Goal: Information Seeking & Learning: Find specific fact

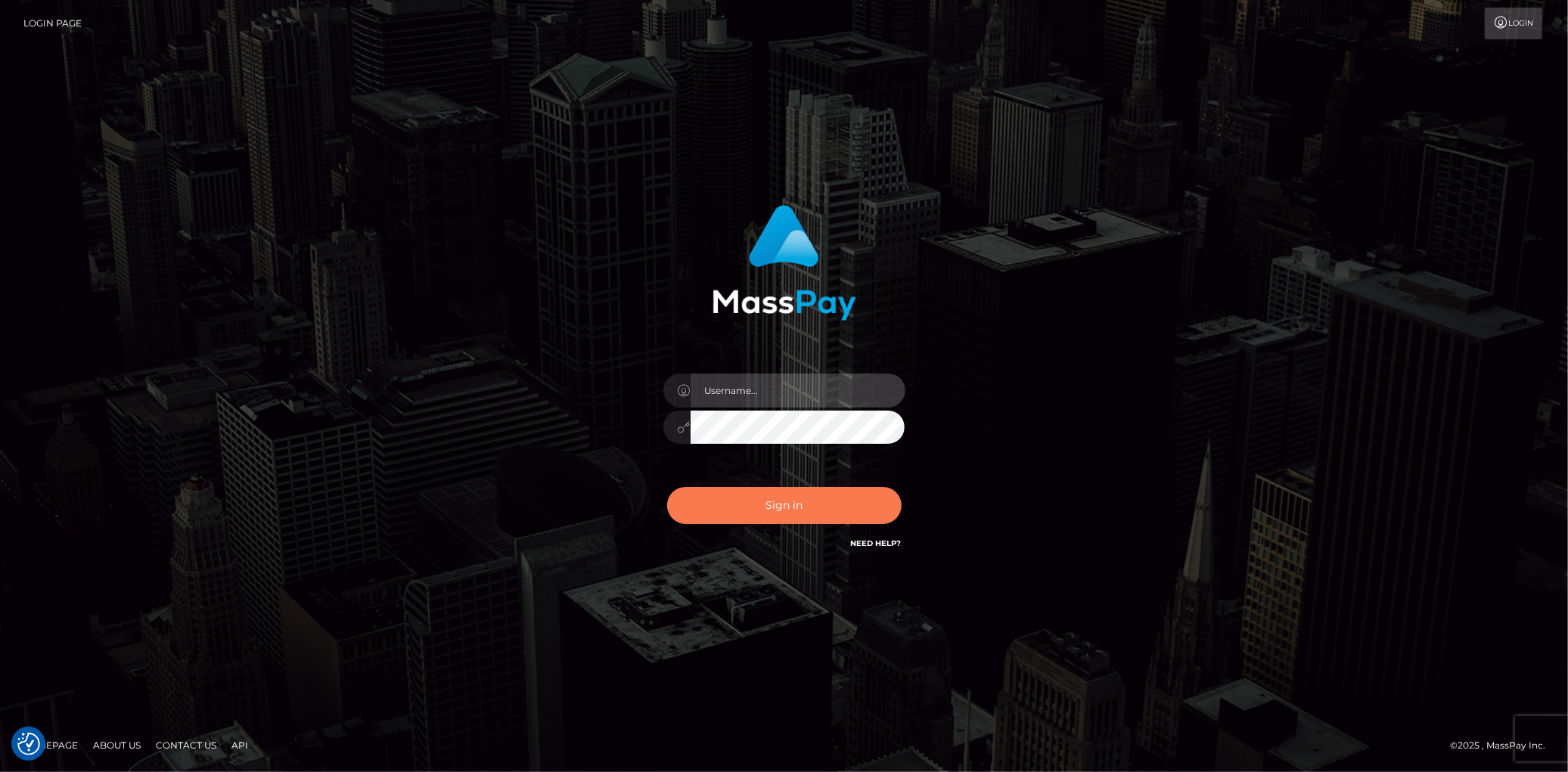
type input "Eduard Gavrilescu"
click at [775, 519] on button "Sign in" at bounding box center [784, 505] width 235 height 37
type input "[PERSON_NAME]"
click at [100, 271] on div "Eduard Gavrilescu" at bounding box center [784, 386] width 1568 height 612
click at [769, 516] on button "Sign in" at bounding box center [784, 505] width 235 height 37
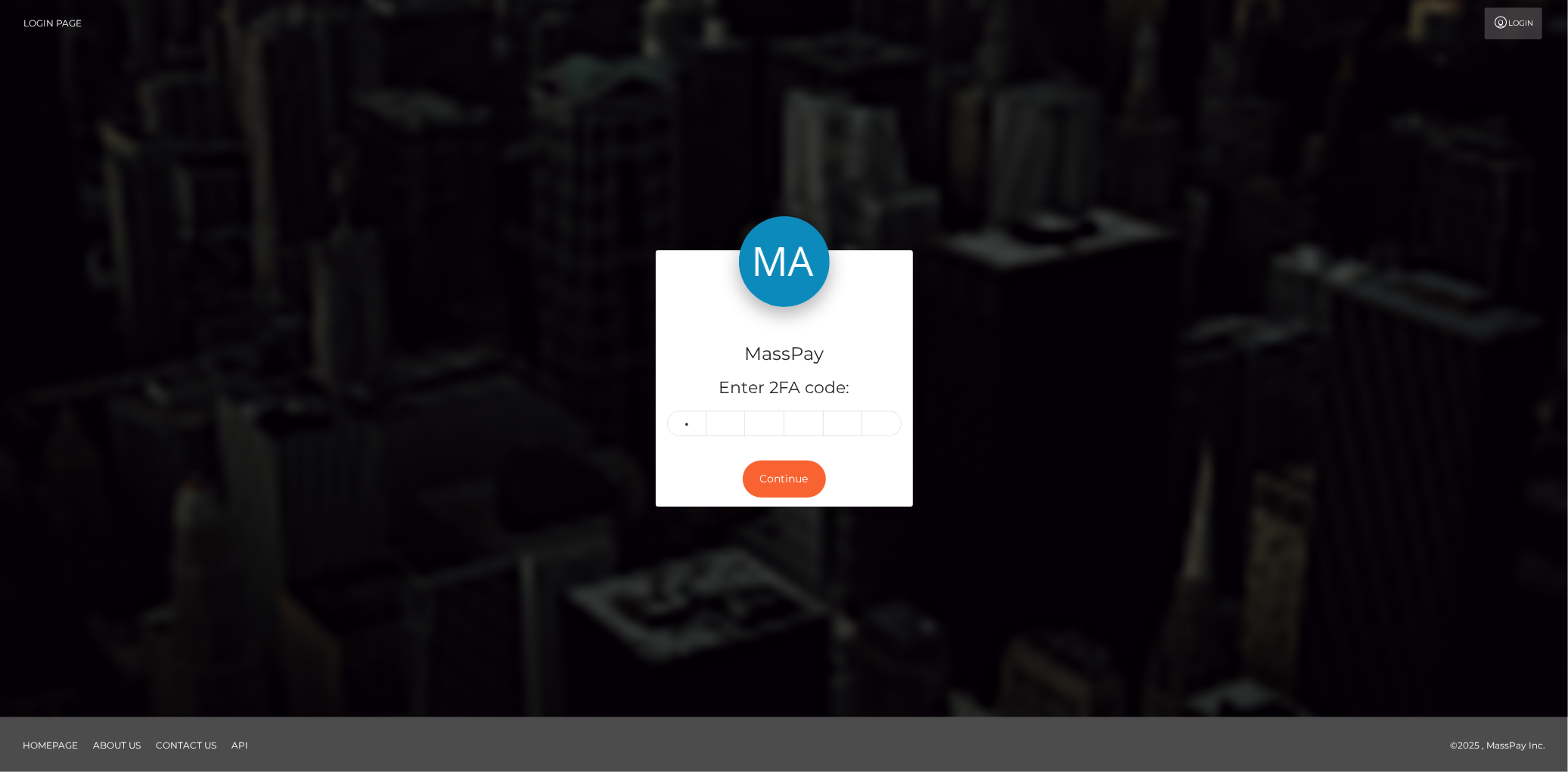
type input "3"
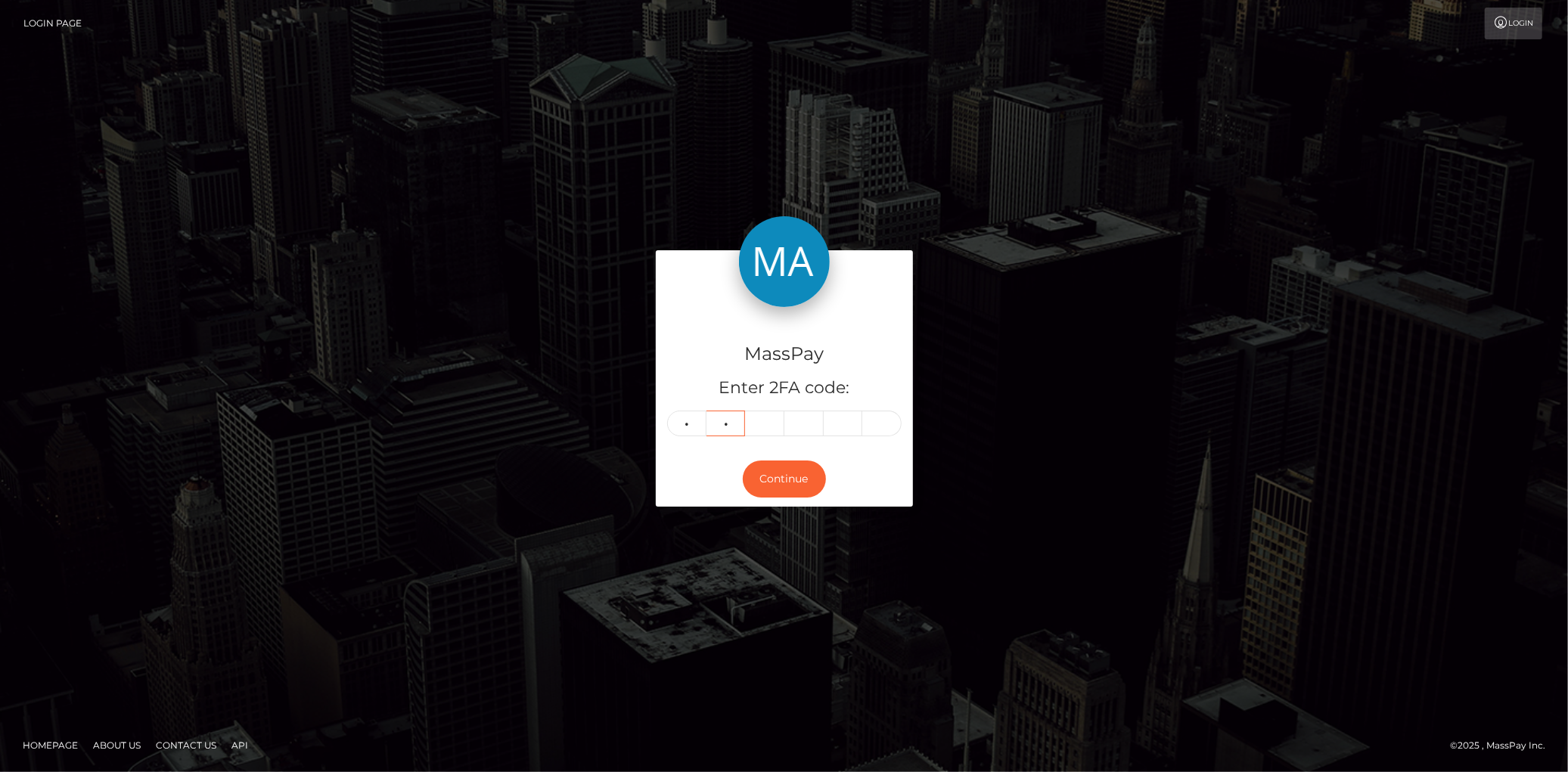
type input "6"
type input "8"
type input "7"
type input "3"
type input "6"
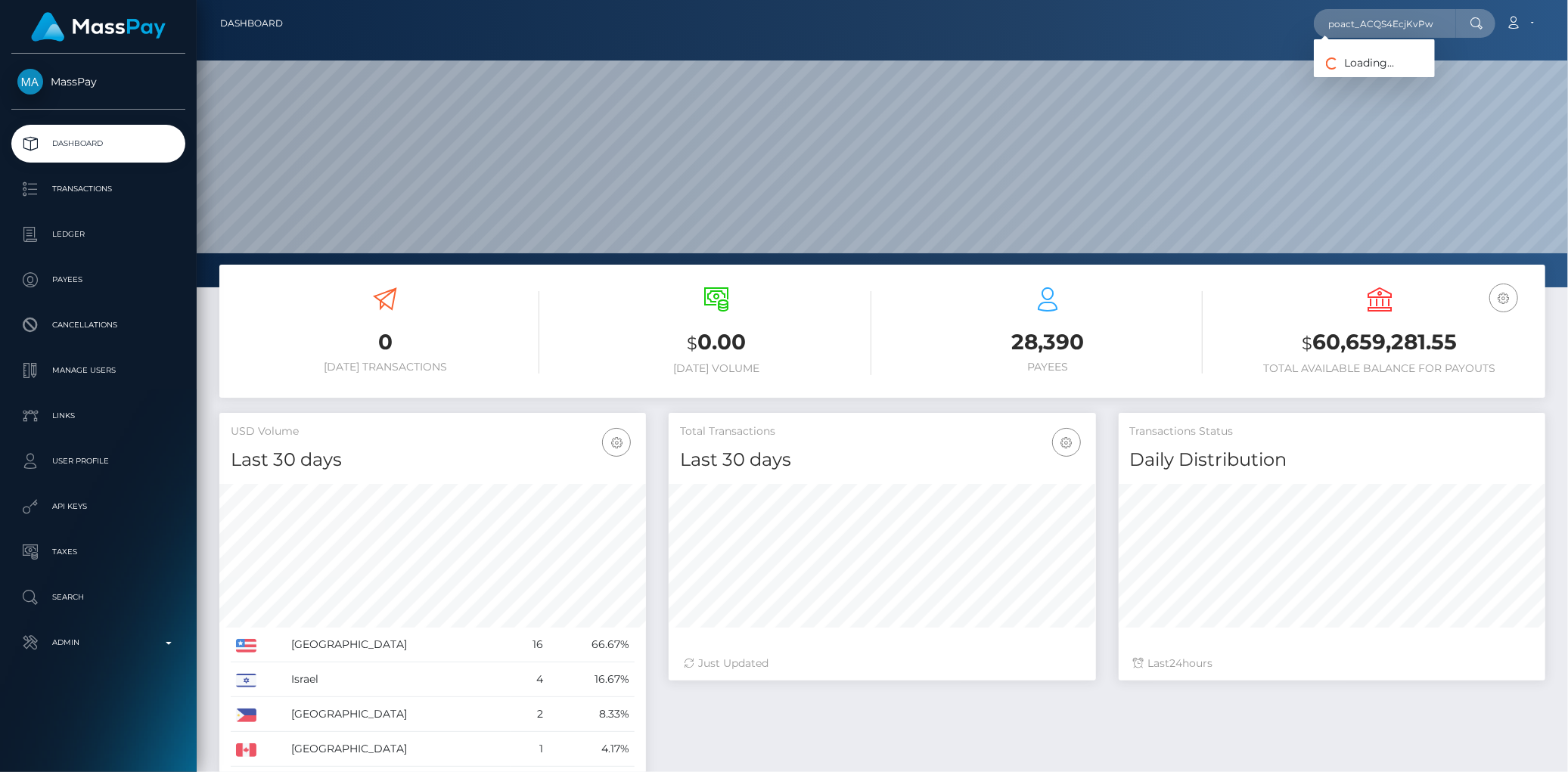
scroll to position [268, 426]
type input "poact_ACQS4EcjKvPw"
click at [1384, 76] on link "Rania Khalaf" at bounding box center [1374, 77] width 121 height 28
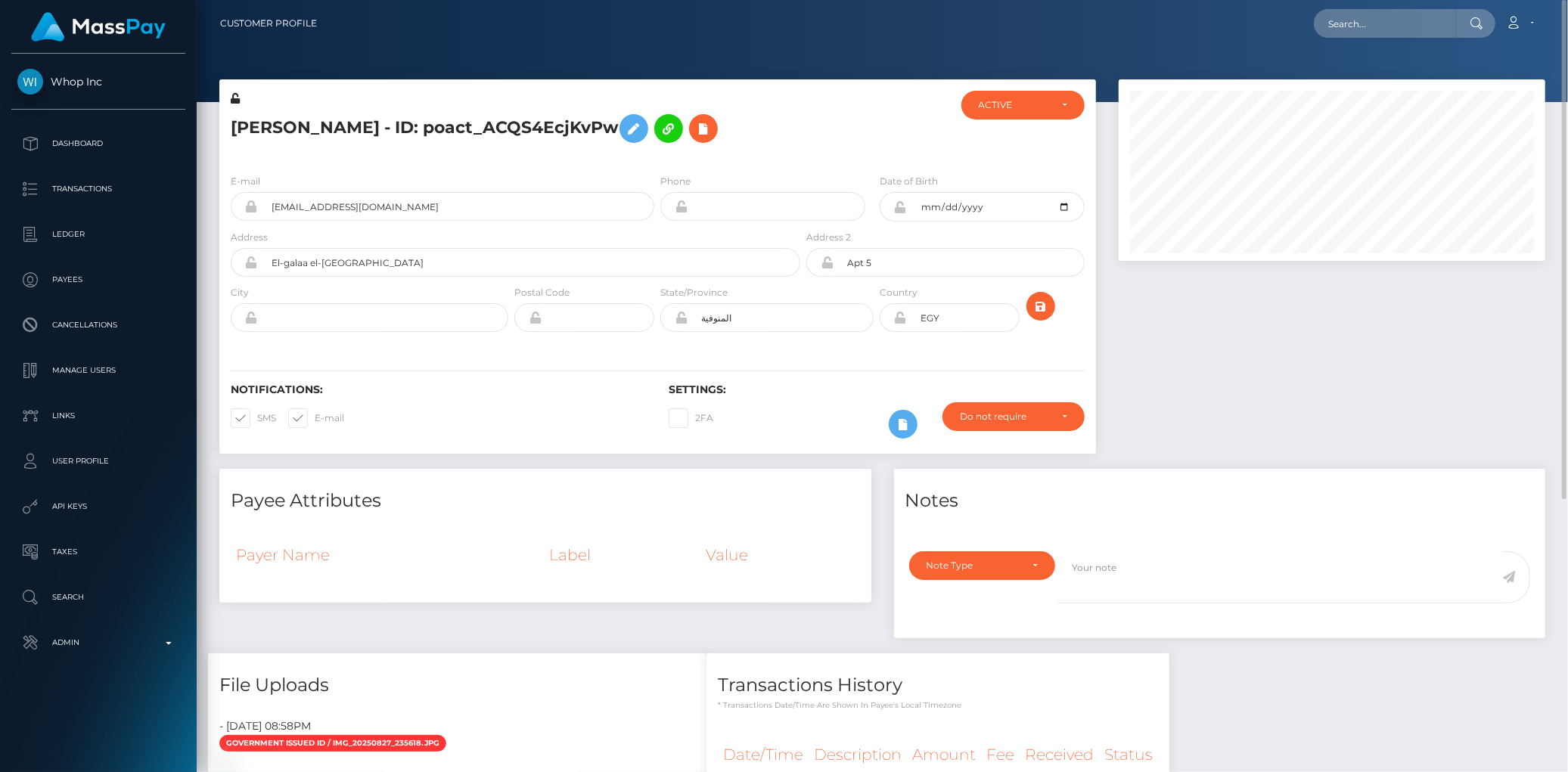
click at [368, 125] on h5 "Rania Khalaf - ID: poact_ACQS4EcjKvPw" at bounding box center [511, 129] width 561 height 44
copy h5 "Rania Khalaf - ID: poact_ACQS4EcjKvPw"
click at [1407, 26] on input "text" at bounding box center [1384, 23] width 142 height 29
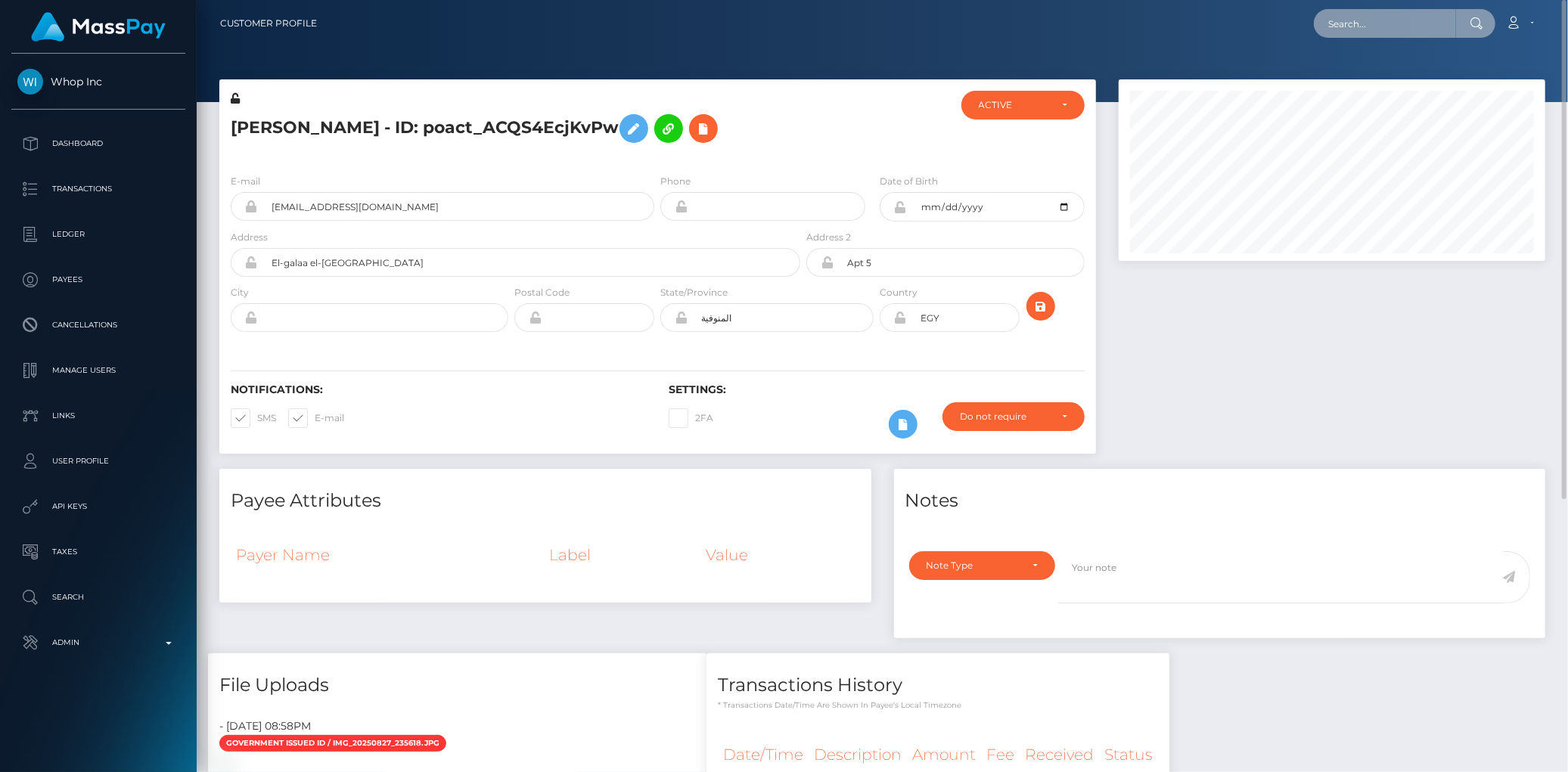
paste input "poact_C6f3vpeh2ZxY"
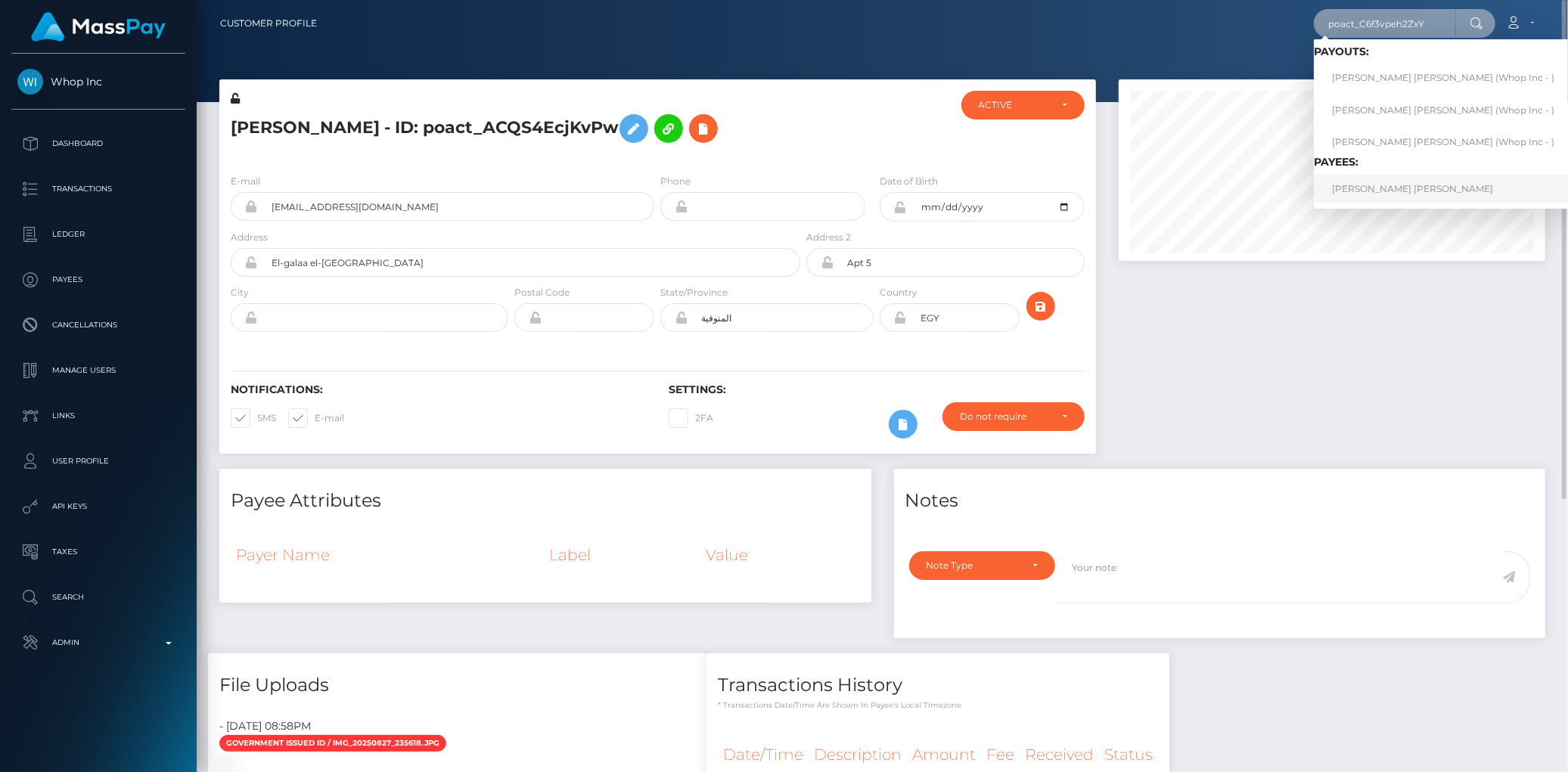
type input "poact_C6f3vpeh2ZxY"
click at [1359, 199] on link "KARIM TAMER HELAL ELHADDAD" at bounding box center [1442, 188] width 258 height 28
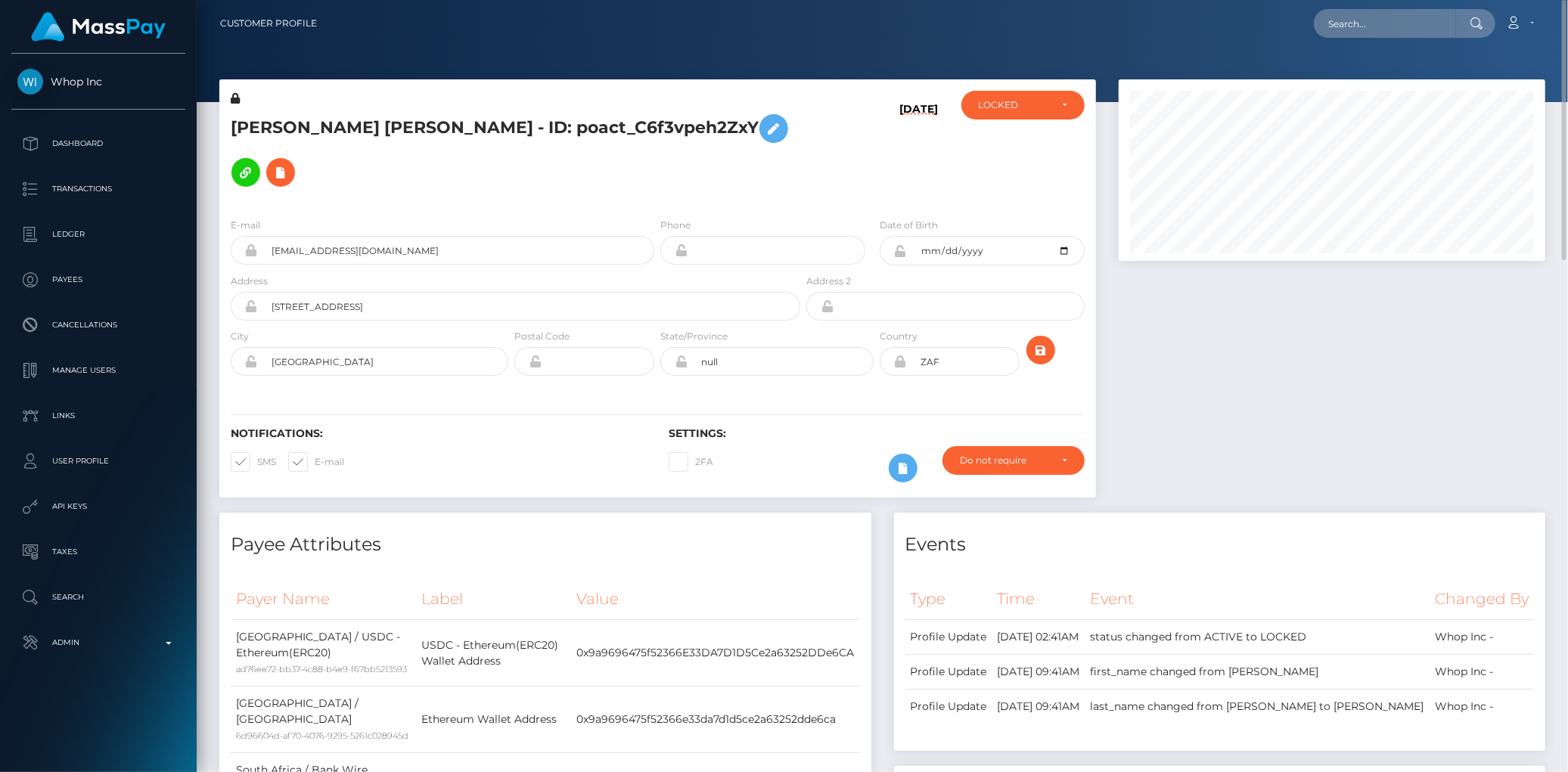
click at [493, 124] on h5 "[PERSON_NAME] [PERSON_NAME] - ID: poact_C6f3vpeh2ZxY" at bounding box center [511, 151] width 561 height 88
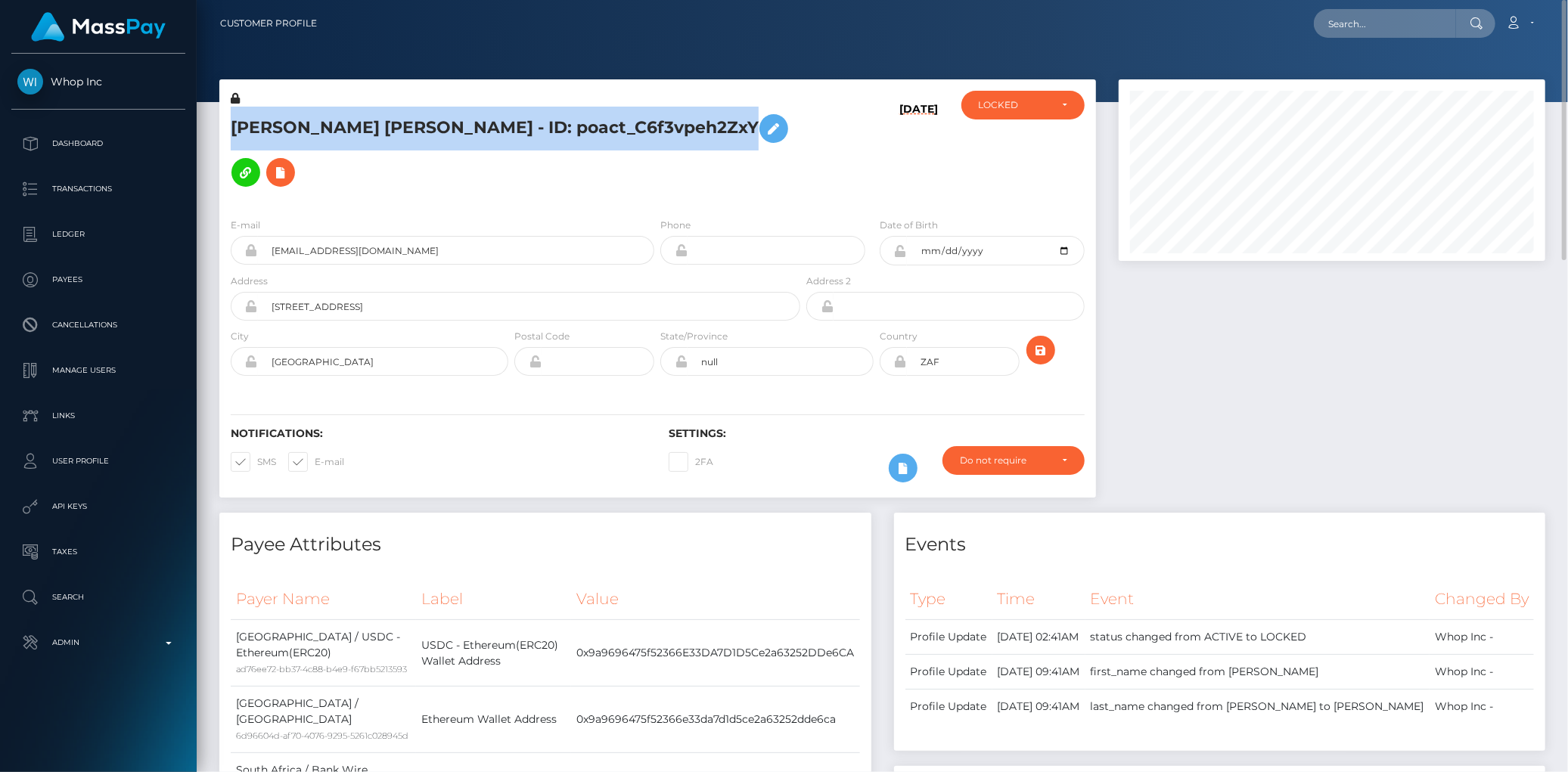
click at [493, 124] on h5 "KARIM TAMER HELAL ELHADDAD - ID: poact_C6f3vpeh2ZxY" at bounding box center [511, 151] width 561 height 88
copy h5 "KARIM TAMER HELAL ELHADDAD - ID: poact_C6f3vpeh2ZxY"
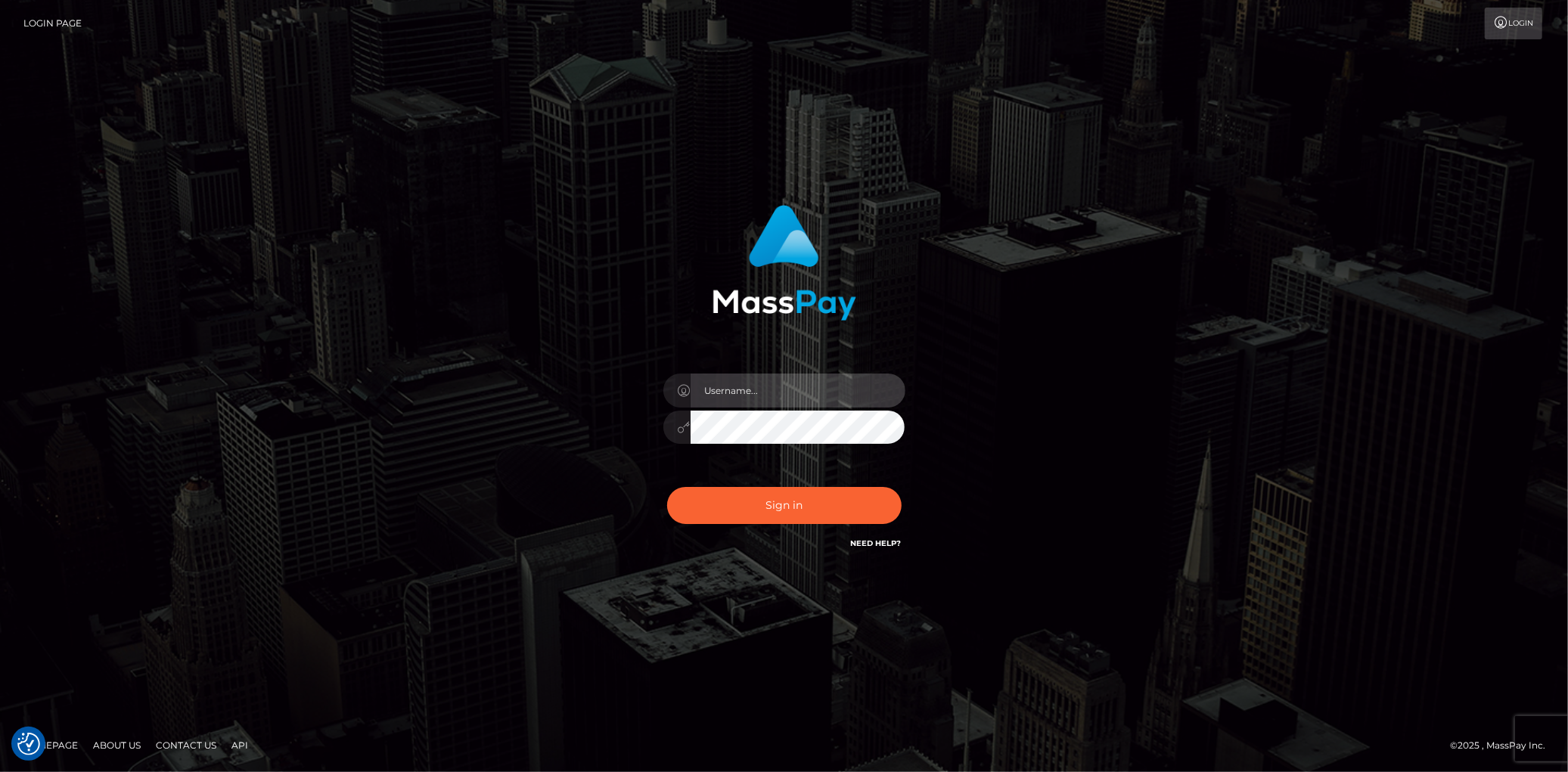
type input "[PERSON_NAME]"
click at [802, 526] on div "Sign in Need Help?" at bounding box center [784, 511] width 264 height 67
click at [800, 516] on button "Sign in" at bounding box center [784, 505] width 235 height 37
type input "Eduard Gavrilescu"
click at [800, 516] on button "Sign in" at bounding box center [784, 505] width 235 height 37
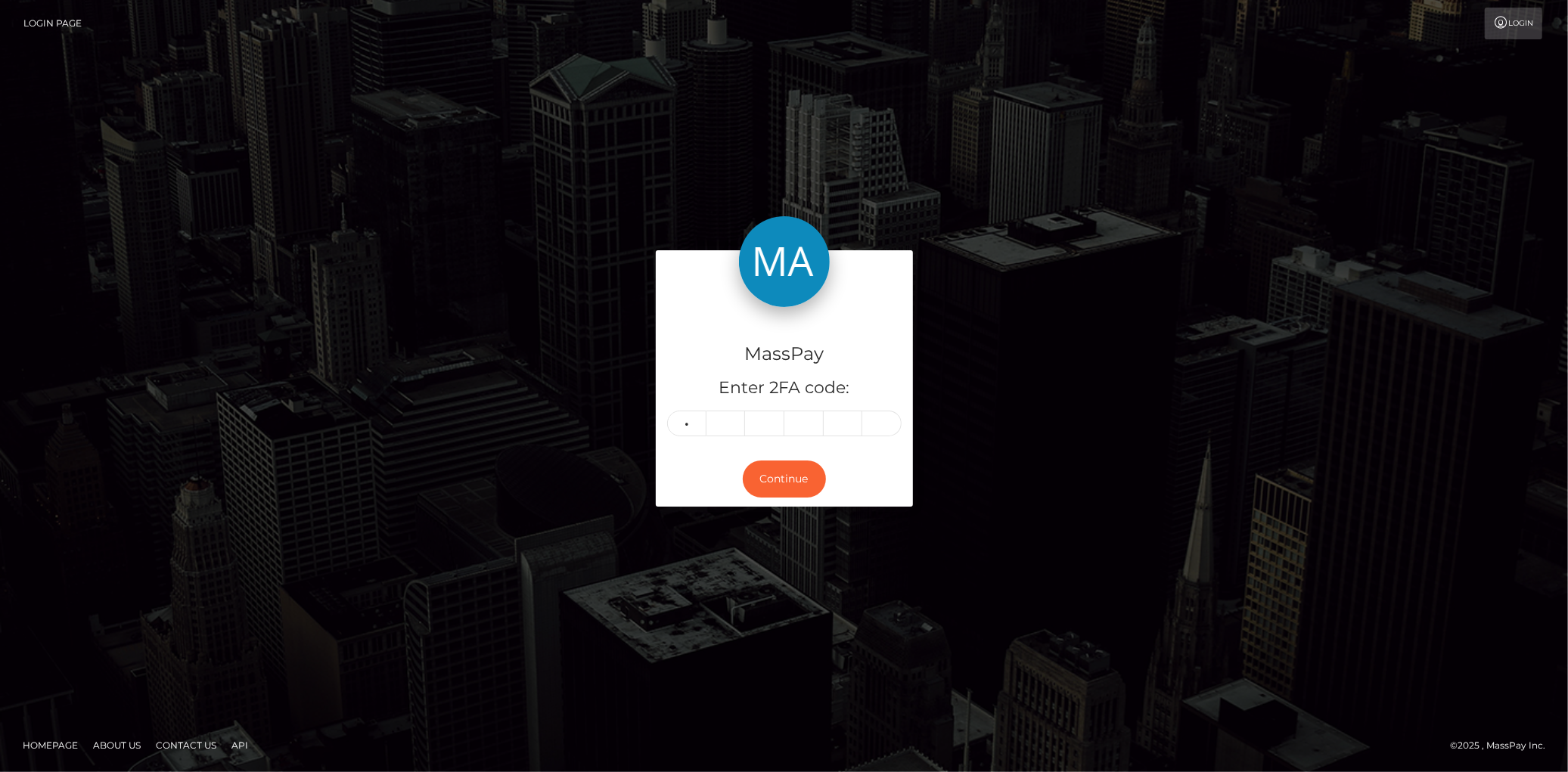
type input "0"
type input "2"
type input "4"
type input "7"
type input "1"
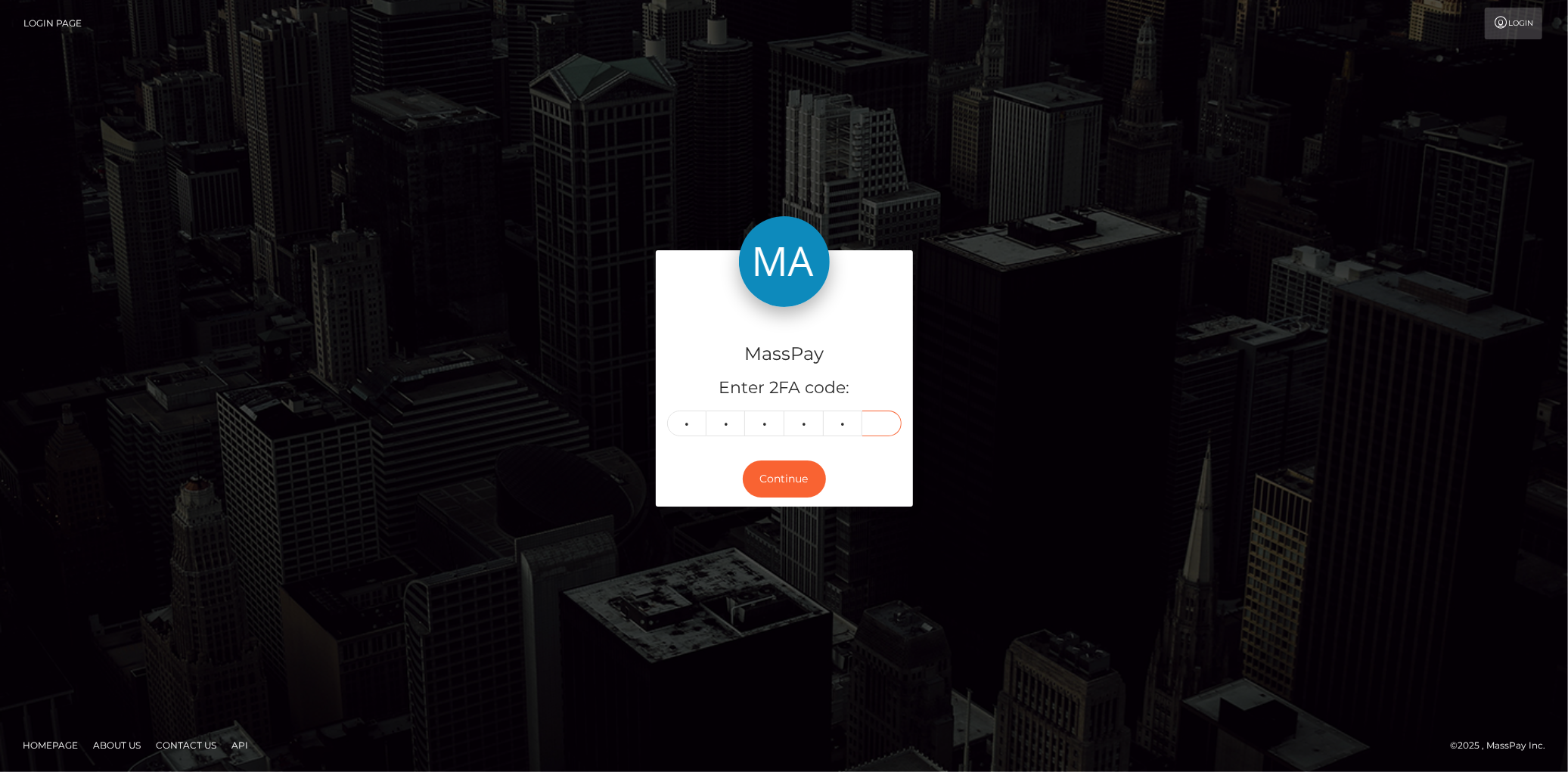
type input "4"
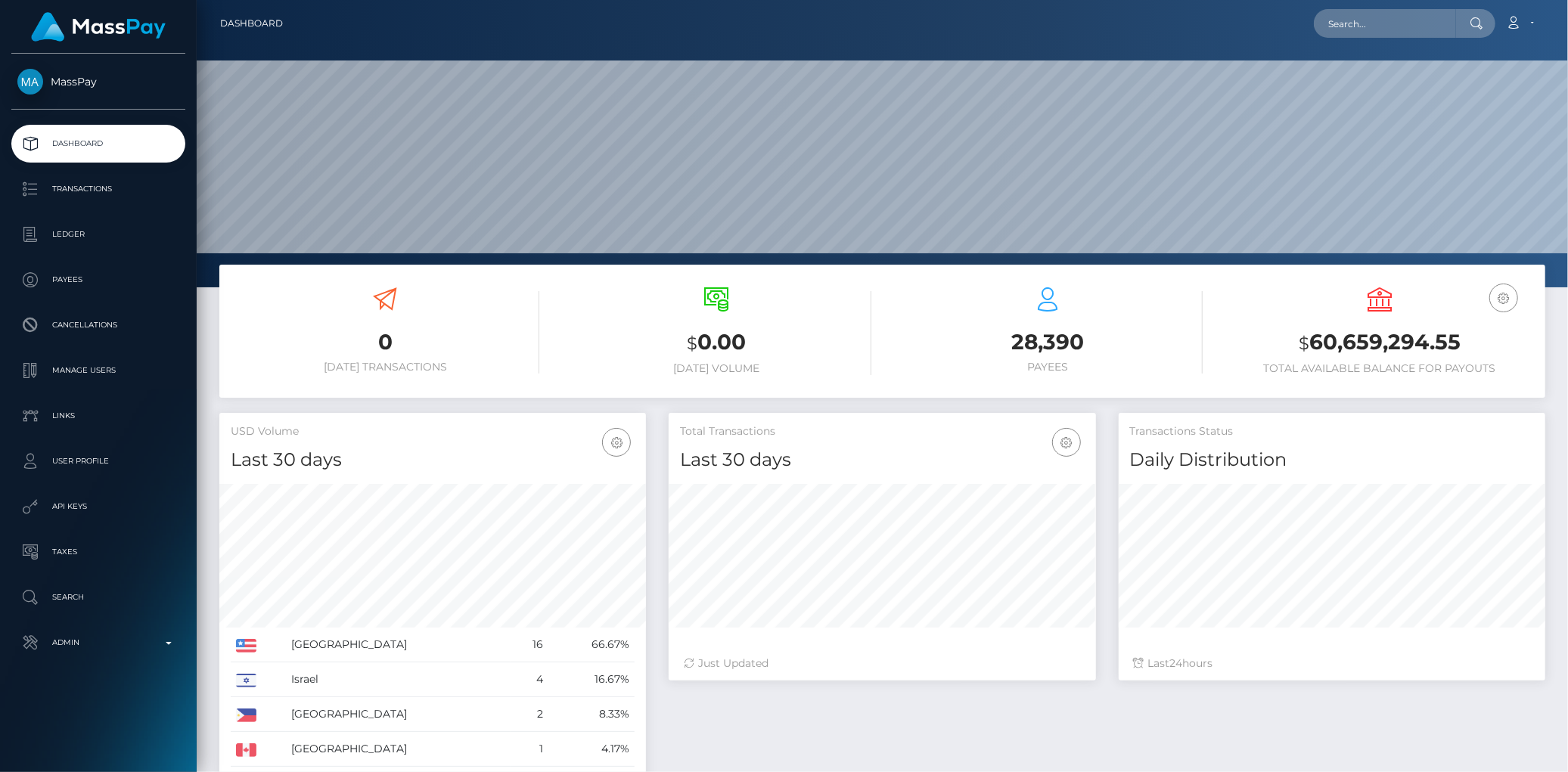
scroll to position [268, 426]
click at [1331, 32] on input "text" at bounding box center [1384, 23] width 142 height 29
paste input "poact_YMQ16NA7lw2V"
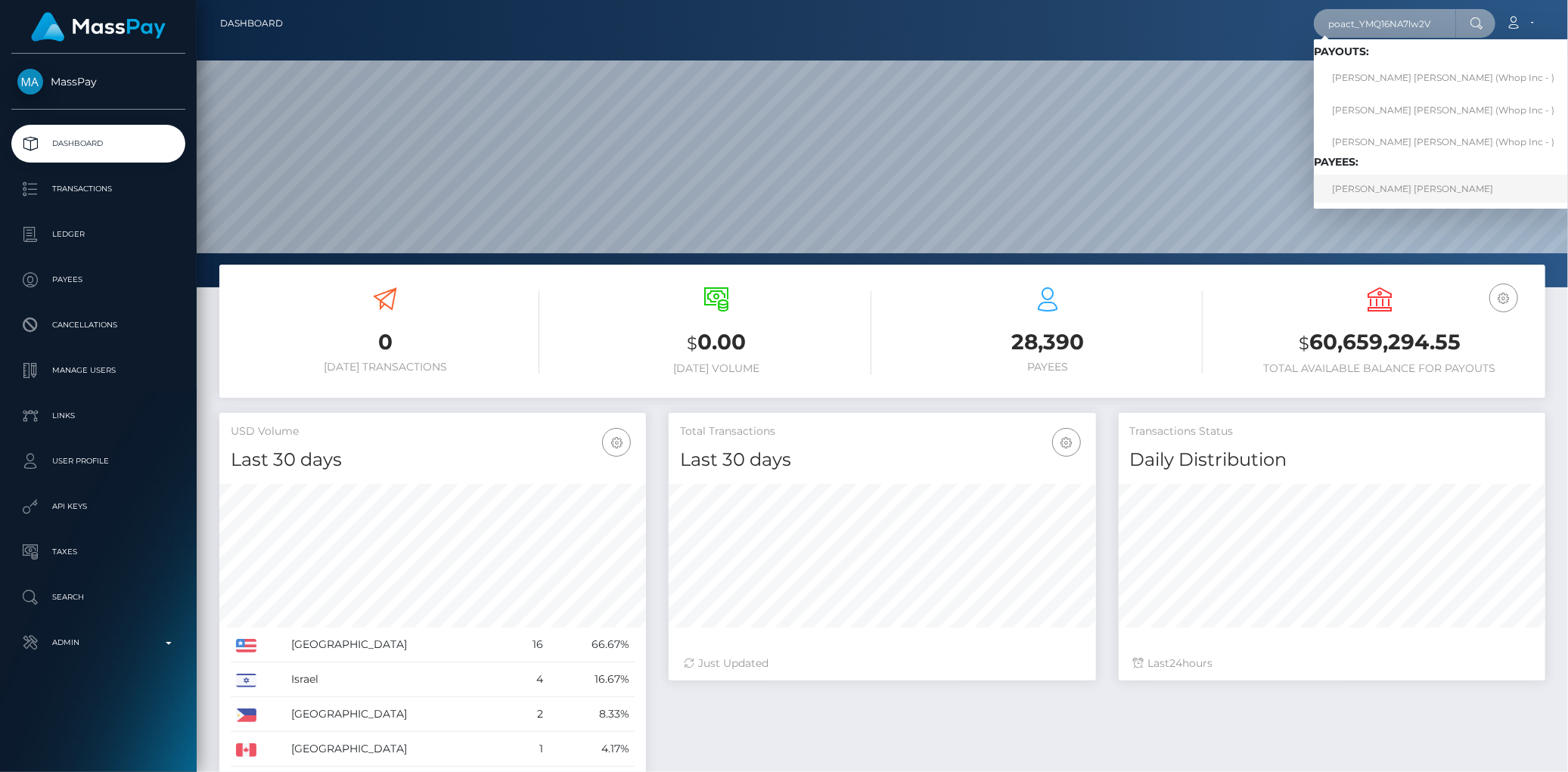
type input "poact_YMQ16NA7lw2V"
click at [1392, 193] on link "ADAM MICHEL WATFA HOLLINGSWORTH" at bounding box center [1442, 188] width 258 height 28
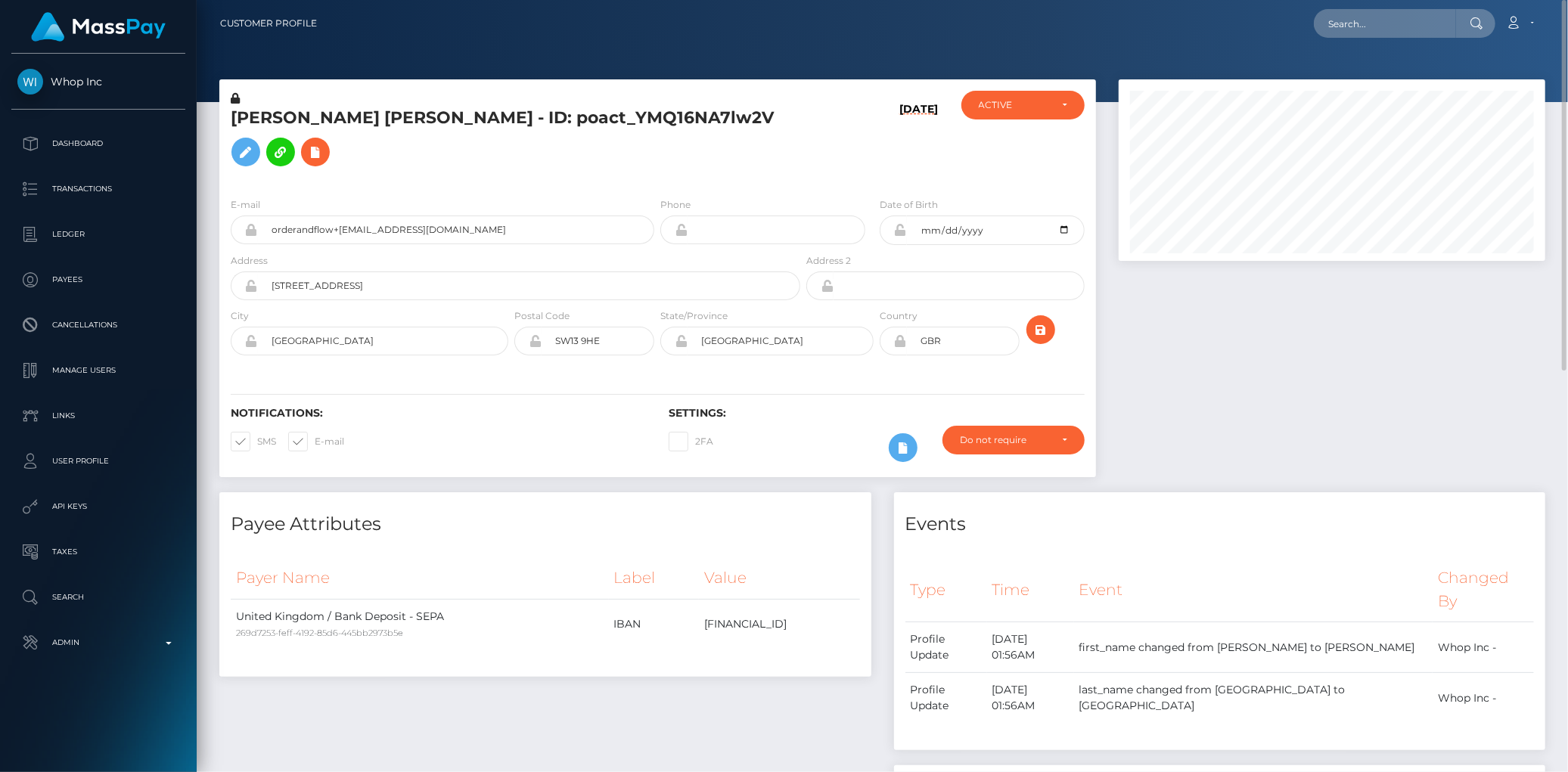
click at [425, 103] on div "ADAM MICHEL WATFA HOLLINGSWORTH - ID: poact_YMQ16NA7lw2V" at bounding box center [511, 138] width 584 height 94
click at [379, 109] on h5 "ADAM MICHEL WATFA HOLLINGSWORTH - ID: poact_YMQ16NA7lw2V" at bounding box center [511, 140] width 561 height 67
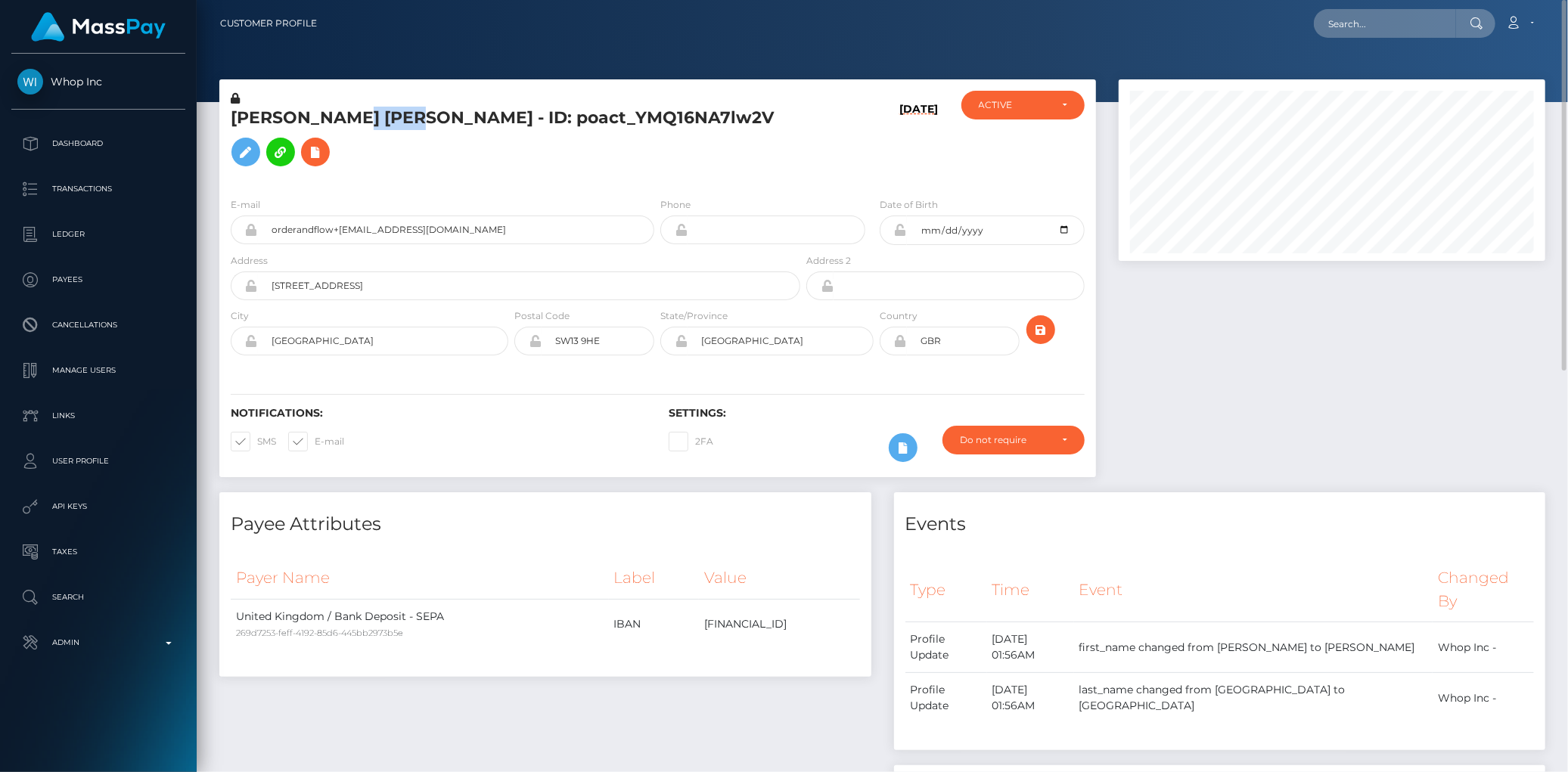
click at [379, 109] on h5 "ADAM MICHEL WATFA HOLLINGSWORTH - ID: poact_YMQ16NA7lw2V" at bounding box center [511, 140] width 561 height 67
copy h5 "ADAM MICHEL WATFA HOLLINGSWORTH - ID: poact_YMQ16NA7lw2V"
click at [325, 147] on icon at bounding box center [315, 152] width 18 height 19
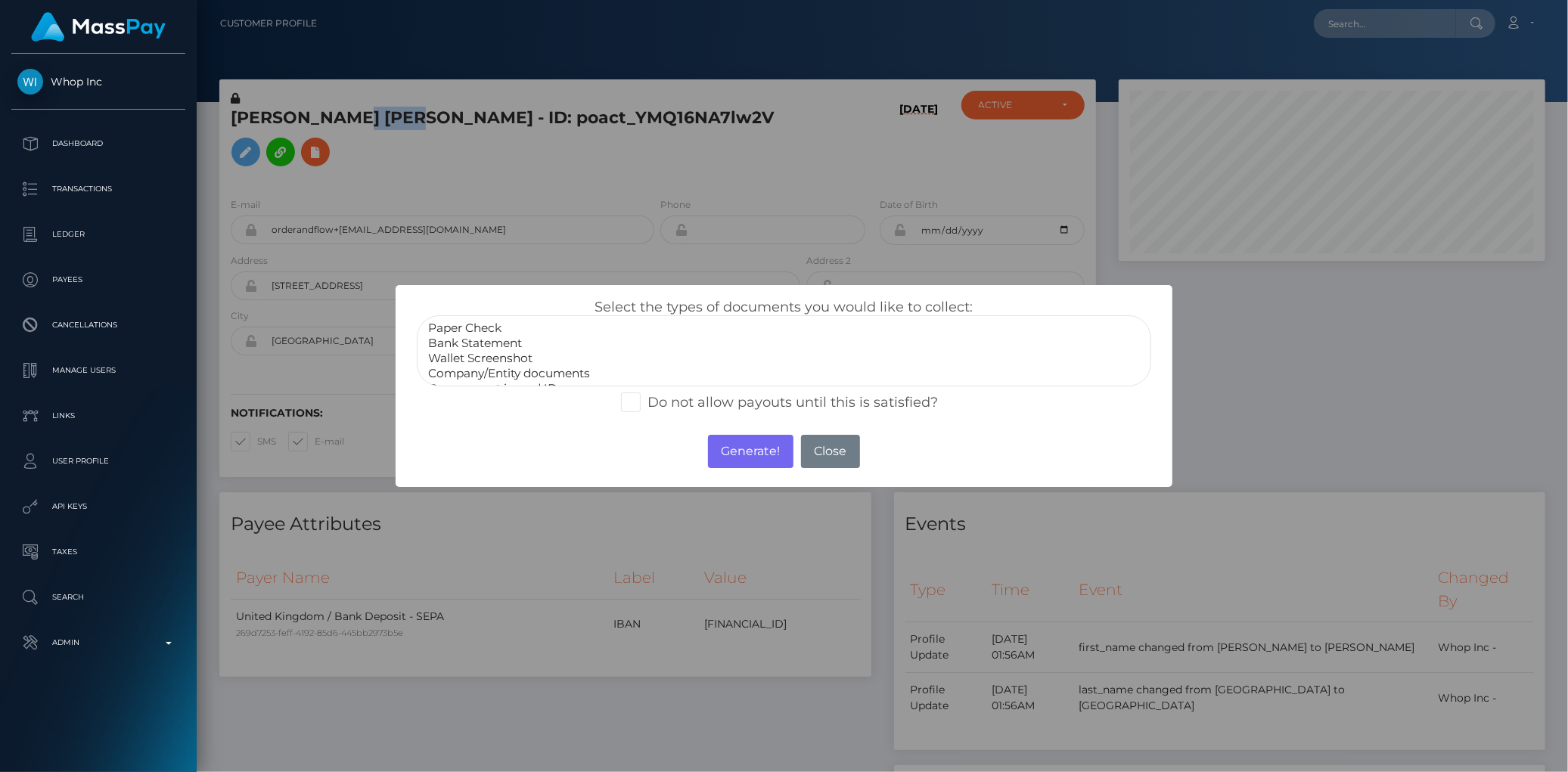
scroll to position [28, 0]
select select "Government issued ID"
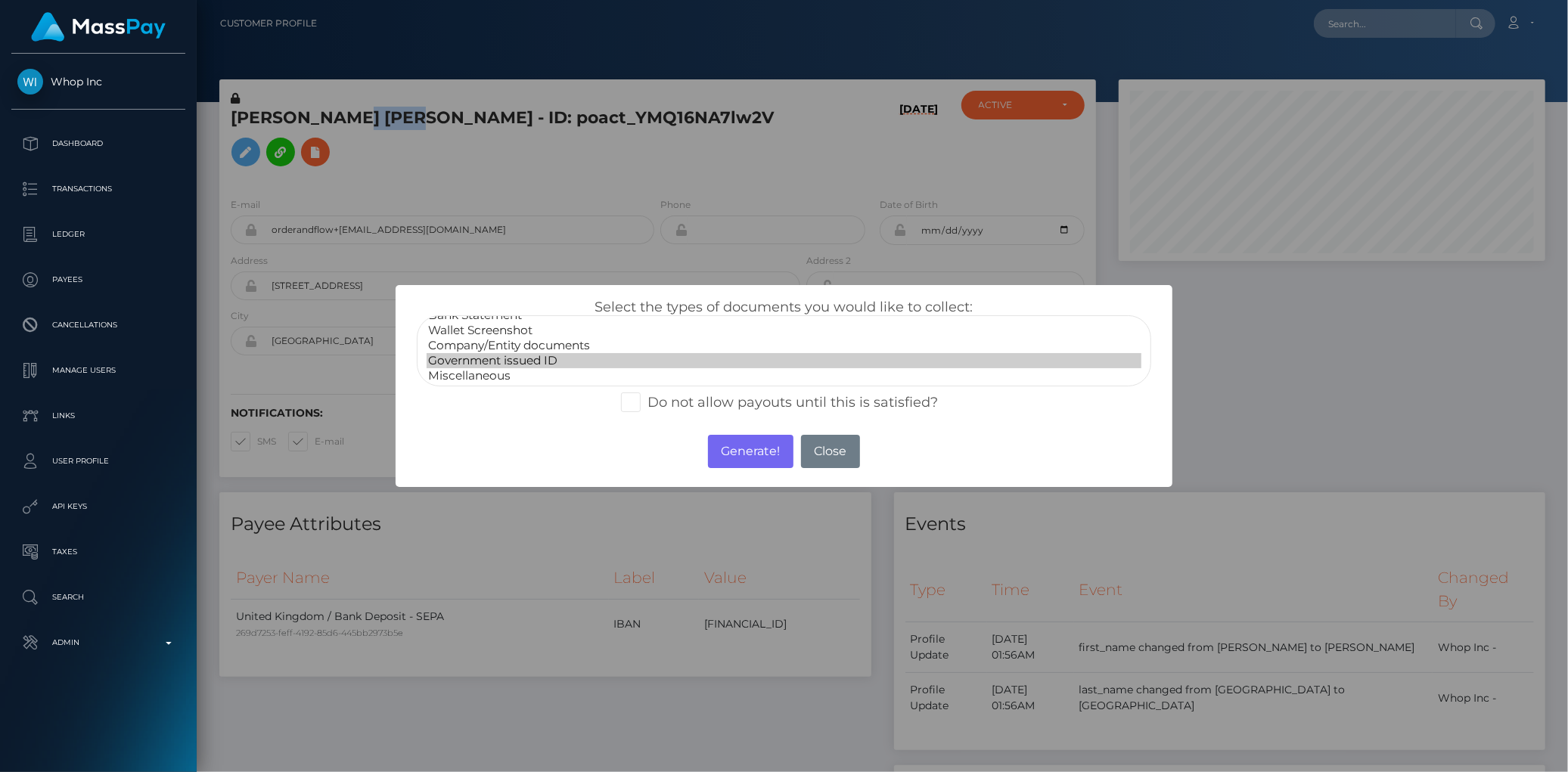
click at [524, 359] on option "Government issued ID" at bounding box center [784, 361] width 714 height 15
click at [745, 454] on button "Generate!" at bounding box center [750, 451] width 85 height 33
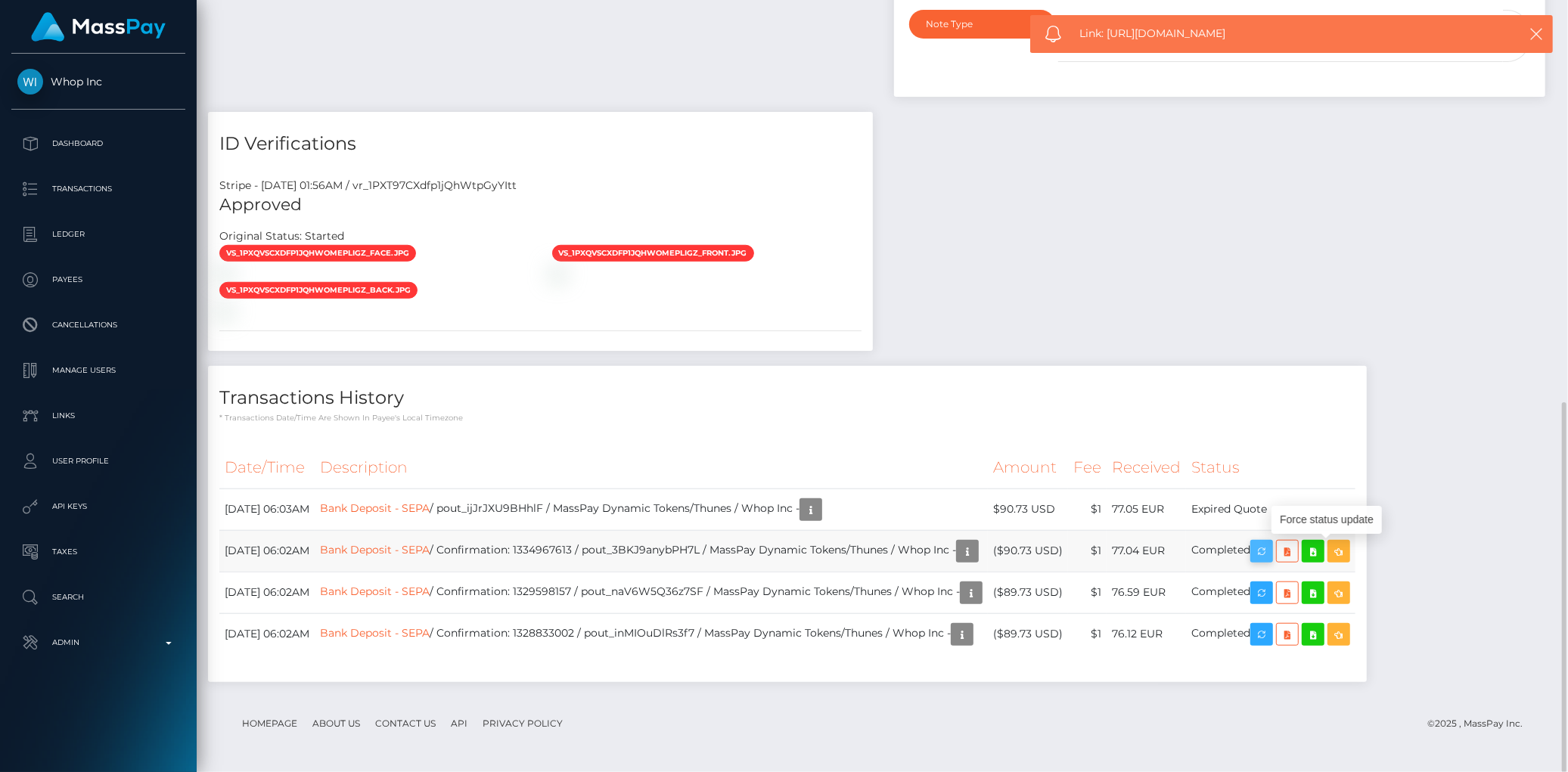
scroll to position [182, 426]
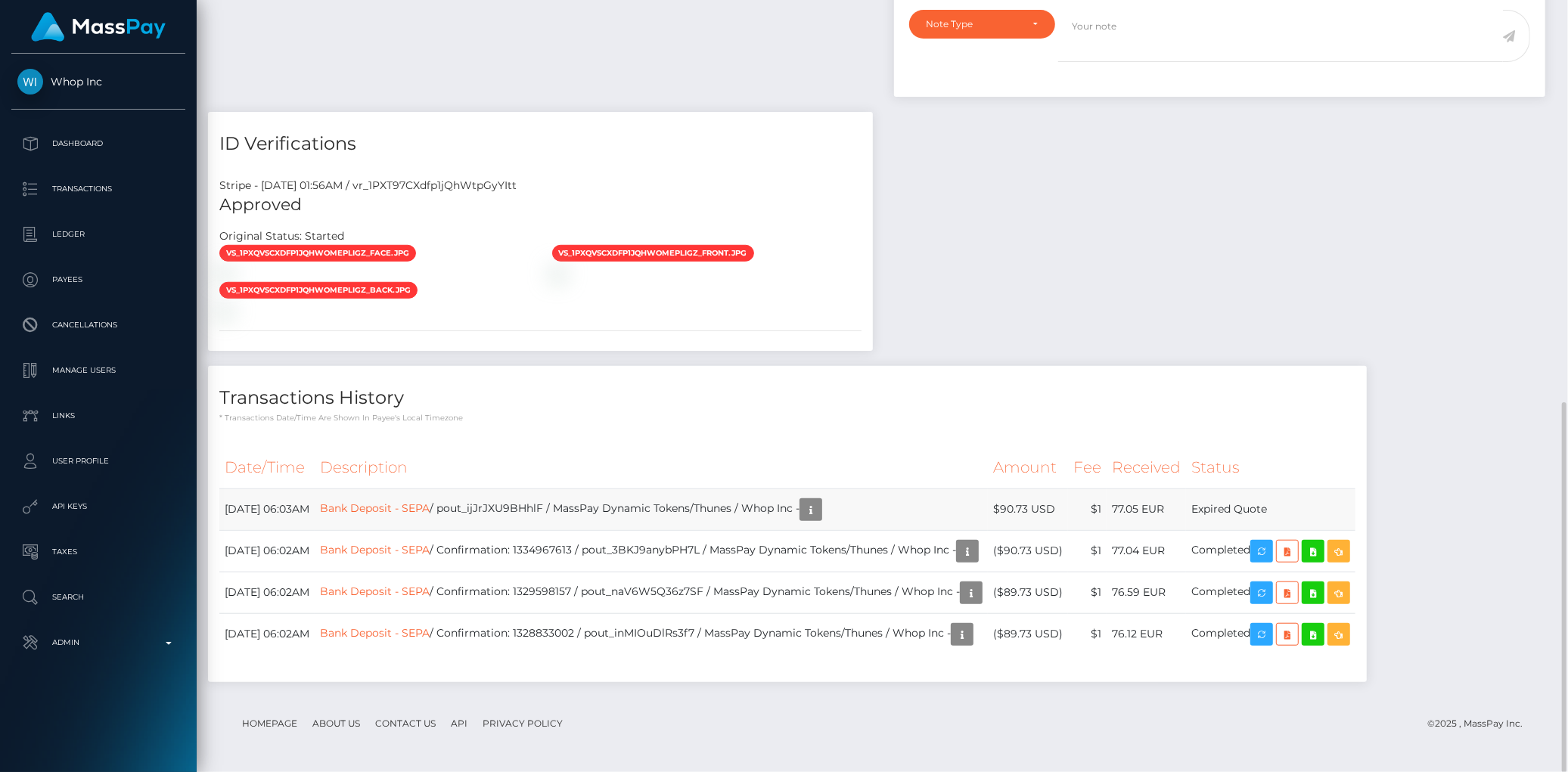
click at [460, 500] on td "Bank Deposit - SEPA / pout_ijJrJXU9BHhlF / MassPay Dynamic Tokens/Thunes / Whop…" at bounding box center [651, 509] width 673 height 41
click at [429, 504] on link "Bank Deposit - SEPA" at bounding box center [375, 507] width 110 height 13
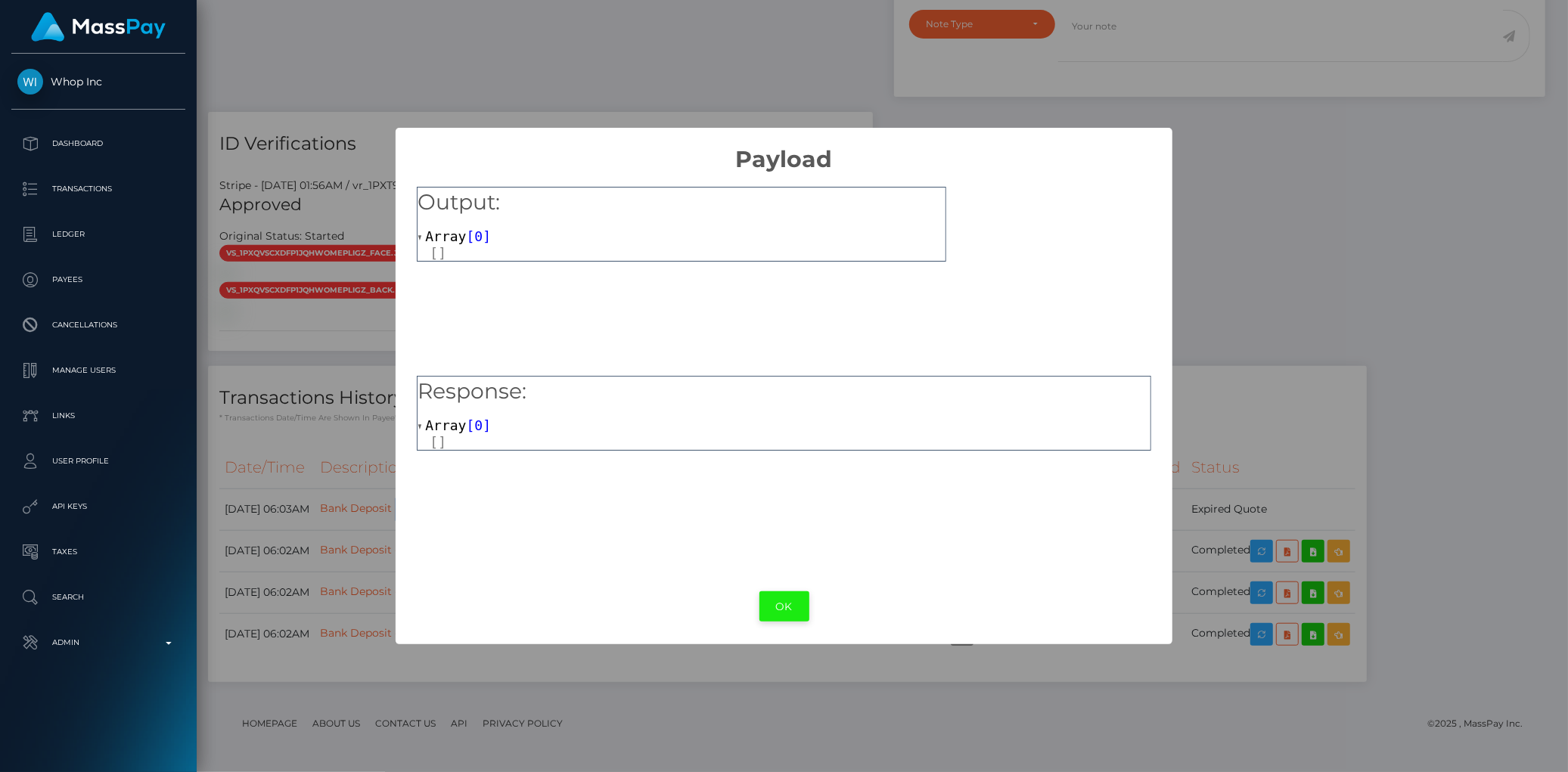
click at [786, 615] on button "OK" at bounding box center [784, 606] width 49 height 31
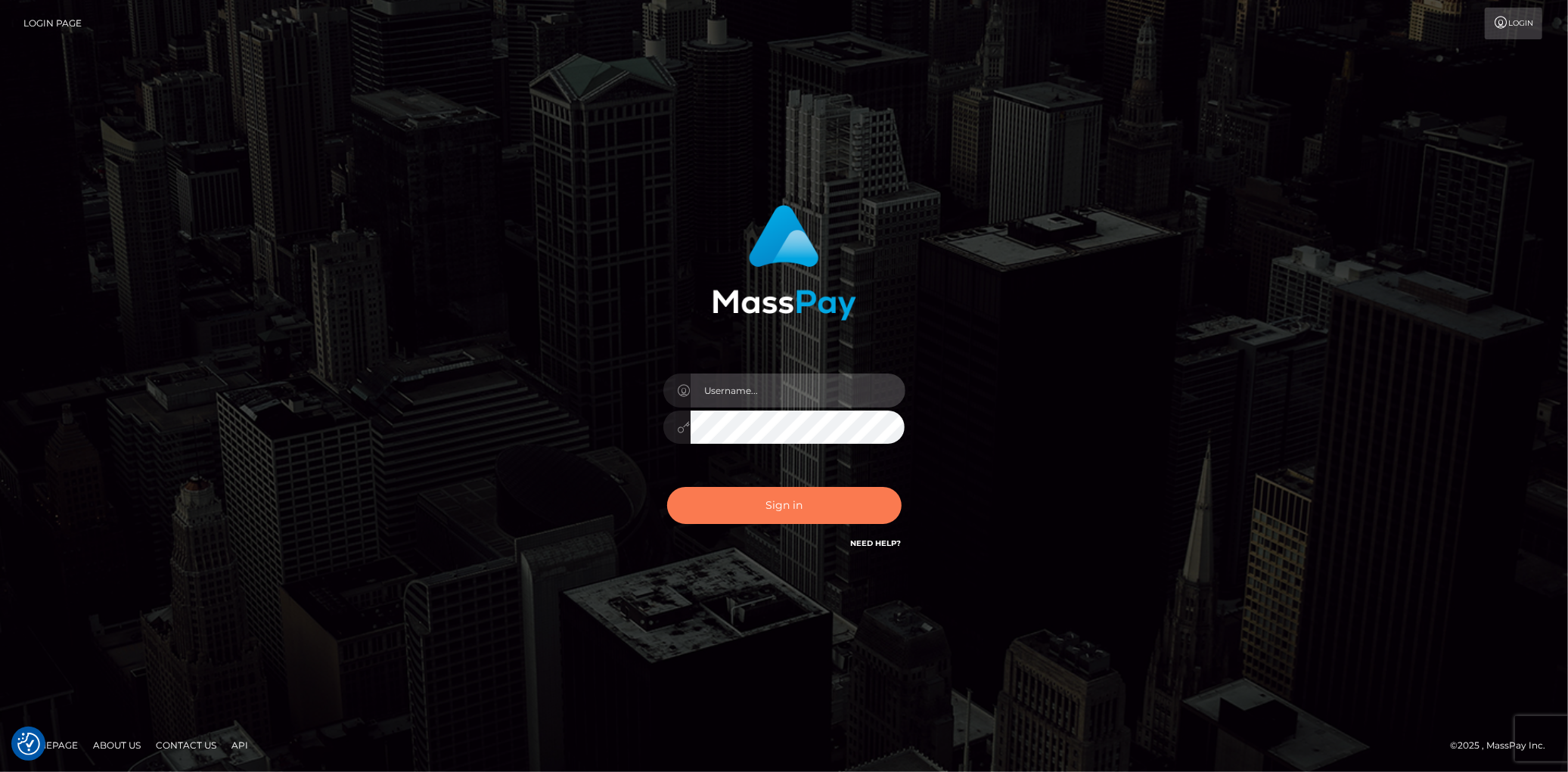
type input "[PERSON_NAME]"
click at [792, 498] on button "Sign in" at bounding box center [784, 505] width 235 height 37
type input "Eduard Gavrilescu"
click at [792, 498] on button "Sign in" at bounding box center [784, 505] width 235 height 37
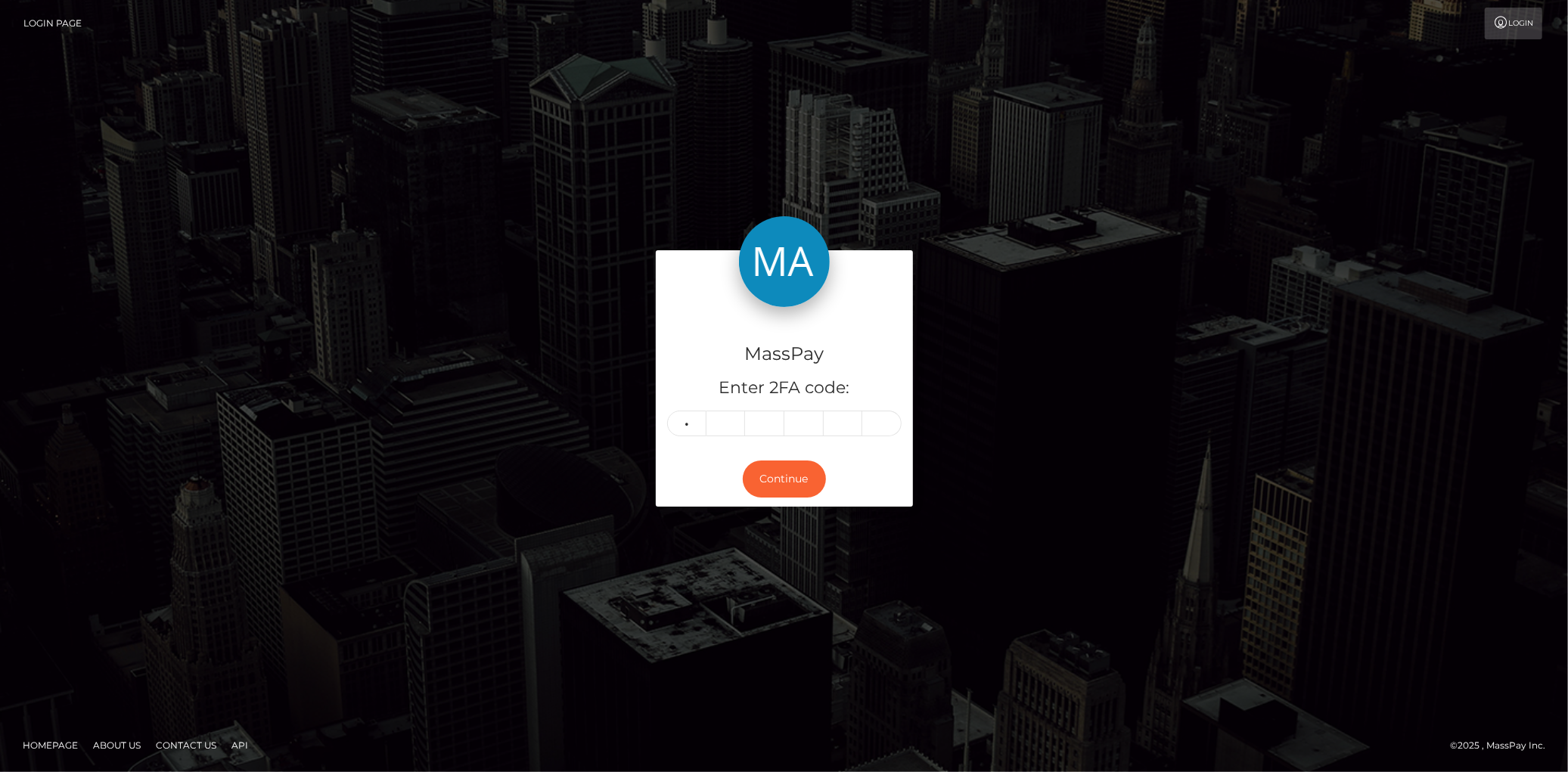
type input "4"
type input "0"
type input "4"
type input "1"
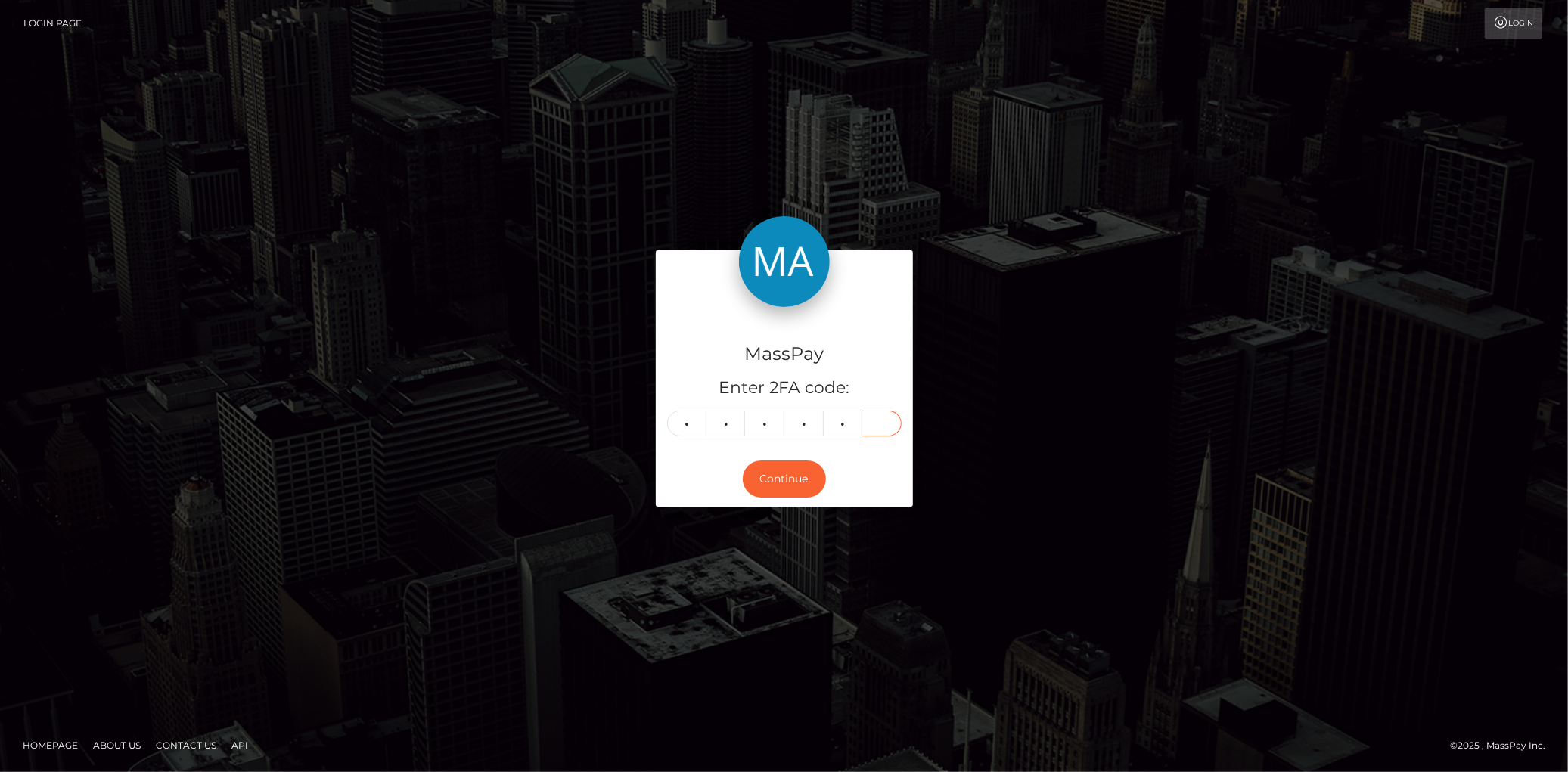
type input "9"
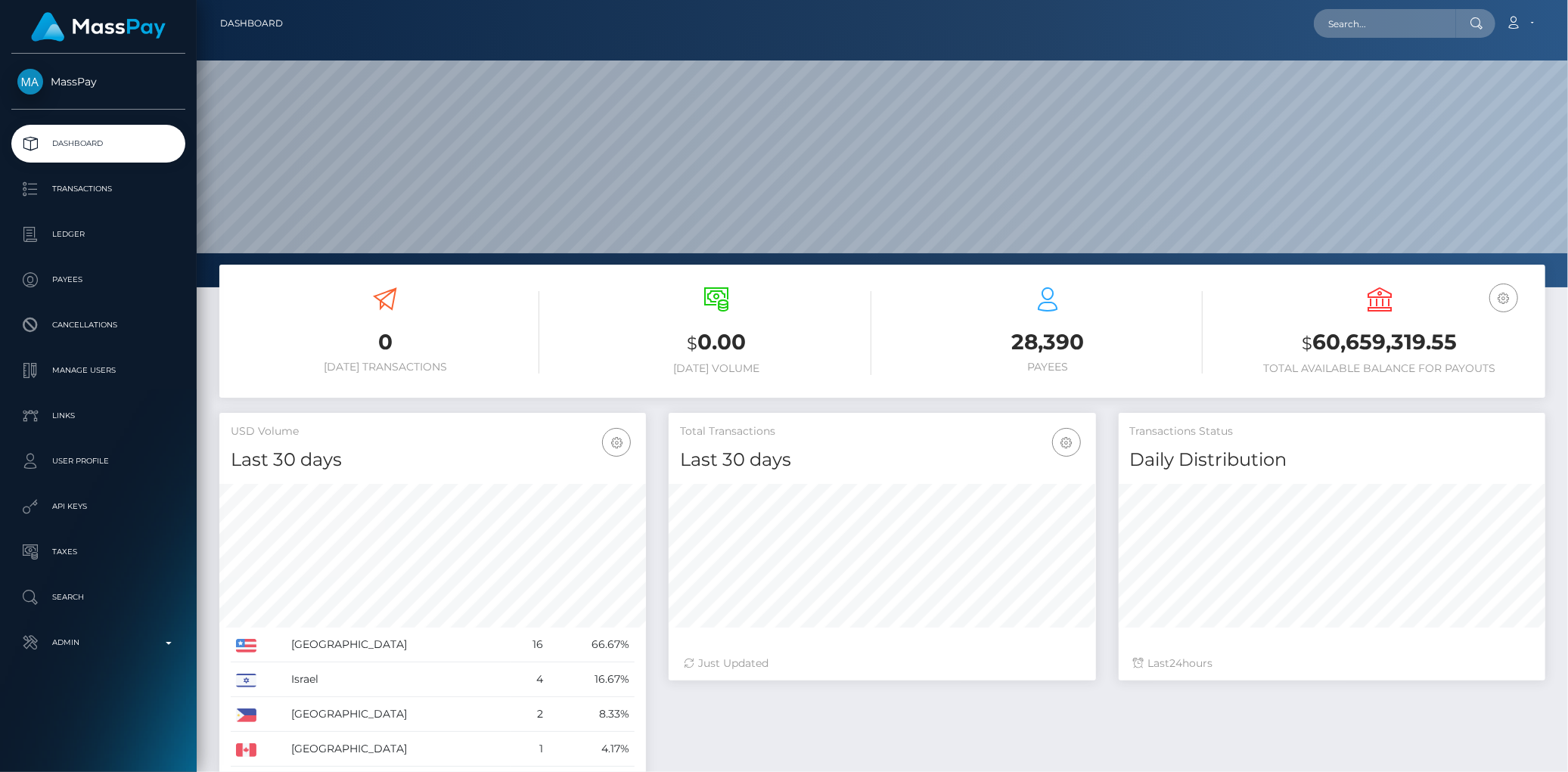
scroll to position [268, 426]
click at [1392, 11] on input "text" at bounding box center [1384, 23] width 142 height 29
paste input "hello@celebritylevel.com"
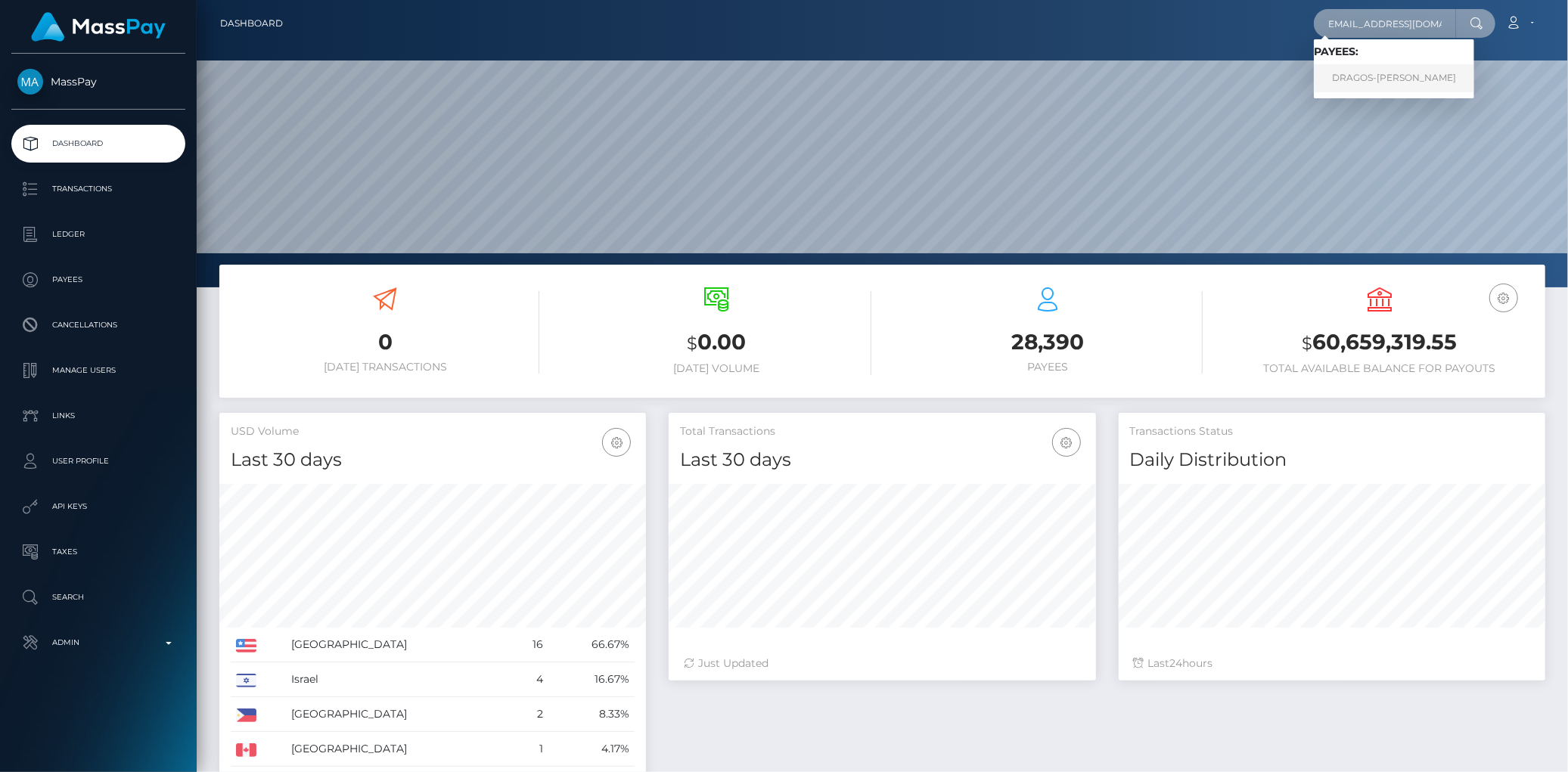
type input "hello@celebritylevel.com"
click at [1356, 83] on link "DRAGOS-RAZVAN TOMA" at bounding box center [1393, 77] width 160 height 28
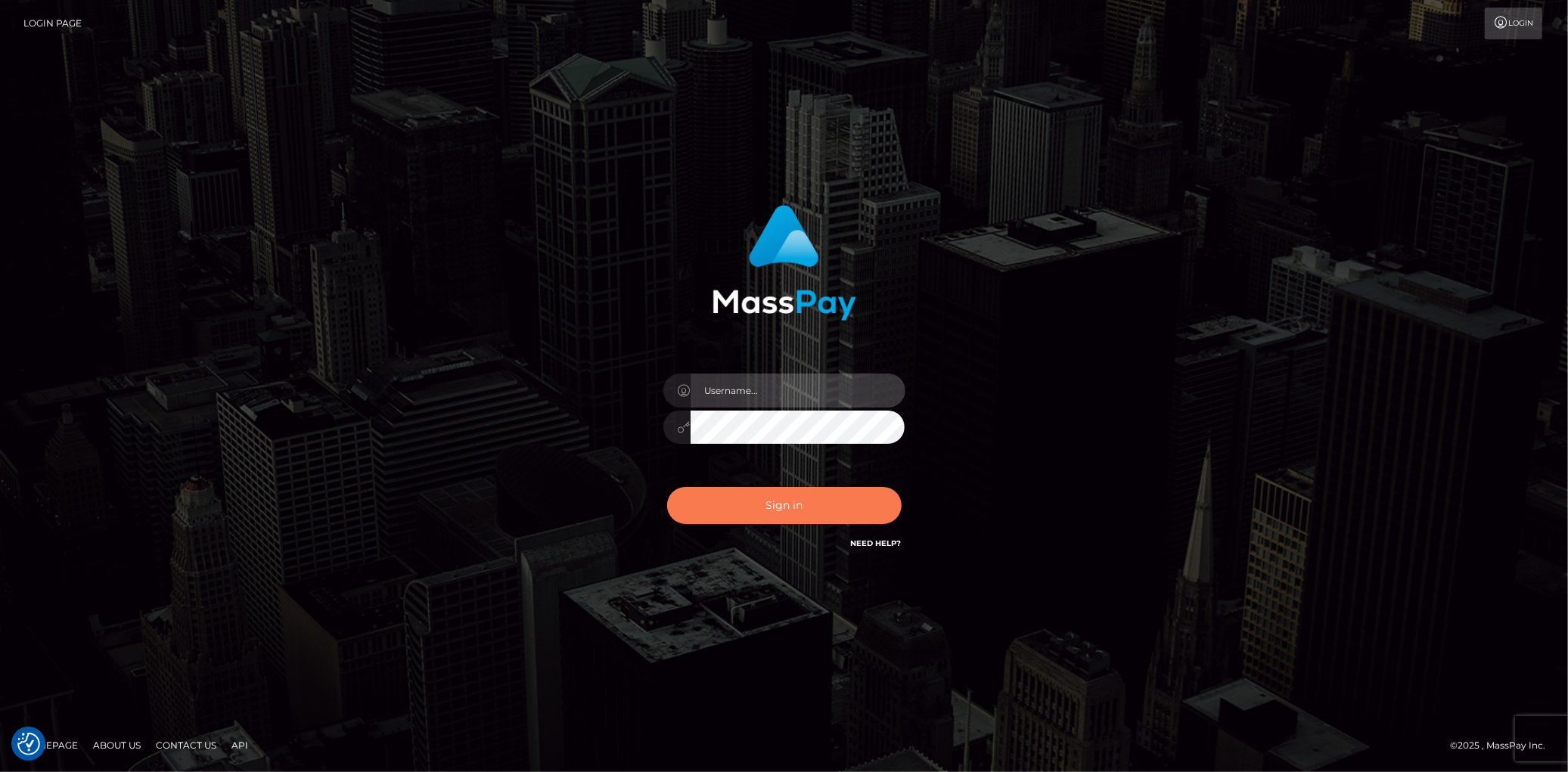
type input "[PERSON_NAME]"
click at [780, 499] on button "Sign in" at bounding box center [784, 505] width 235 height 37
type input "[PERSON_NAME]"
click at [765, 507] on button "Sign in" at bounding box center [784, 505] width 235 height 37
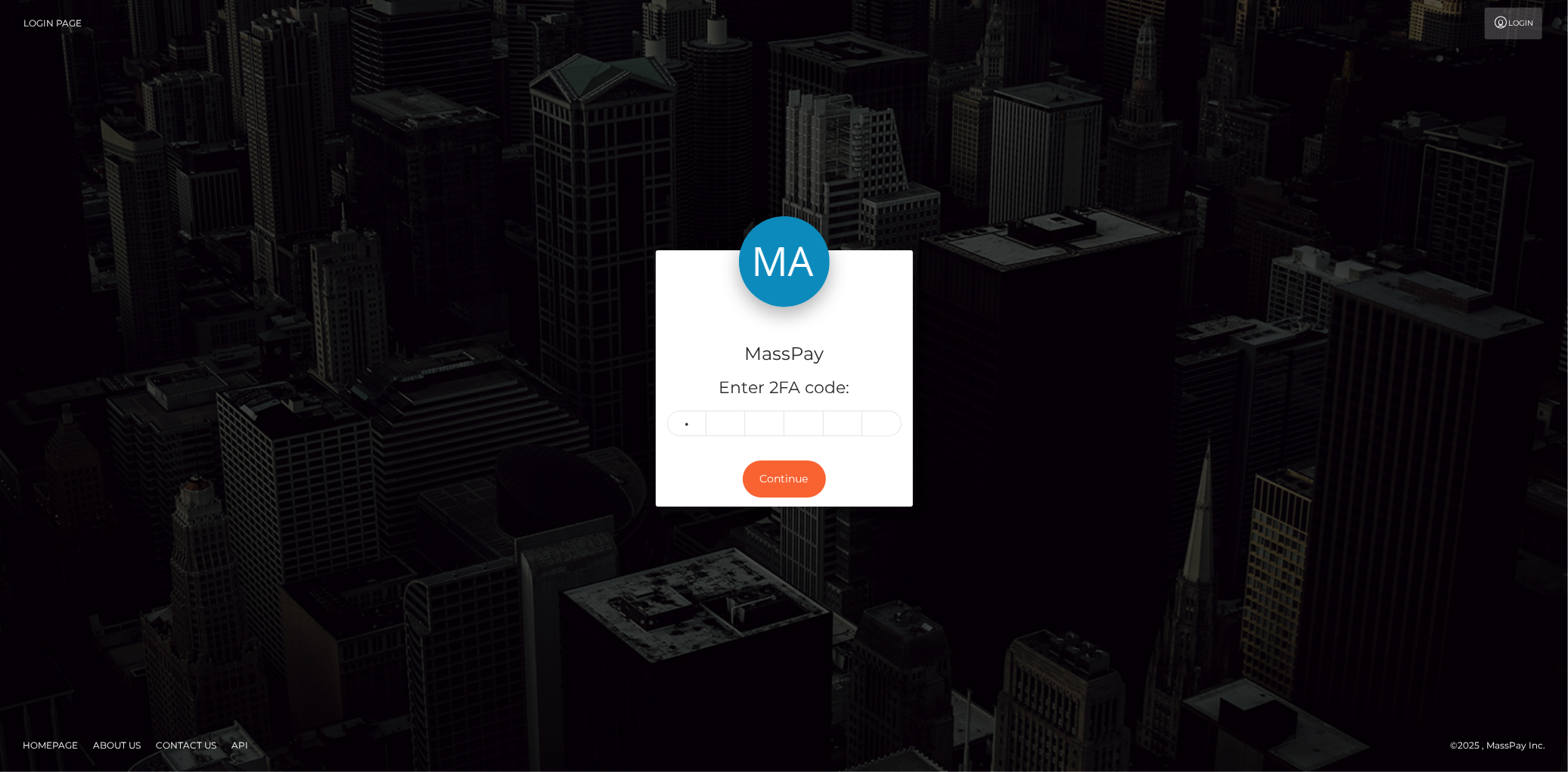
type input "9"
type input "2"
type input "8"
type input "3"
type input "1"
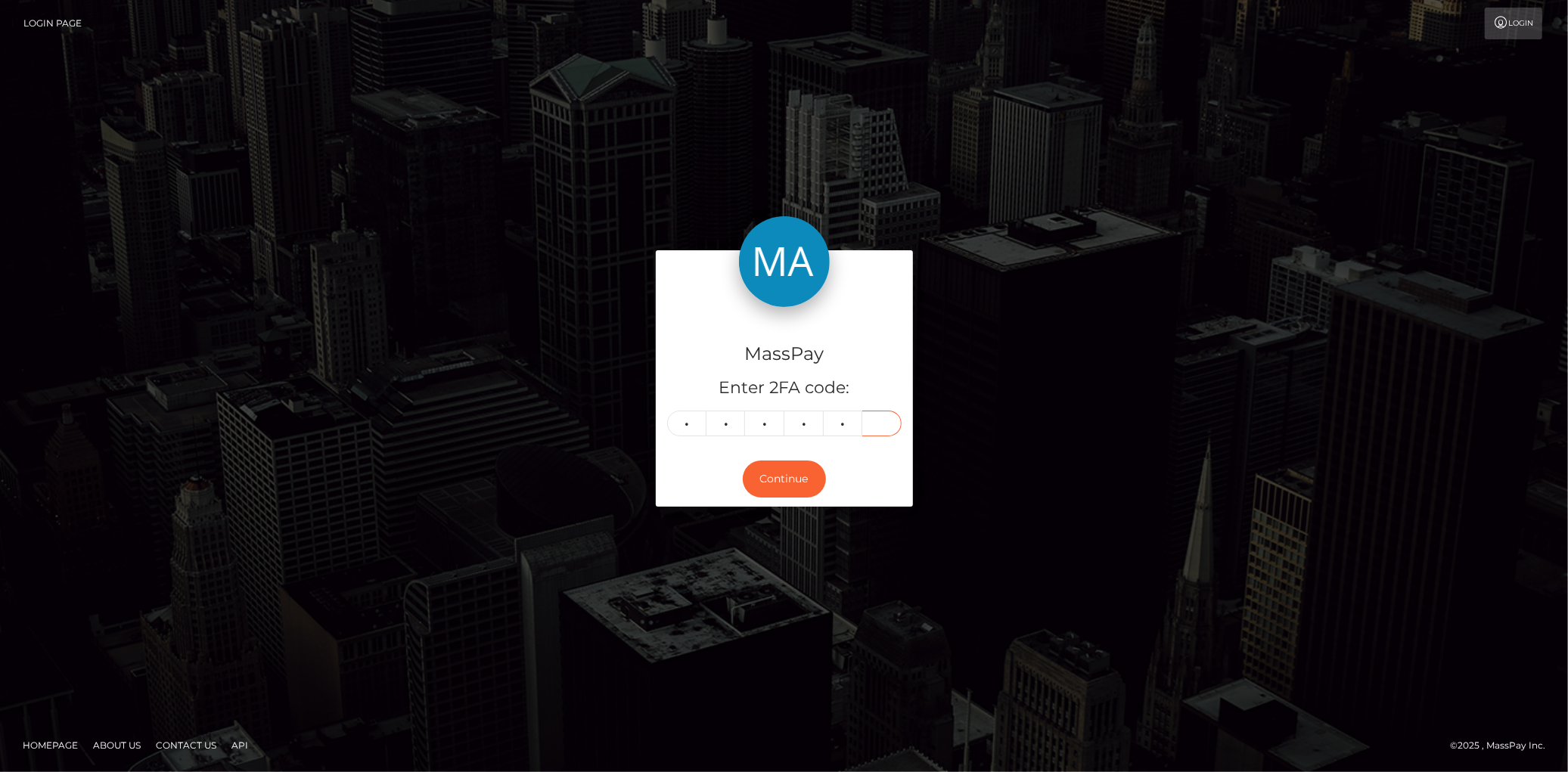
type input "4"
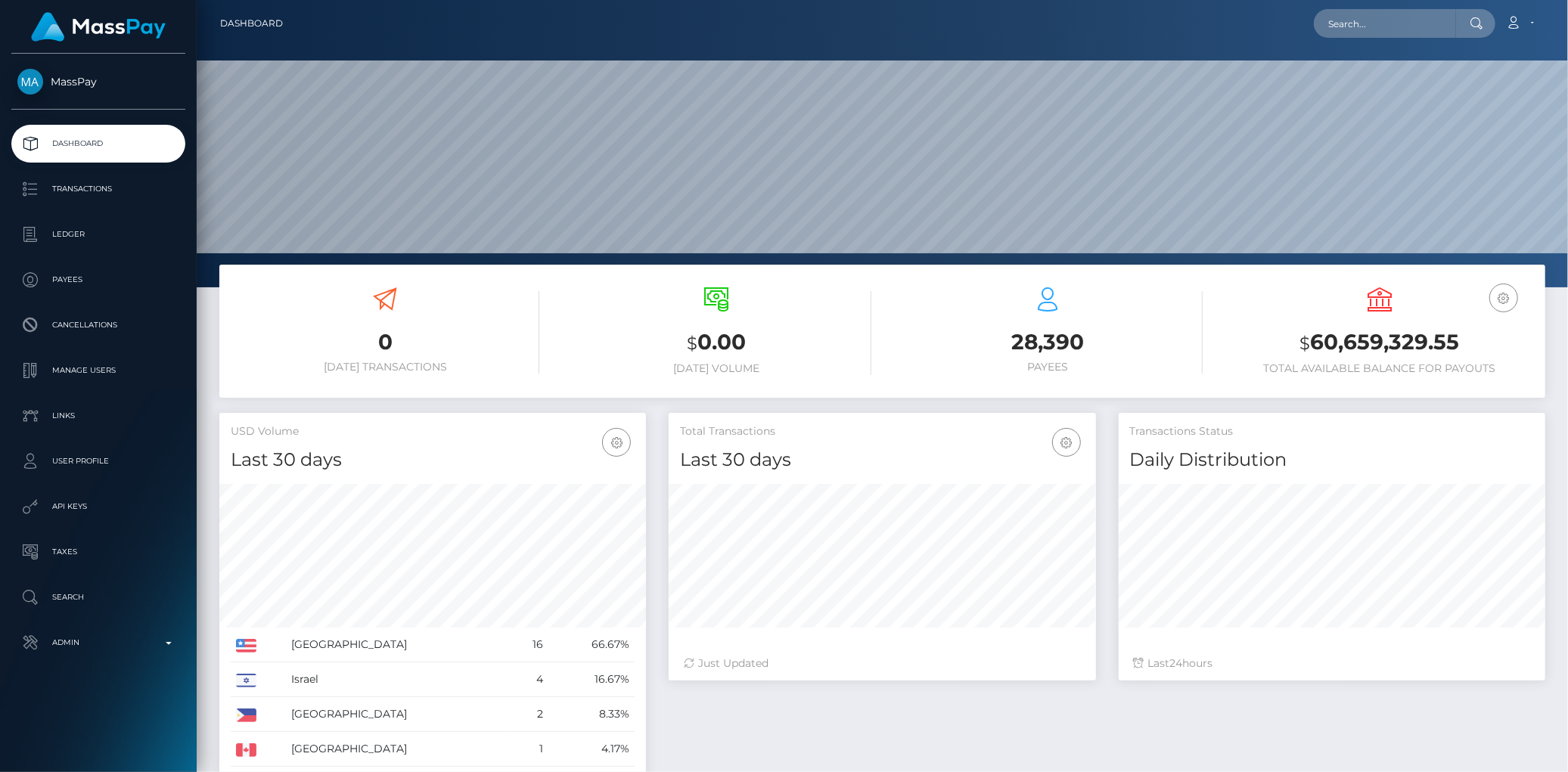
scroll to position [268, 426]
click at [1358, 29] on input "text" at bounding box center [1384, 23] width 142 height 29
paste input "mistressmayuinhk@gmail.com"
type input "mistressmayuinhk@gmail.com"
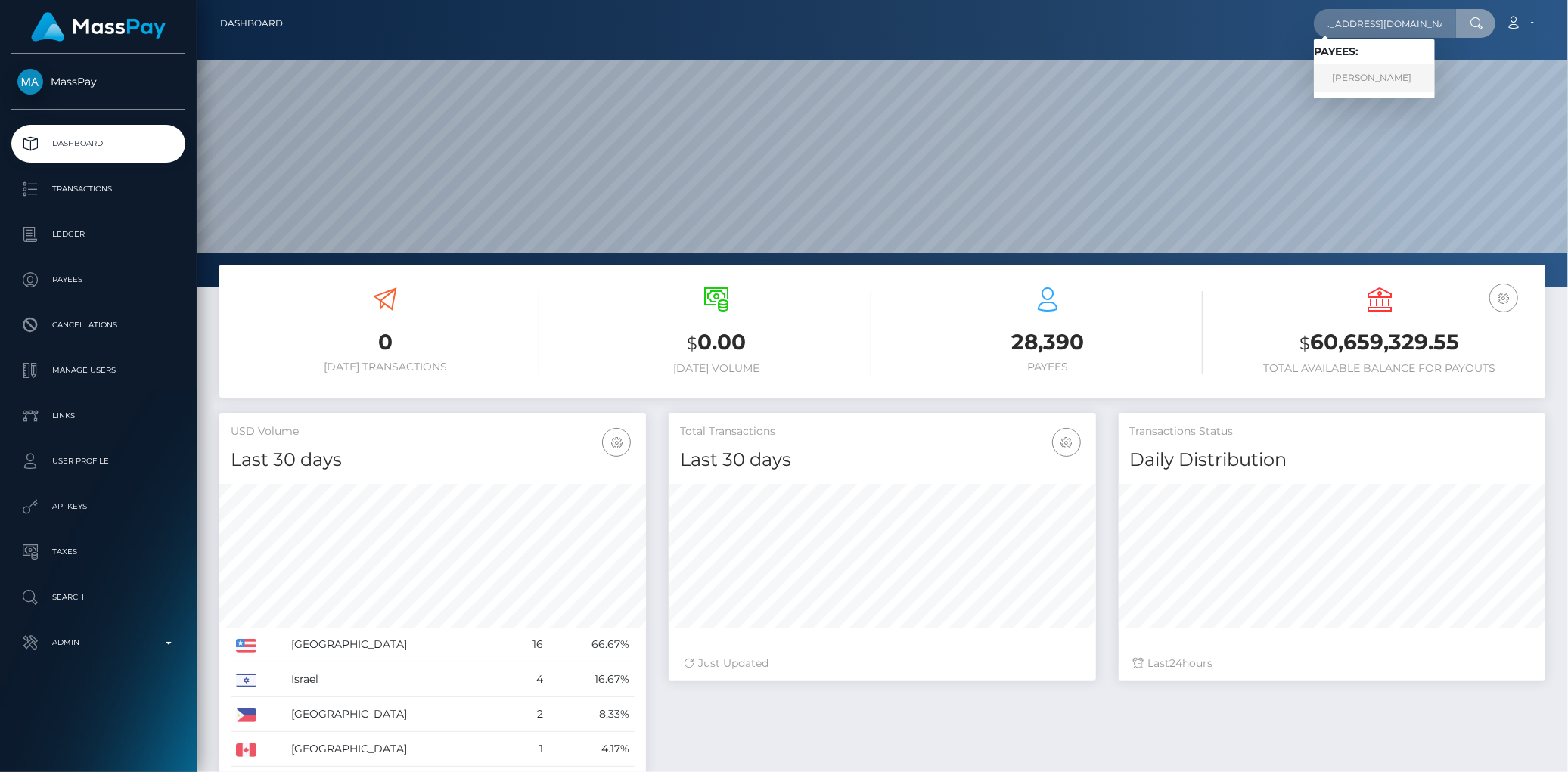
click at [1357, 76] on link "MAARI SUGAWARA" at bounding box center [1374, 77] width 121 height 28
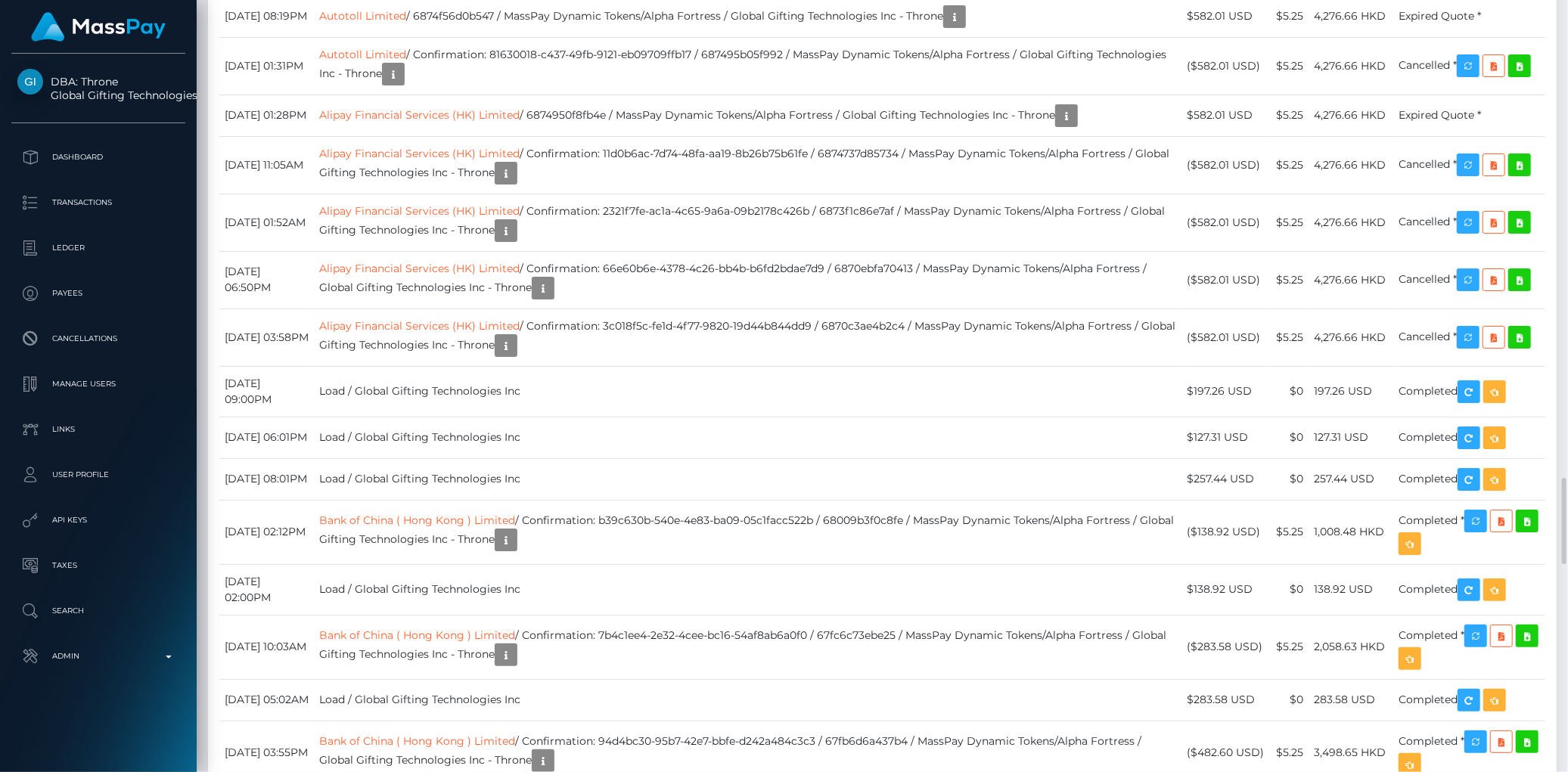
scroll to position [182, 426]
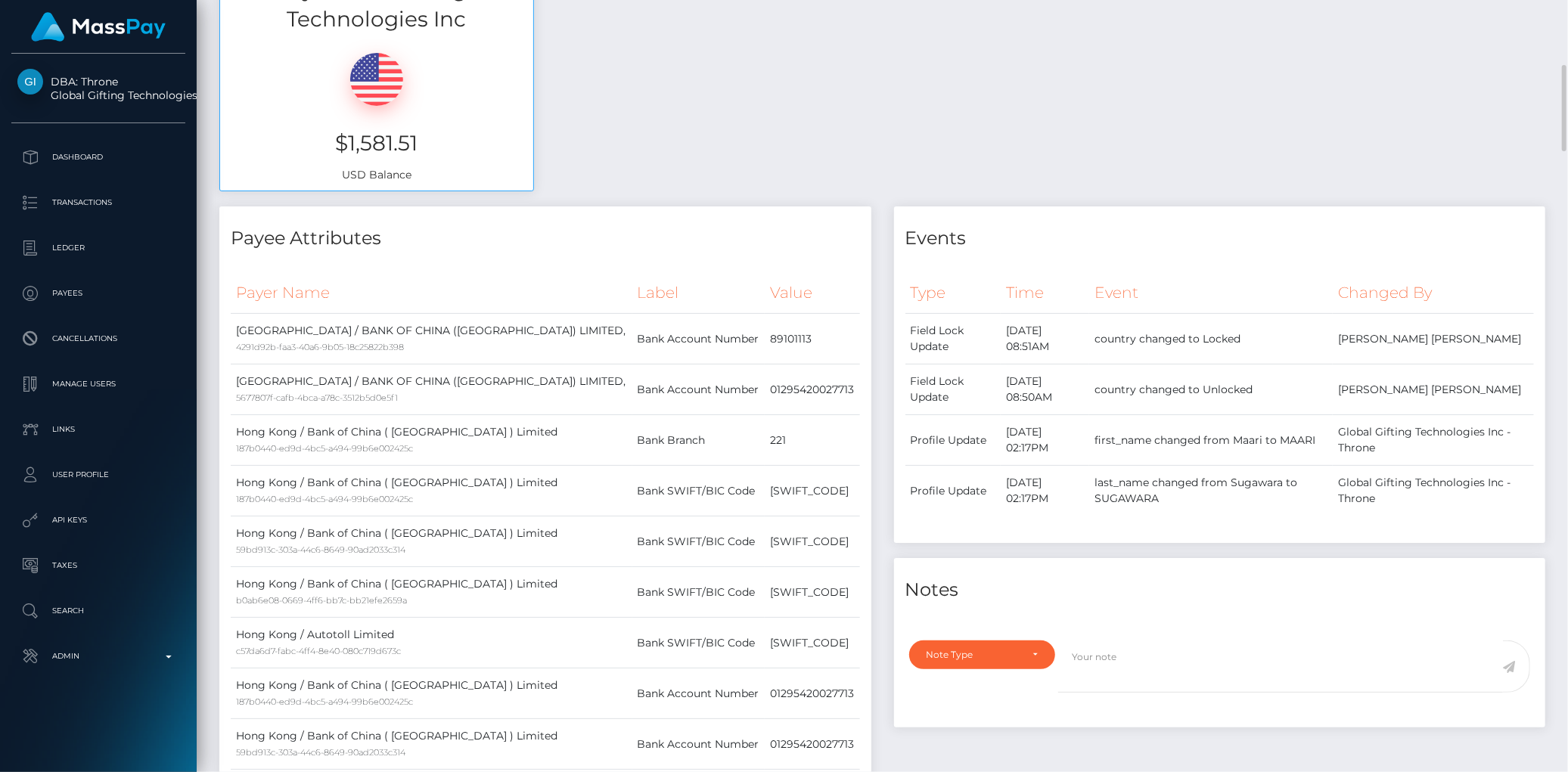
scroll to position [0, 0]
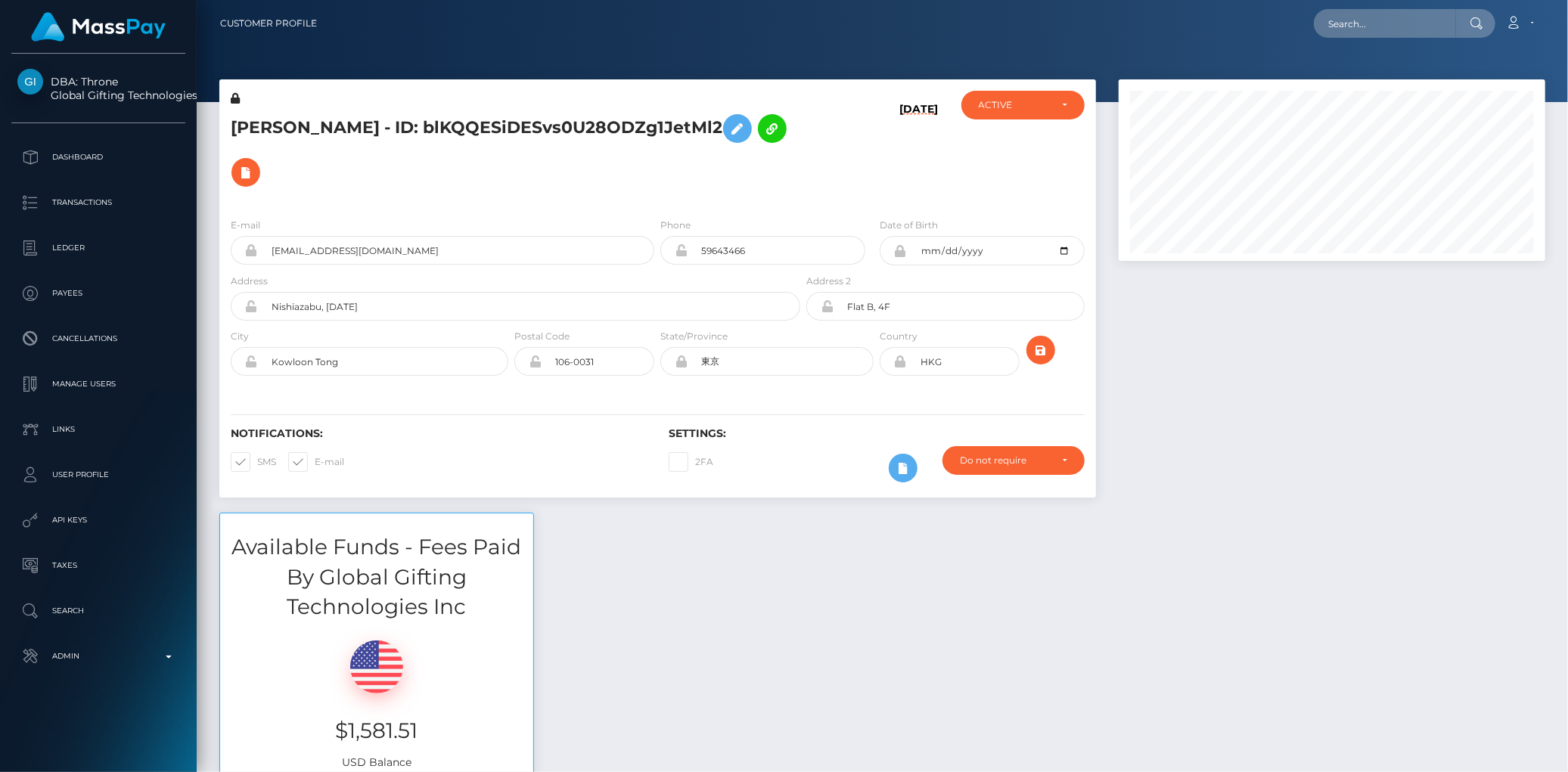
scroll to position [182, 426]
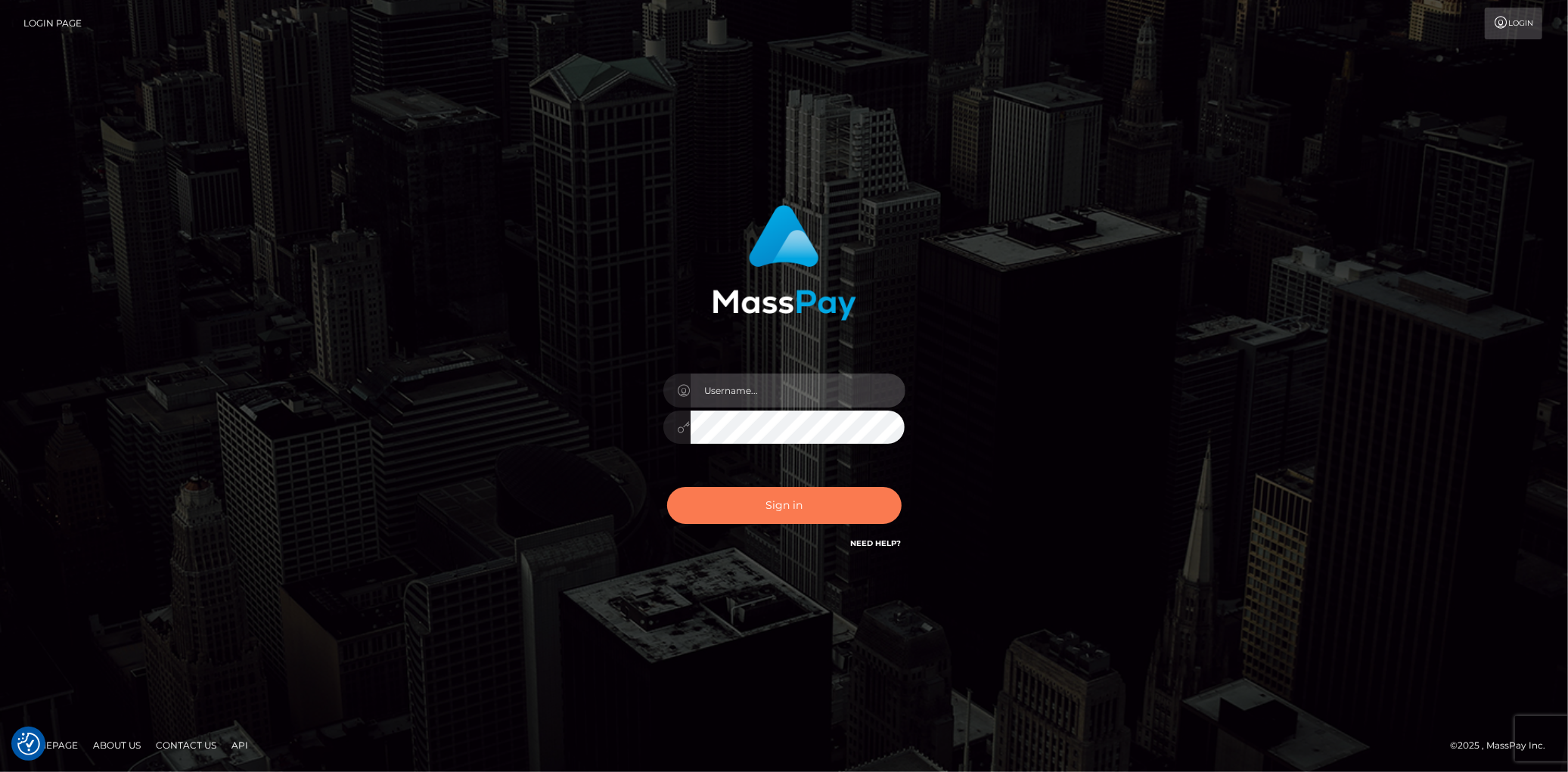
type input "[PERSON_NAME]"
click at [723, 507] on button "Sign in" at bounding box center [784, 505] width 235 height 37
type input "[PERSON_NAME]"
click at [811, 486] on div "Sign in Need Help?" at bounding box center [784, 511] width 264 height 67
click at [769, 515] on button "Sign in" at bounding box center [784, 505] width 235 height 37
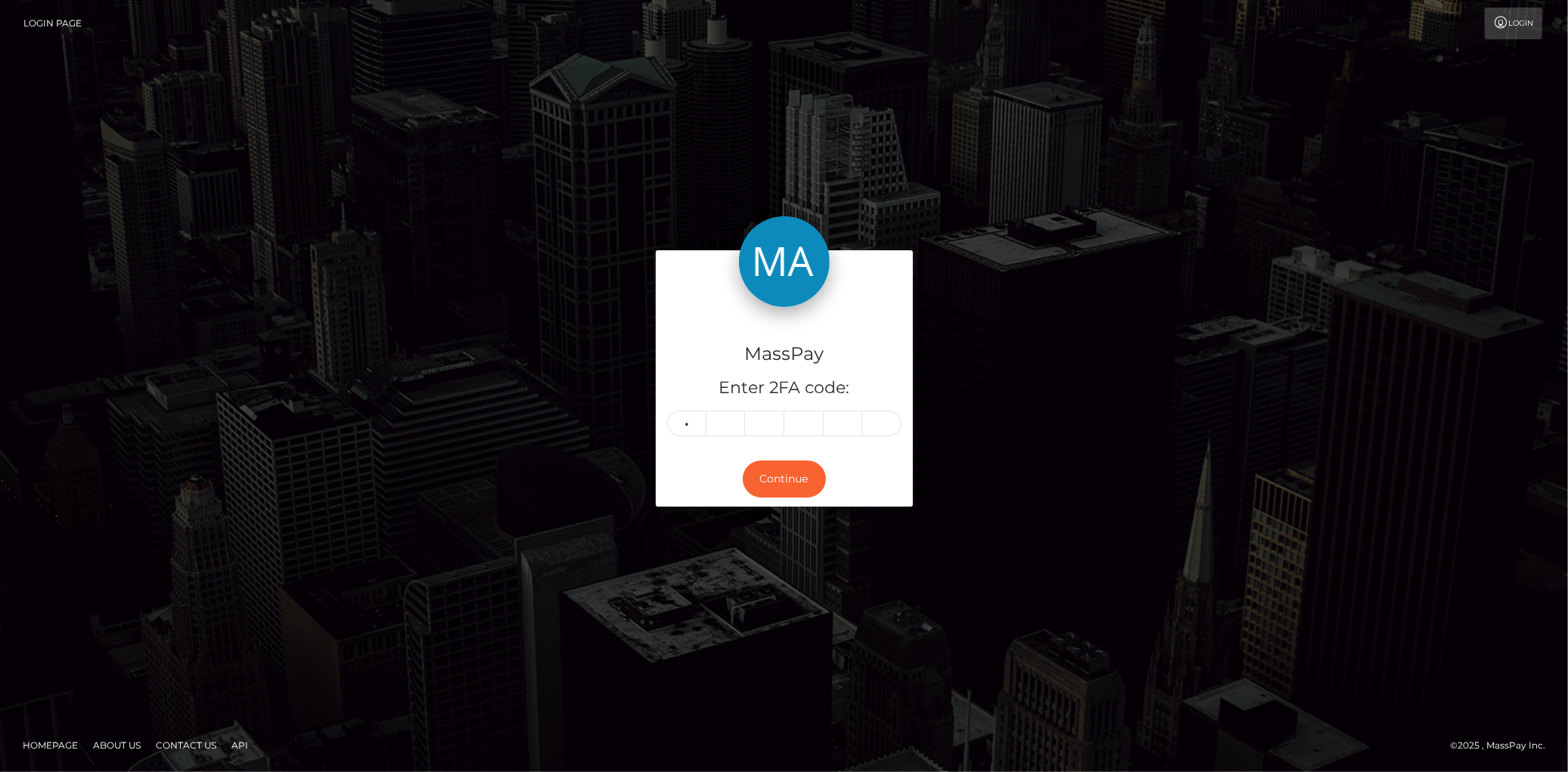
type input "4"
type input "7"
type input "9"
type input "0"
type input "2"
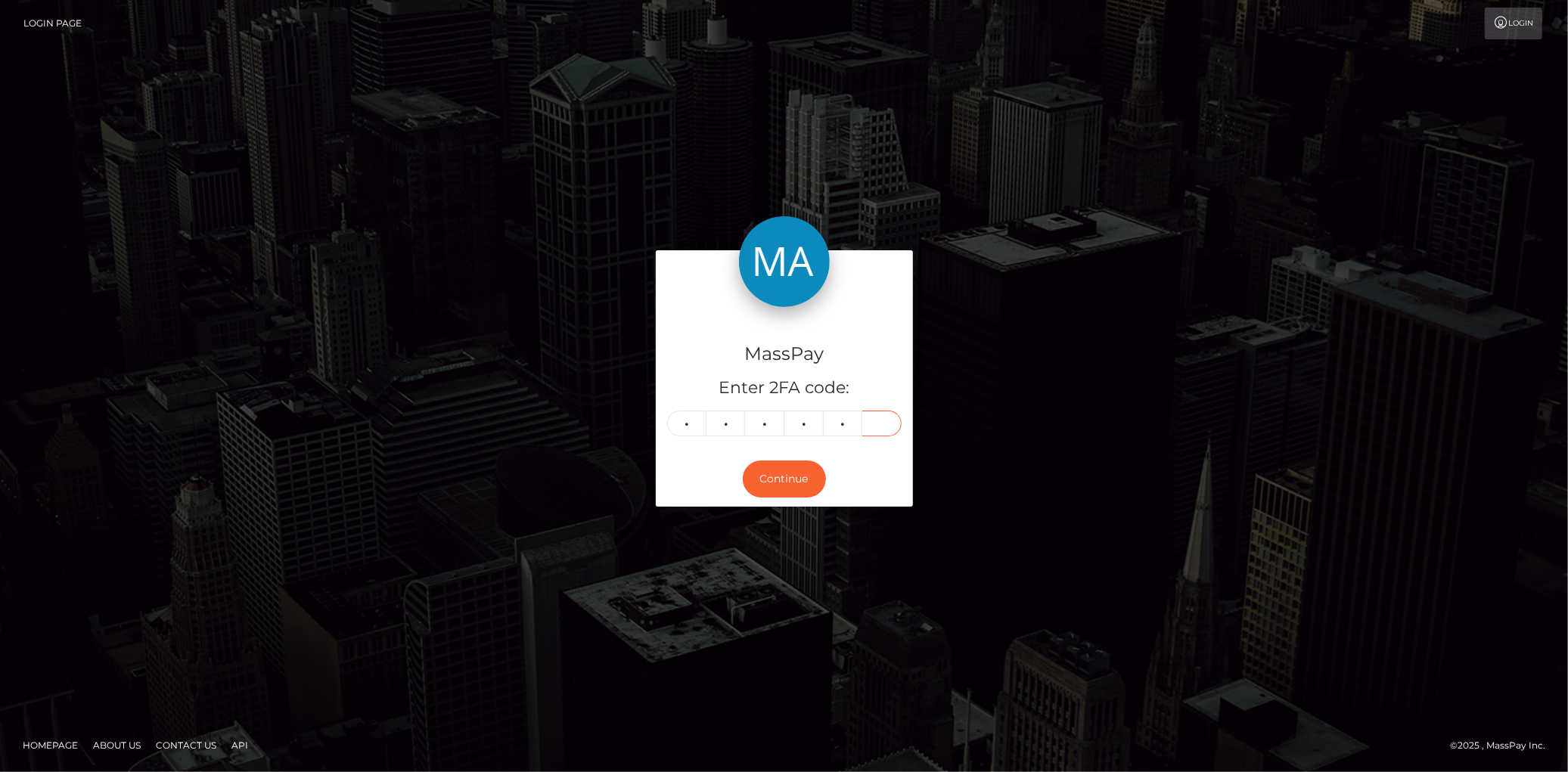
type input "3"
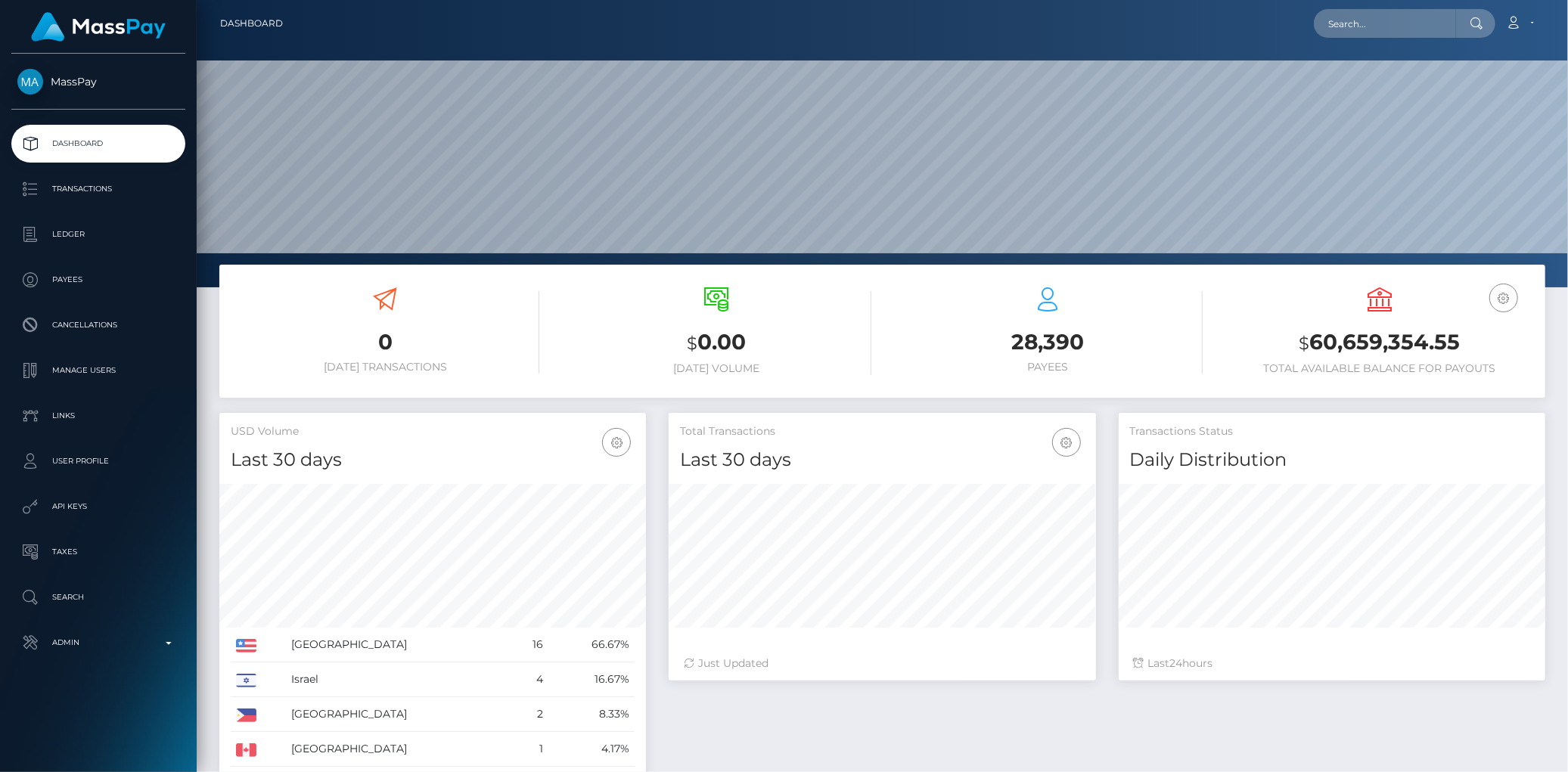
scroll to position [268, 426]
click at [1326, 22] on input "text" at bounding box center [1384, 23] width 142 height 29
paste input "poact_kx0Tdzdl0NBF"
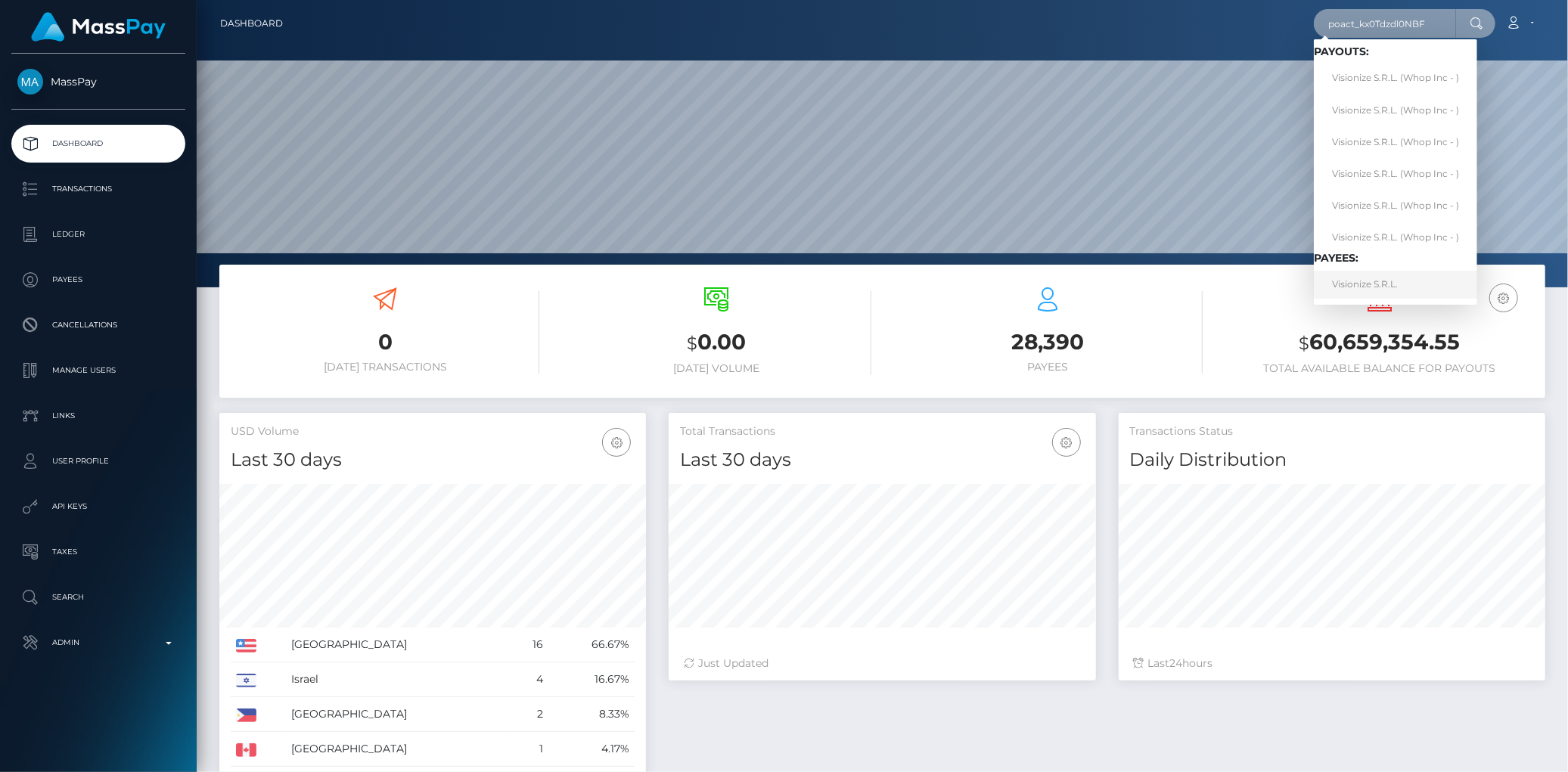
type input "poact_kx0Tdzdl0NBF"
click at [1335, 284] on link "Visionize S.R.L." at bounding box center [1395, 284] width 164 height 28
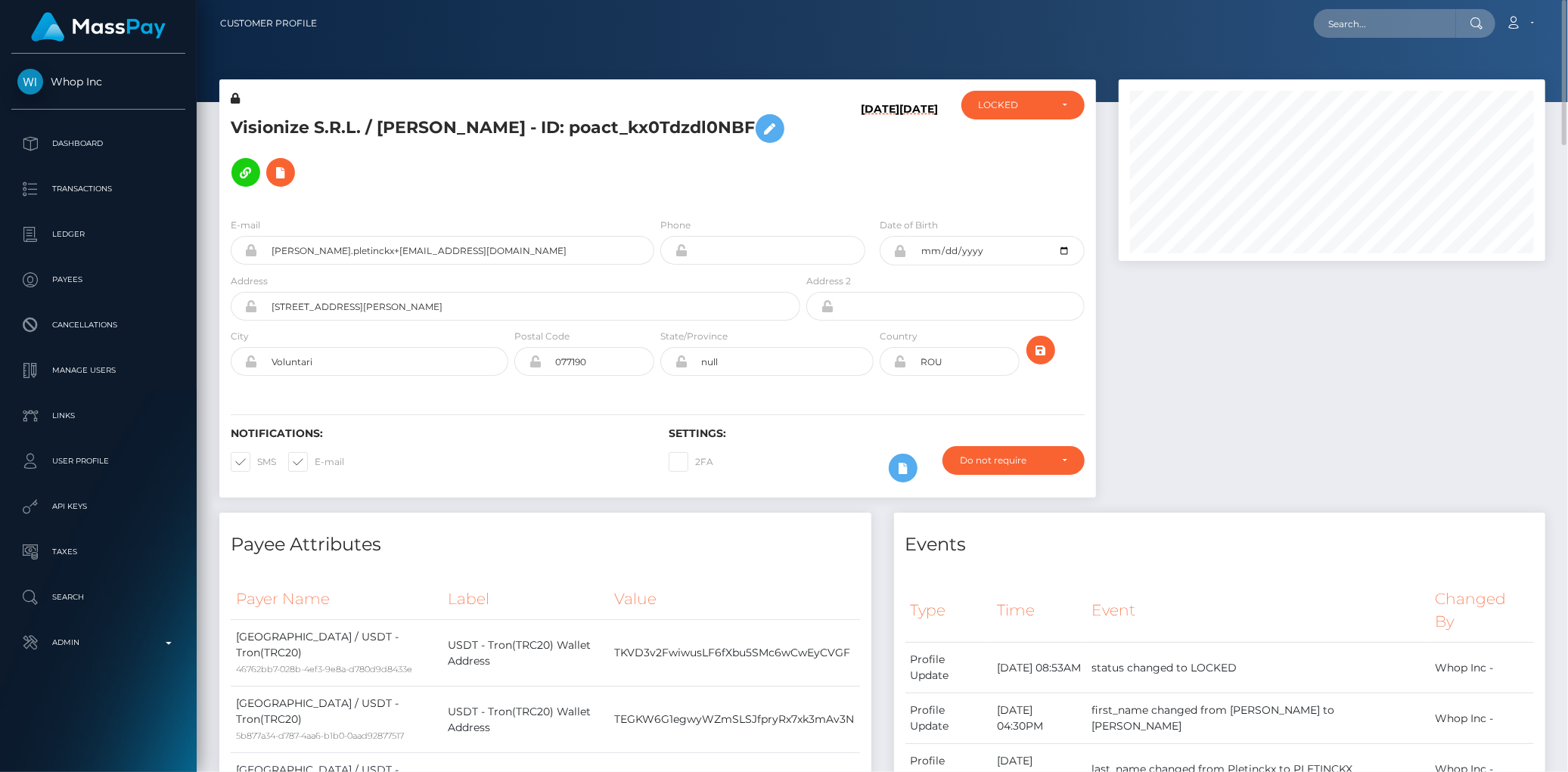
click at [424, 109] on h5 "Visionize S.R.L. / [PERSON_NAME] - ID: poact_kx0Tdzdl0NBF" at bounding box center [511, 151] width 561 height 88
click at [424, 109] on h5 "Visionize S.R.L. / JESSE PLETINCKX - ID: poact_kx0Tdzdl0NBF" at bounding box center [511, 151] width 561 height 88
copy h5 "Visionize S.R.L. / JESSE PLETINCKX - ID: poact_kx0Tdzdl0NBF"
drag, startPoint x: 313, startPoint y: 3, endPoint x: 1356, endPoint y: 23, distance: 1043.2
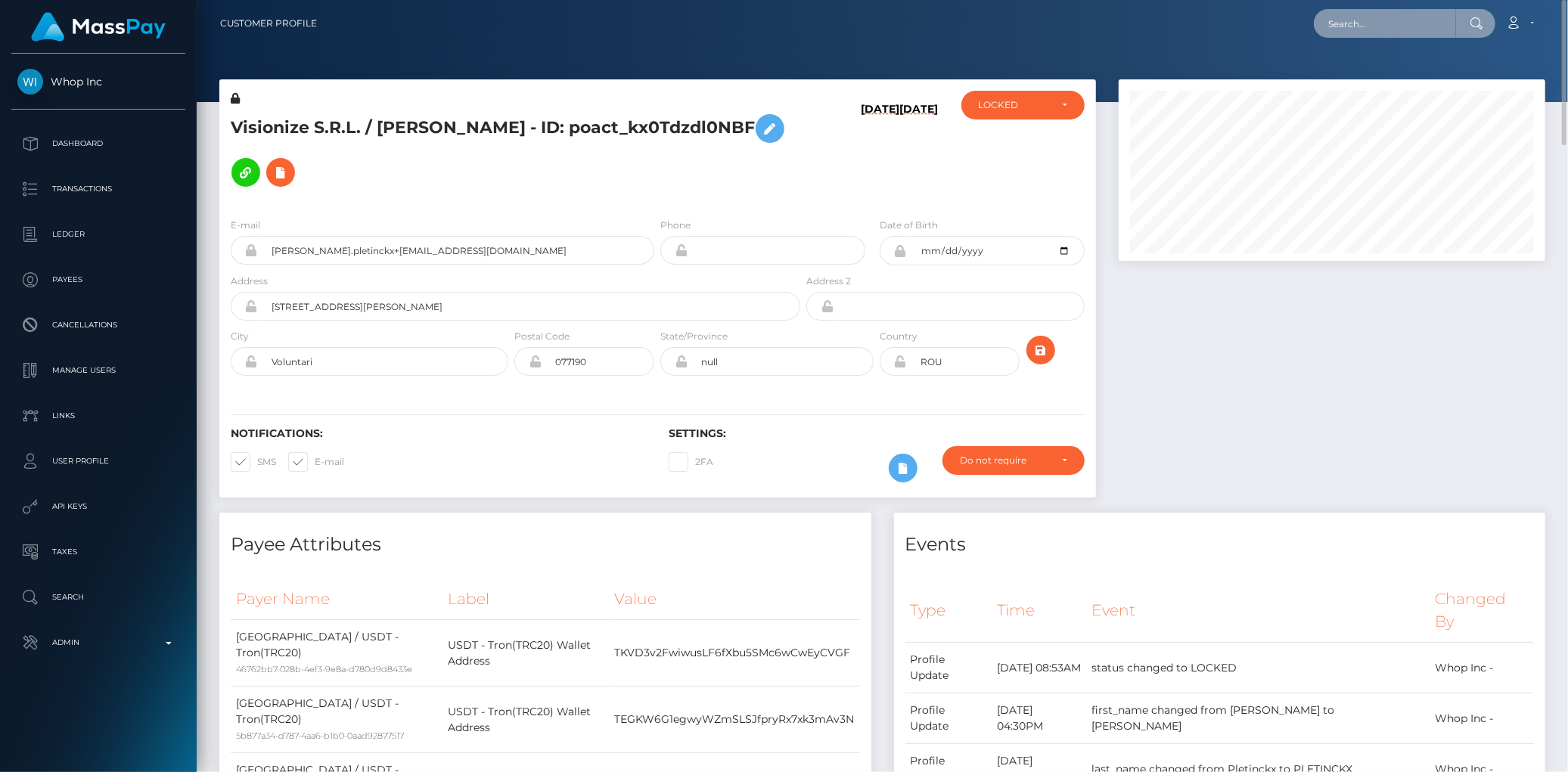
click at [1356, 23] on input "text" at bounding box center [1384, 23] width 142 height 29
paste input "poact_YMQ16NA7lw2V"
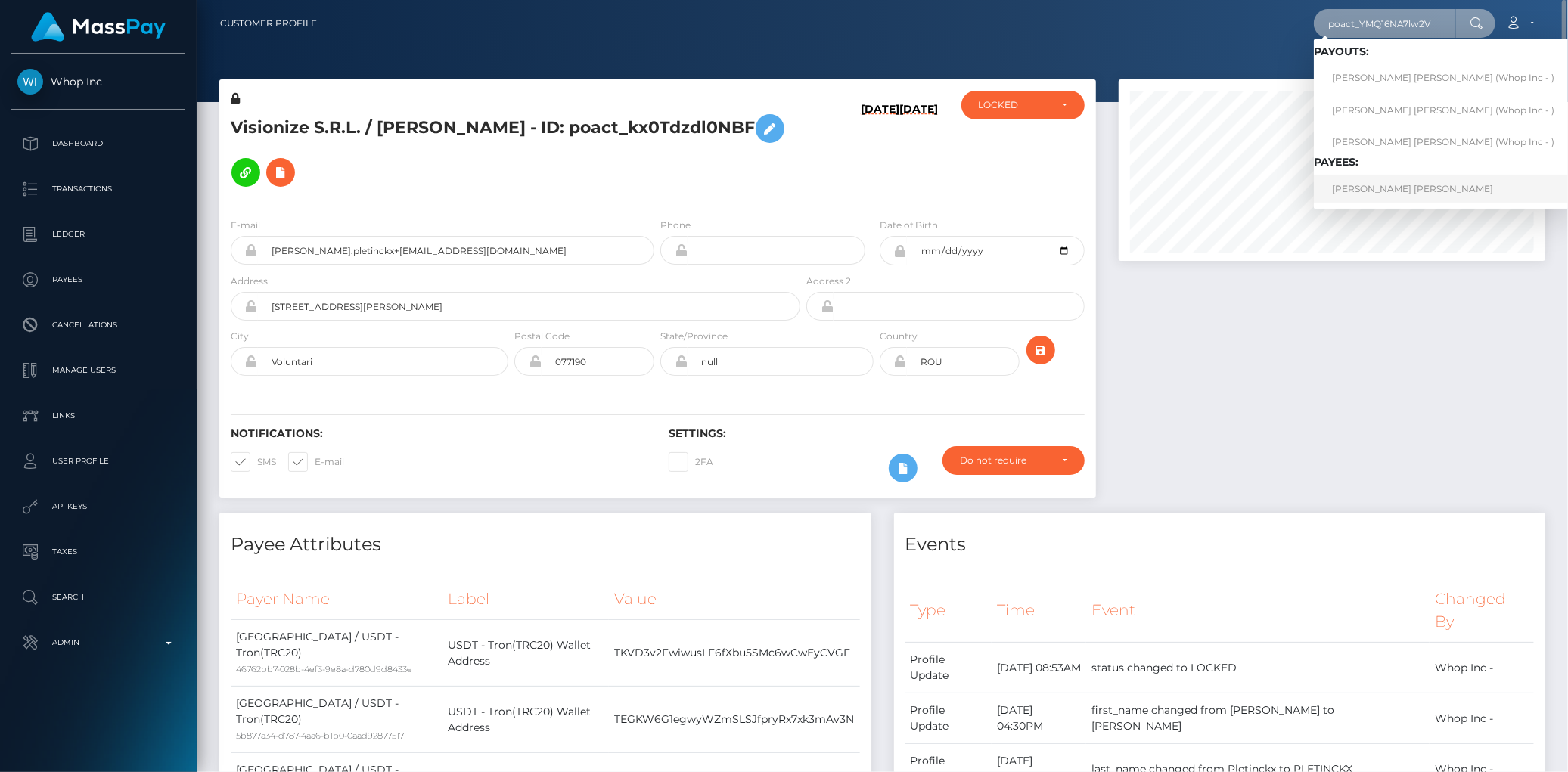
type input "poact_YMQ16NA7lw2V"
click at [1356, 191] on link "ADAM MICHEL WATFA HOLLINGSWORTH" at bounding box center [1442, 188] width 258 height 28
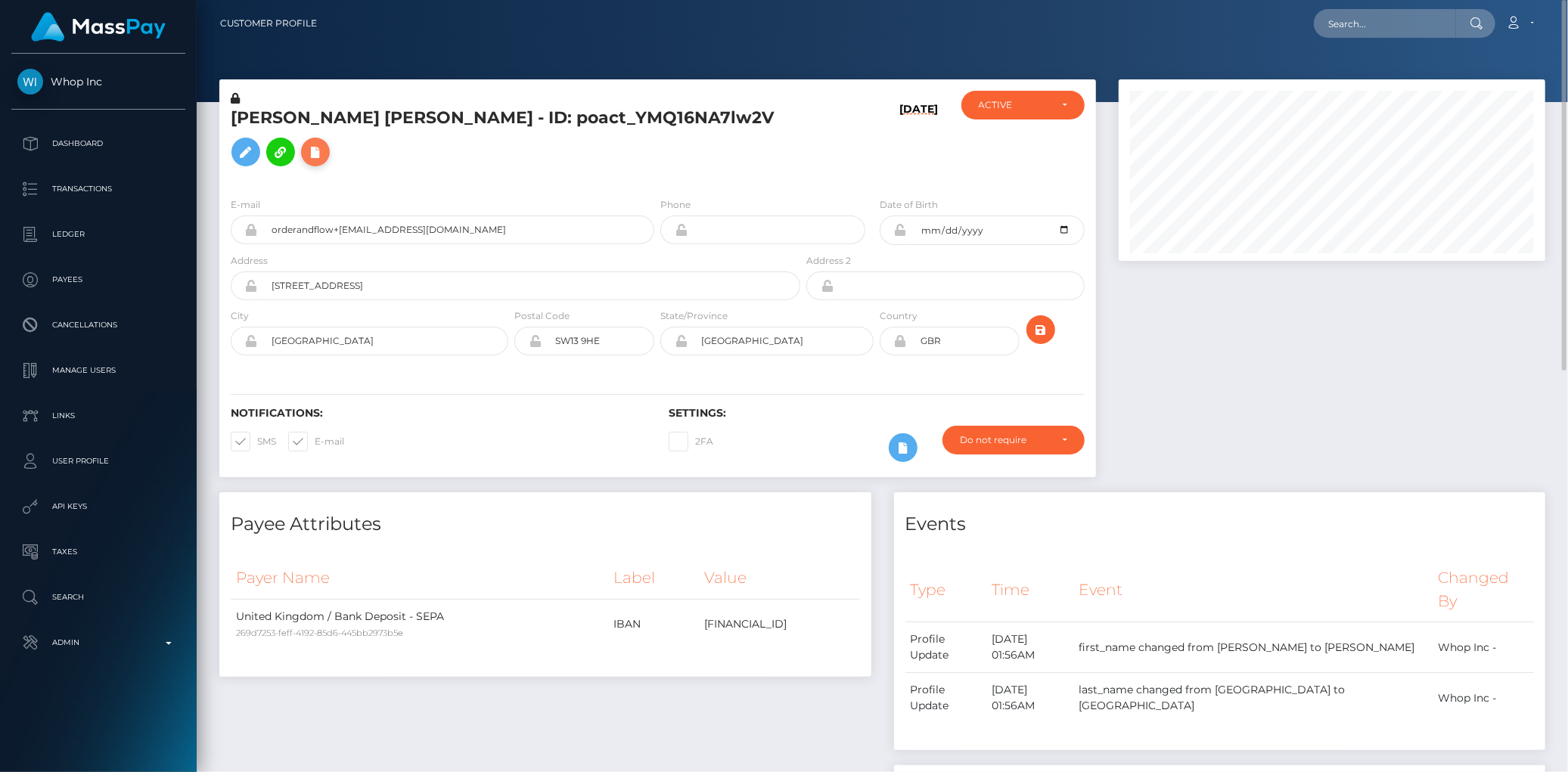
click at [329, 146] on button at bounding box center [316, 152] width 29 height 29
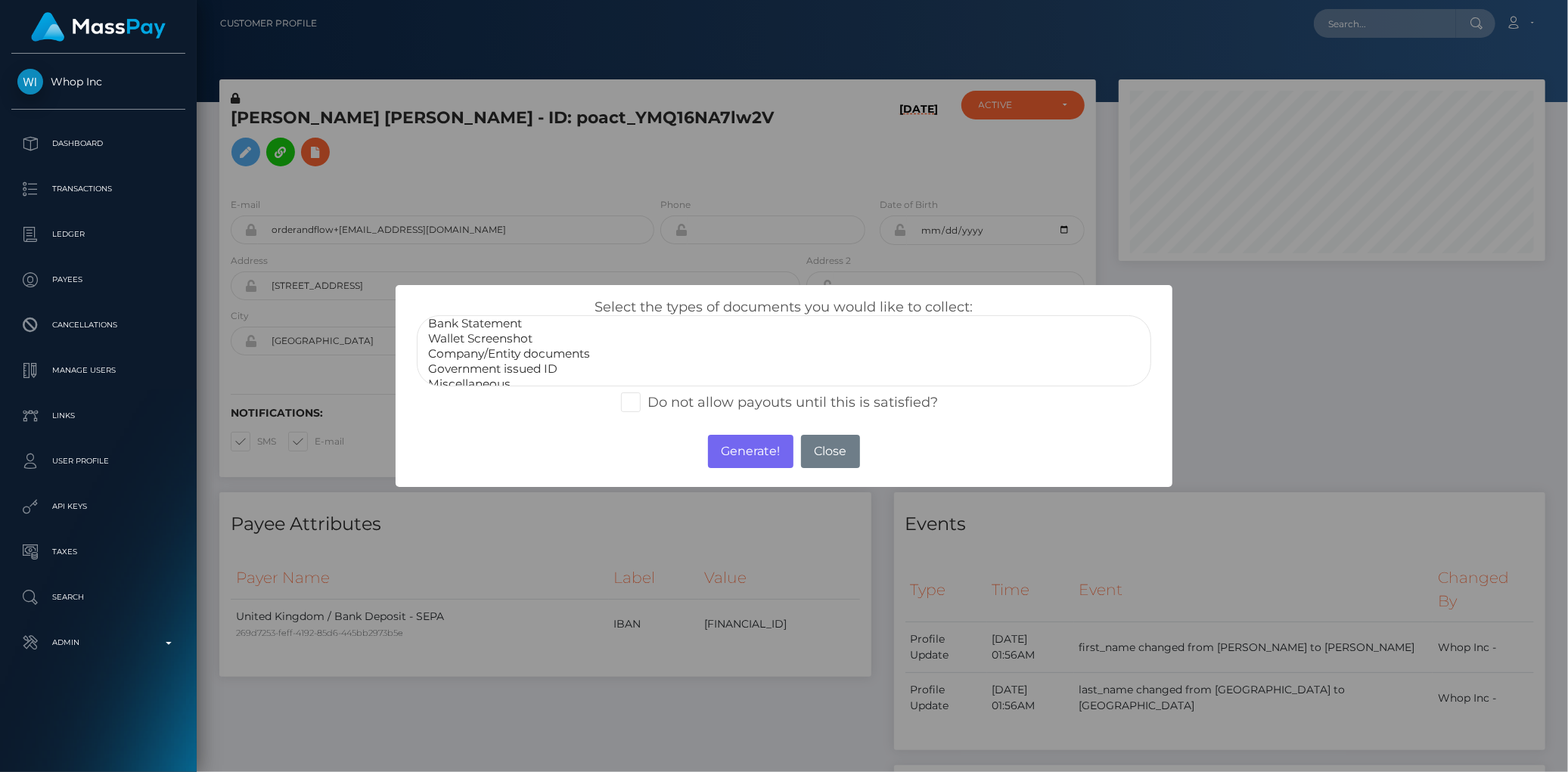
scroll to position [28, 0]
select select "Government issued ID"
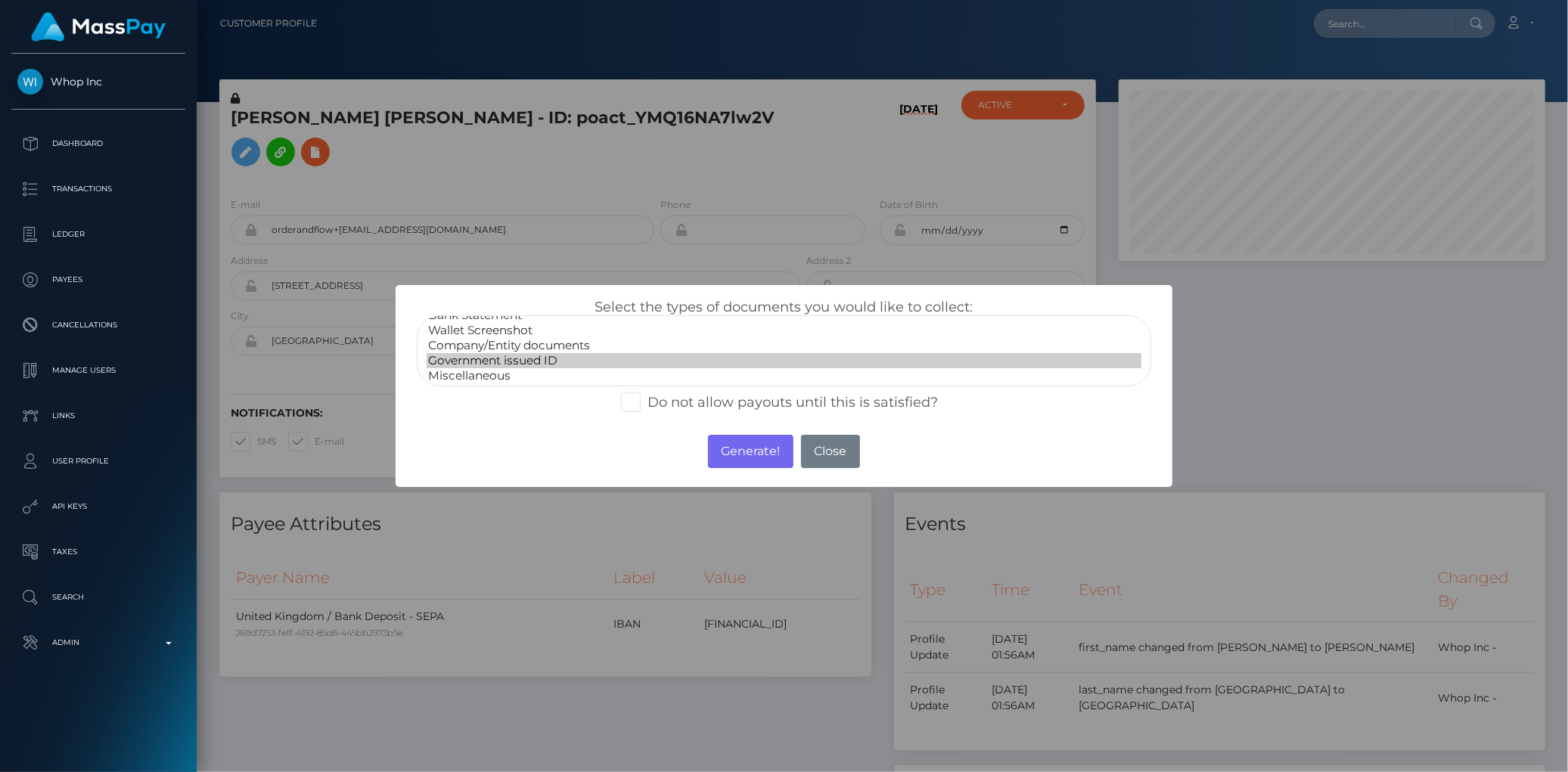
click at [497, 354] on option "Government issued ID" at bounding box center [784, 361] width 714 height 15
click at [751, 462] on button "Generate!" at bounding box center [750, 451] width 85 height 33
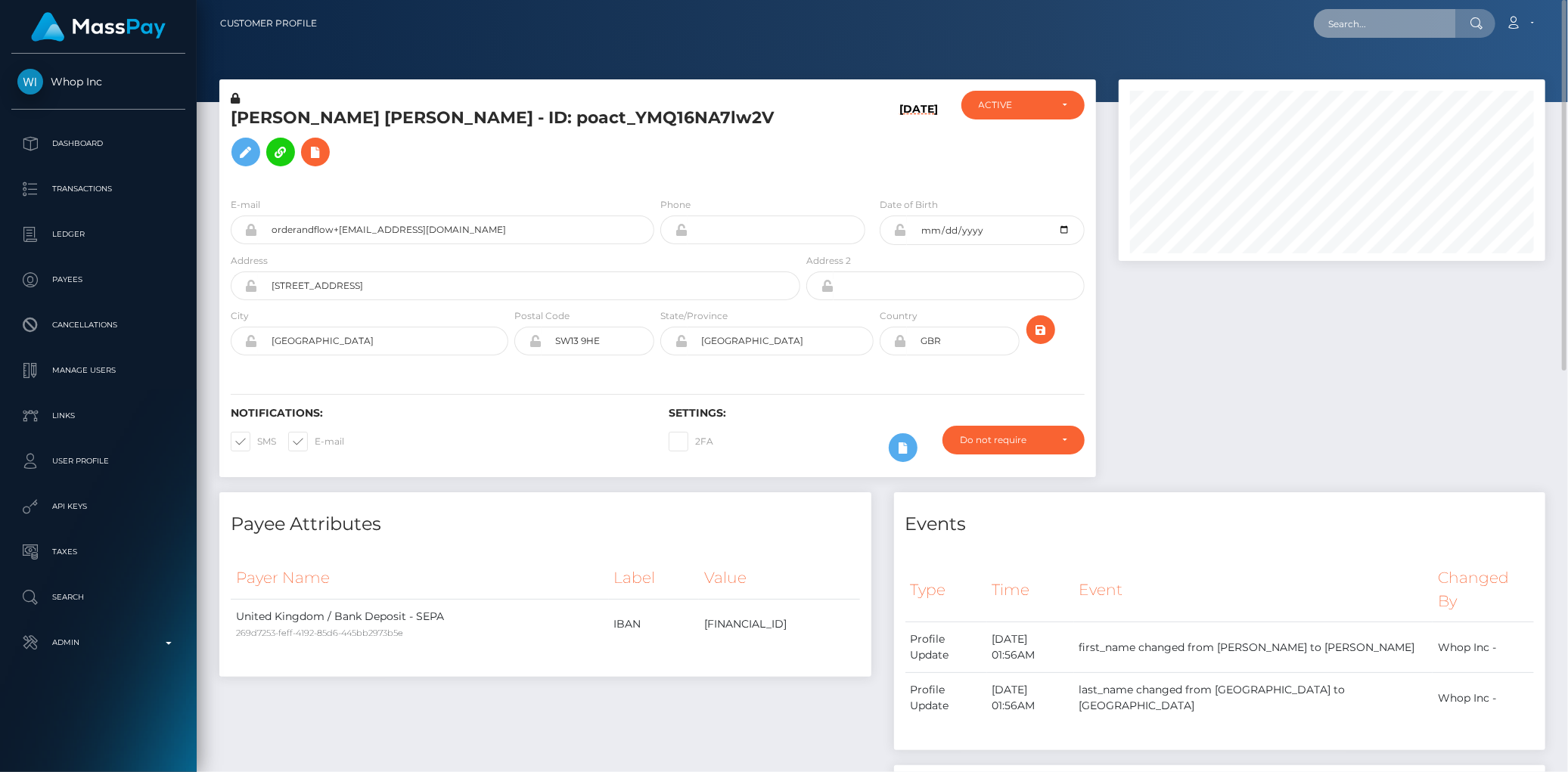
click at [1377, 23] on input "text" at bounding box center [1384, 23] width 142 height 29
paste input "[EMAIL_ADDRESS][DOMAIN_NAME]"
type input "[EMAIL_ADDRESS][DOMAIN_NAME]"
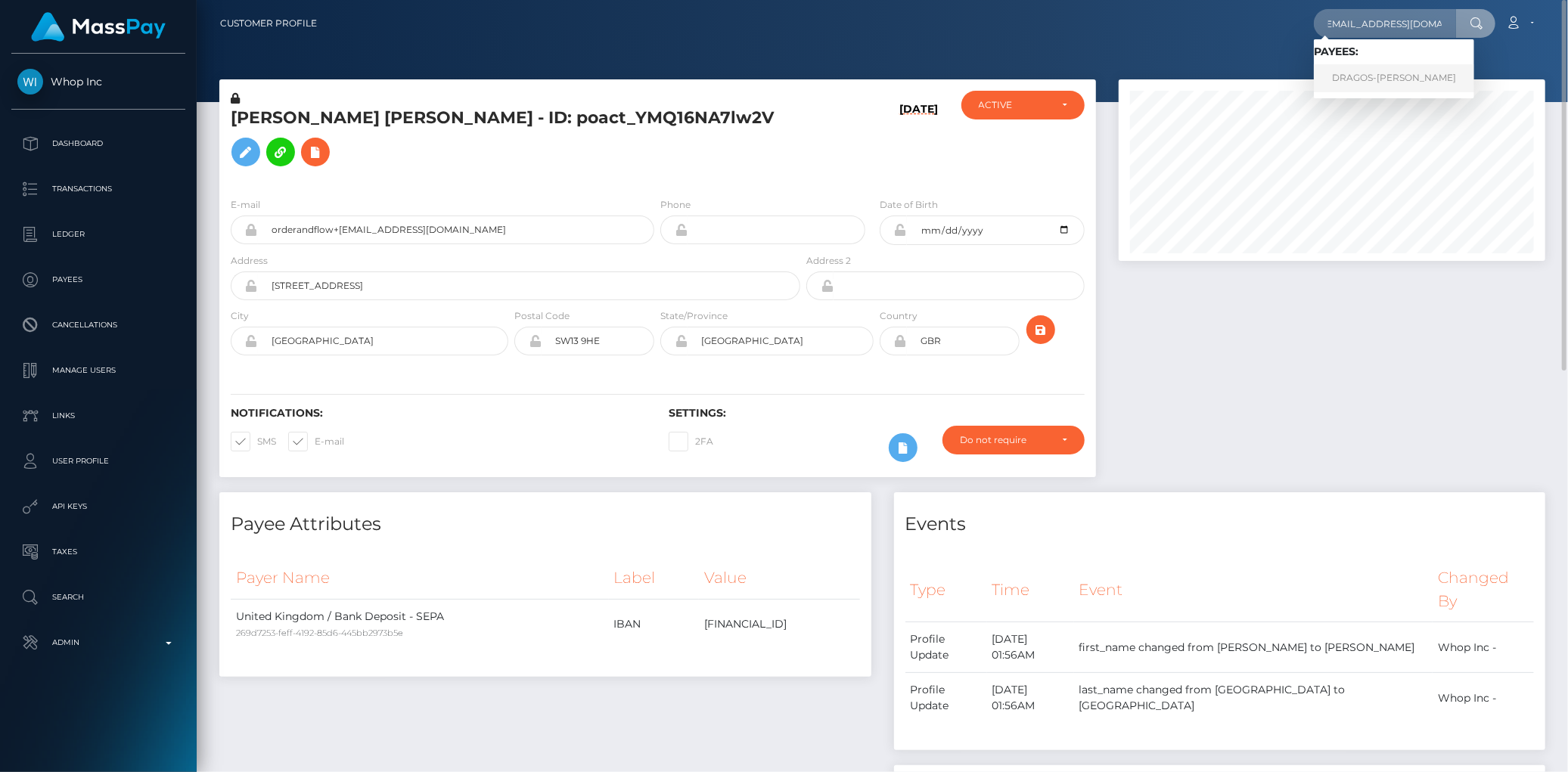
click at [1371, 71] on link "DRAGOS-[PERSON_NAME]" at bounding box center [1393, 77] width 160 height 28
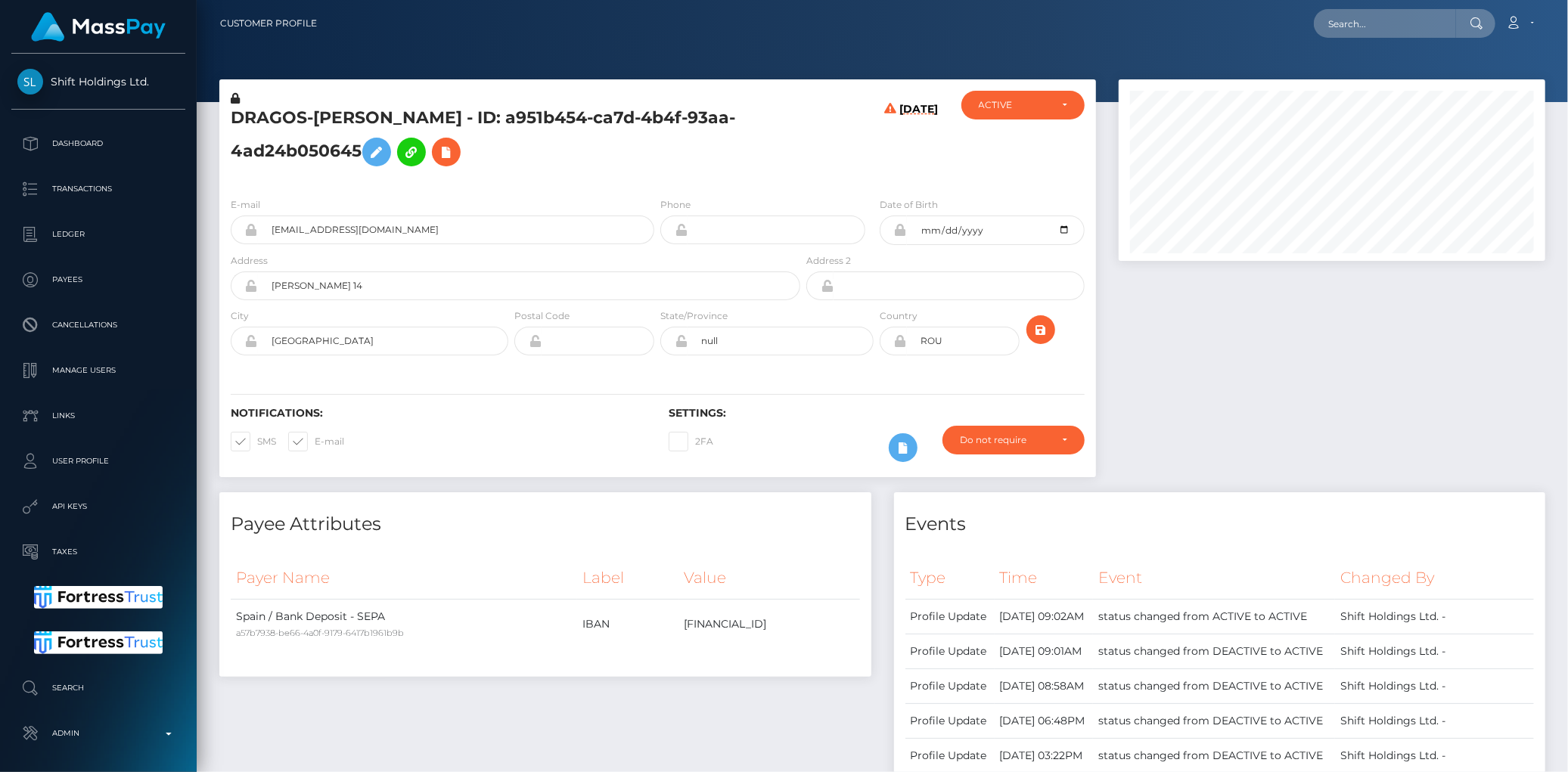
scroll to position [182, 426]
click at [408, 107] on h5 "DRAGOS-RAZVAN TOMA - ID: a951b454-ca7d-4b4f-93aa-4ad24b050645" at bounding box center [511, 140] width 561 height 67
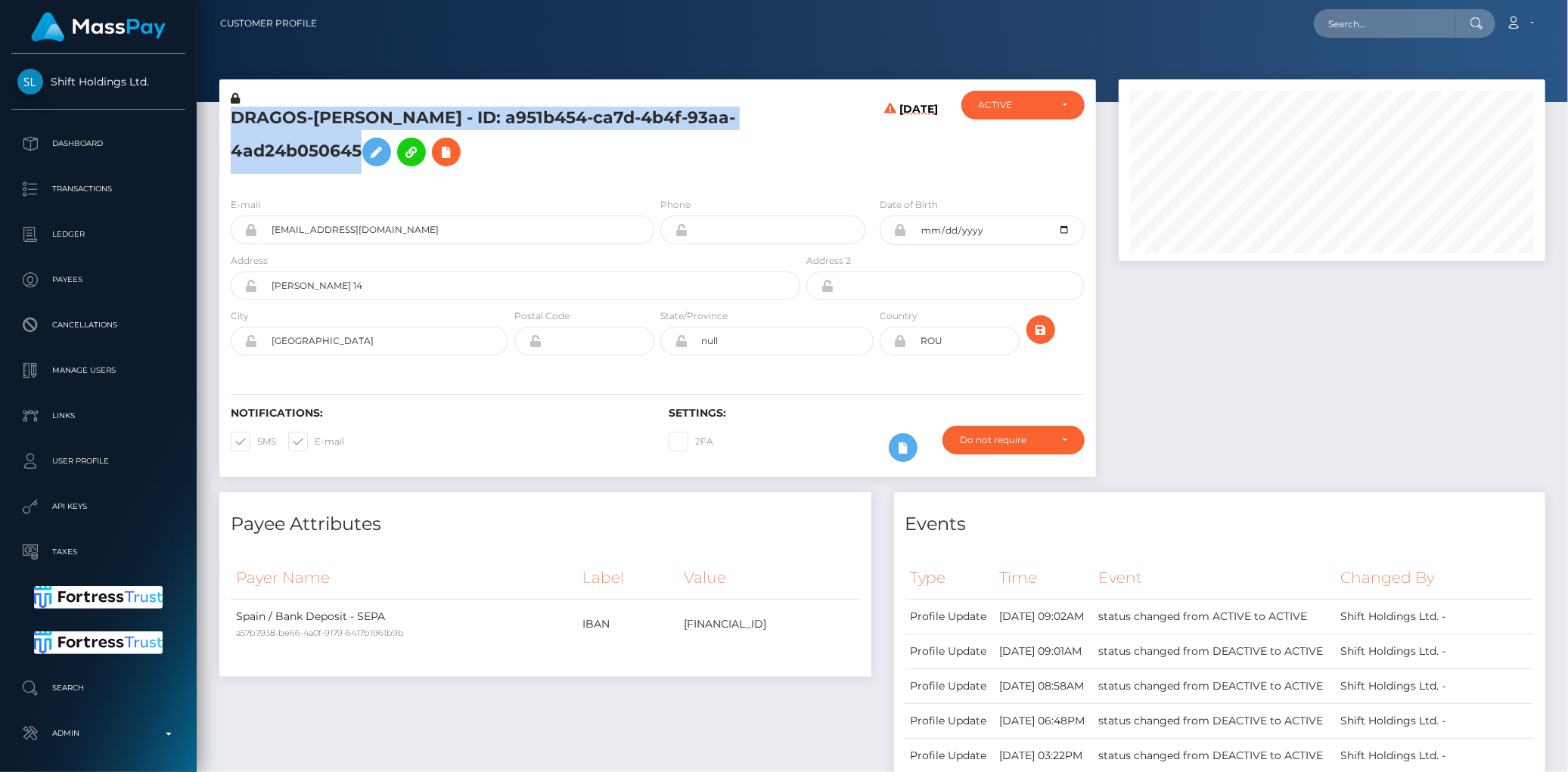
click at [408, 107] on h5 "DRAGOS-RAZVAN TOMA - ID: a951b454-ca7d-4b4f-93aa-4ad24b050645" at bounding box center [511, 140] width 561 height 67
copy h5 "DRAGOS-RAZVAN TOMA - ID: a951b454-ca7d-4b4f-93aa-4ad24b050645"
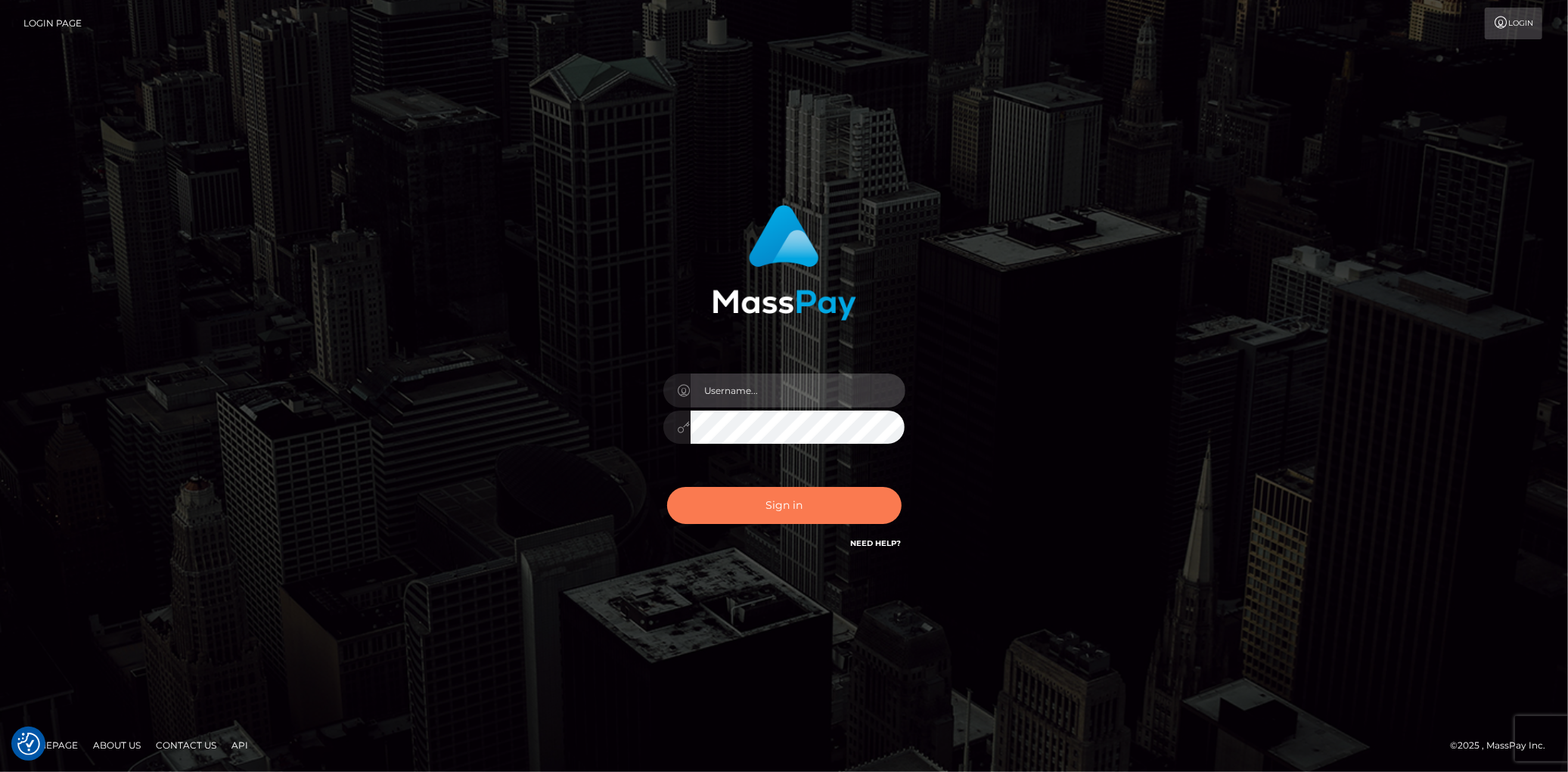
type input "Eduard Gavrilescu"
click at [766, 511] on button "Sign in" at bounding box center [784, 505] width 235 height 37
type input "[PERSON_NAME]"
click at [766, 511] on button "Sign in" at bounding box center [784, 505] width 235 height 37
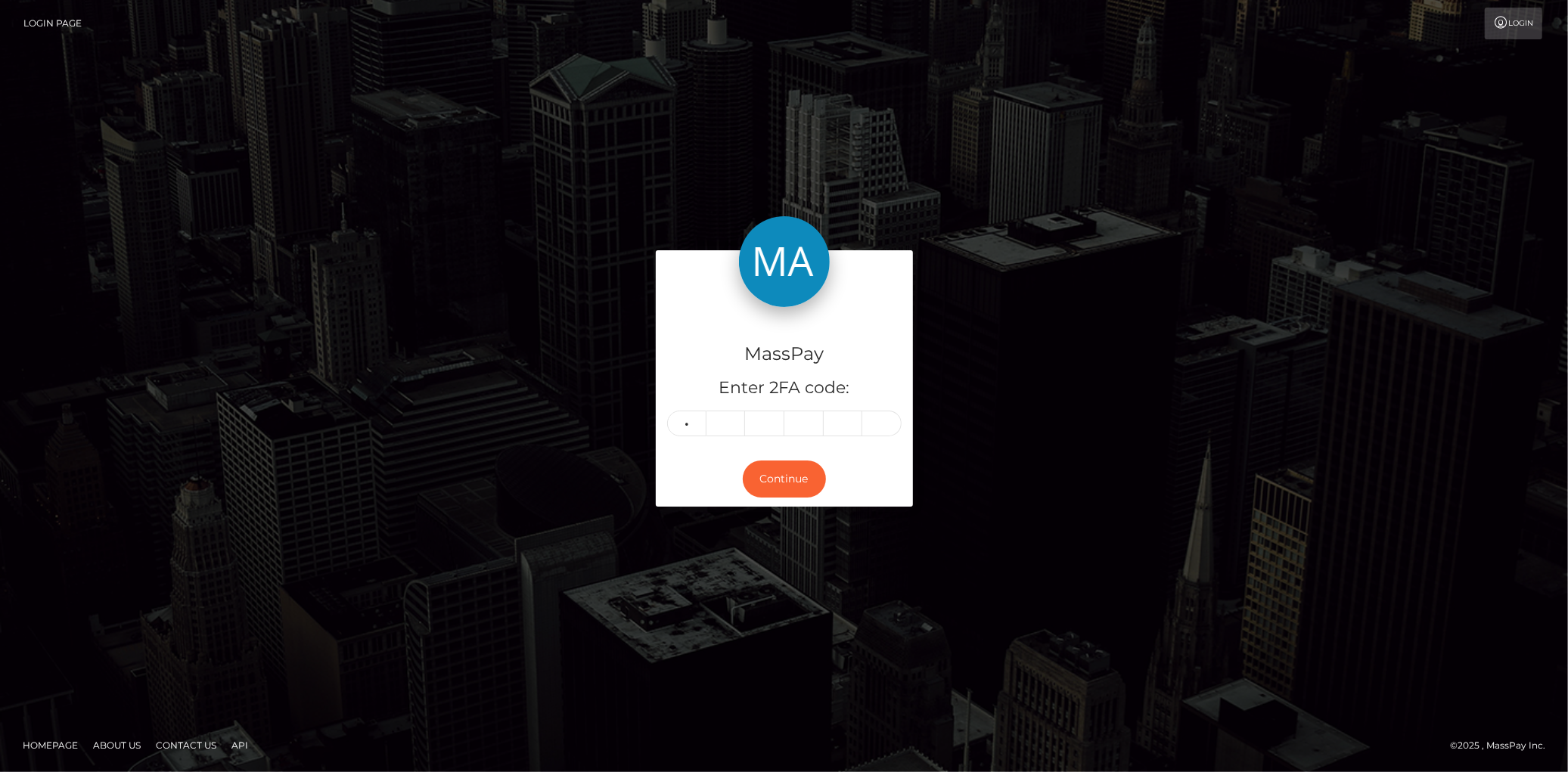
type input "3"
type input "1"
type input "4"
type input "9"
type input "5"
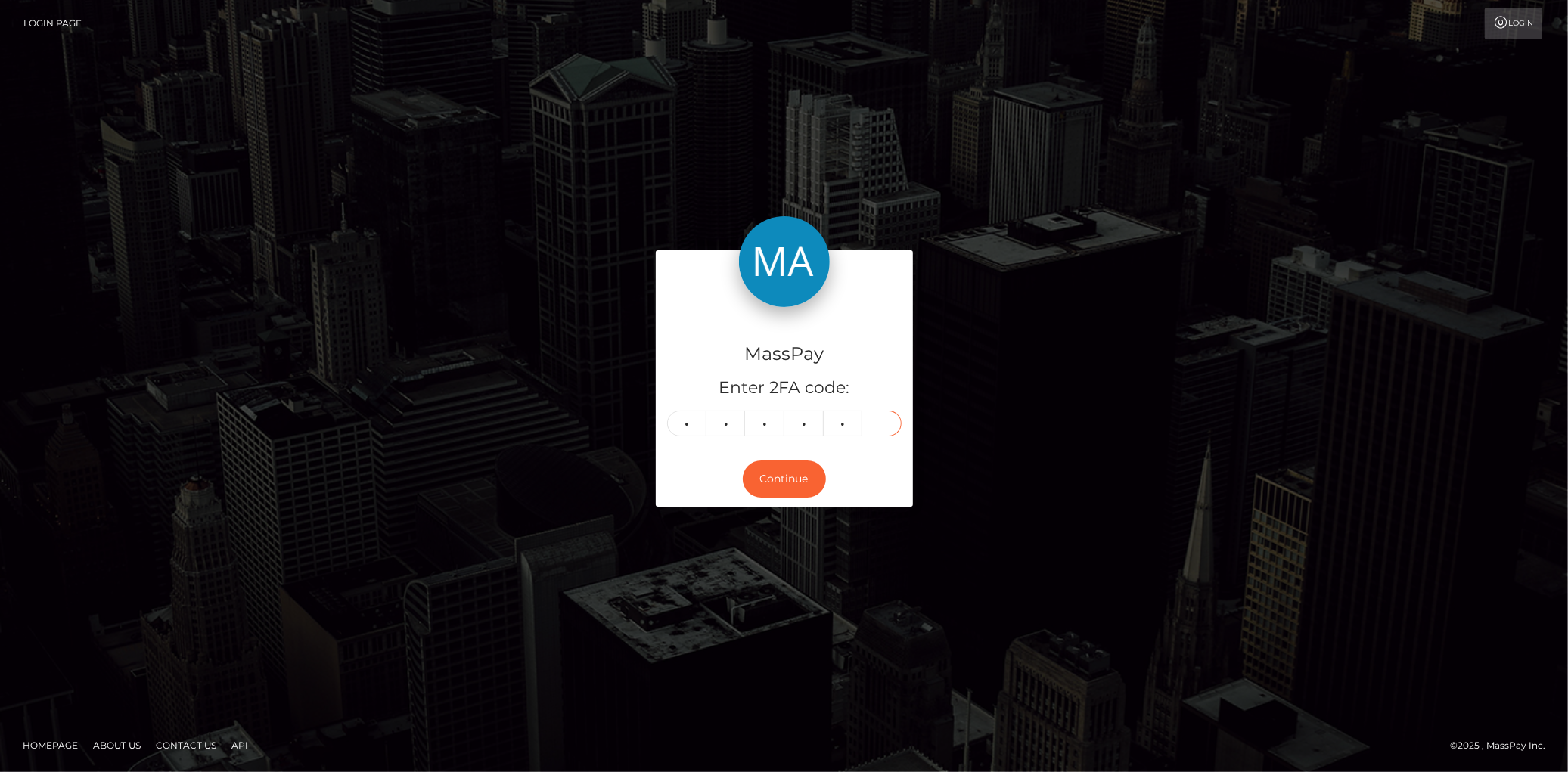
type input "2"
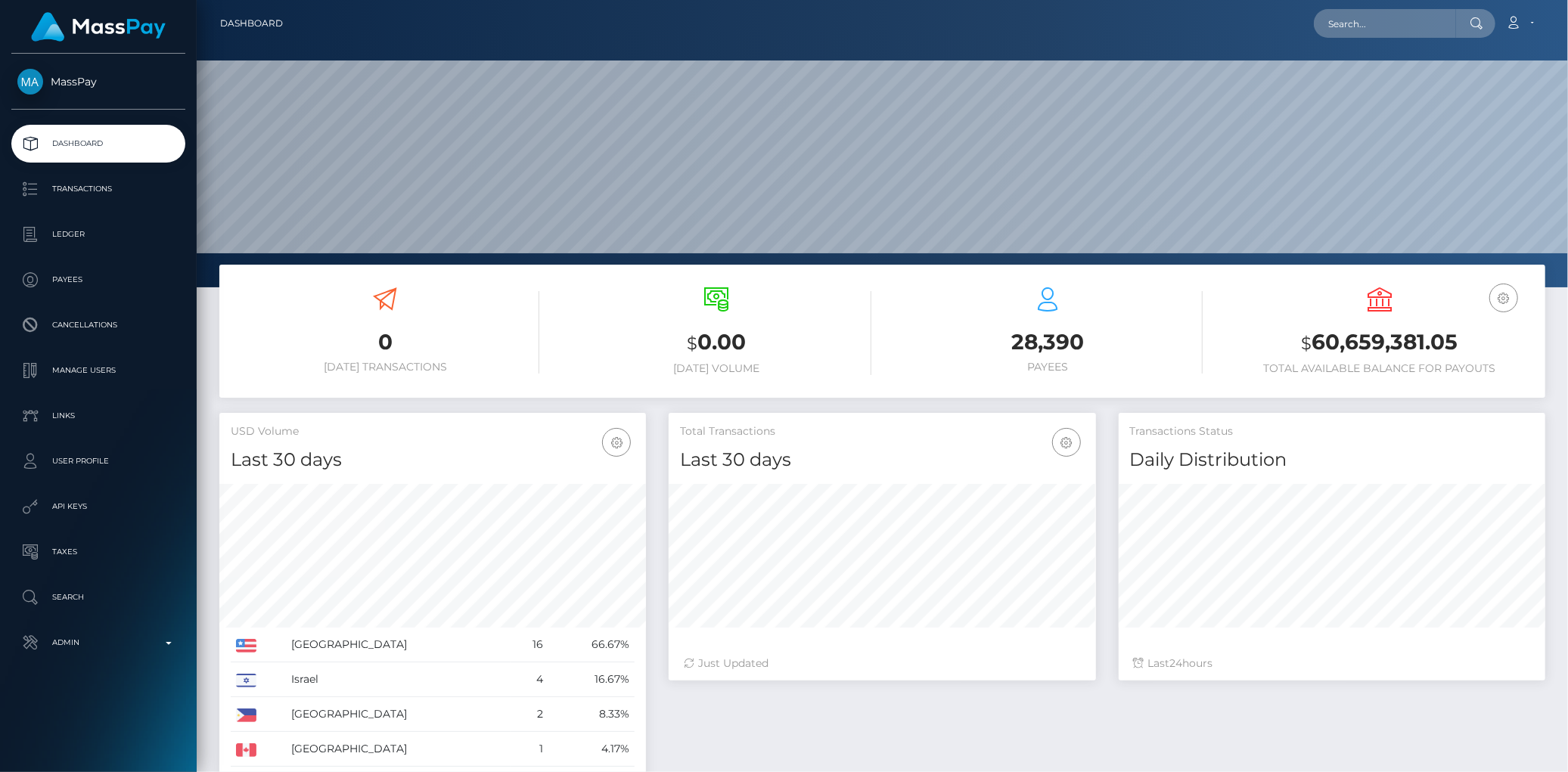
scroll to position [268, 426]
click at [1304, 35] on div "Loading... Loading... Account Edit Profile Logout" at bounding box center [919, 22] width 1250 height 31
click at [1344, 22] on input "text" at bounding box center [1384, 23] width 142 height 29
paste input "loznjay23@gmail.com"
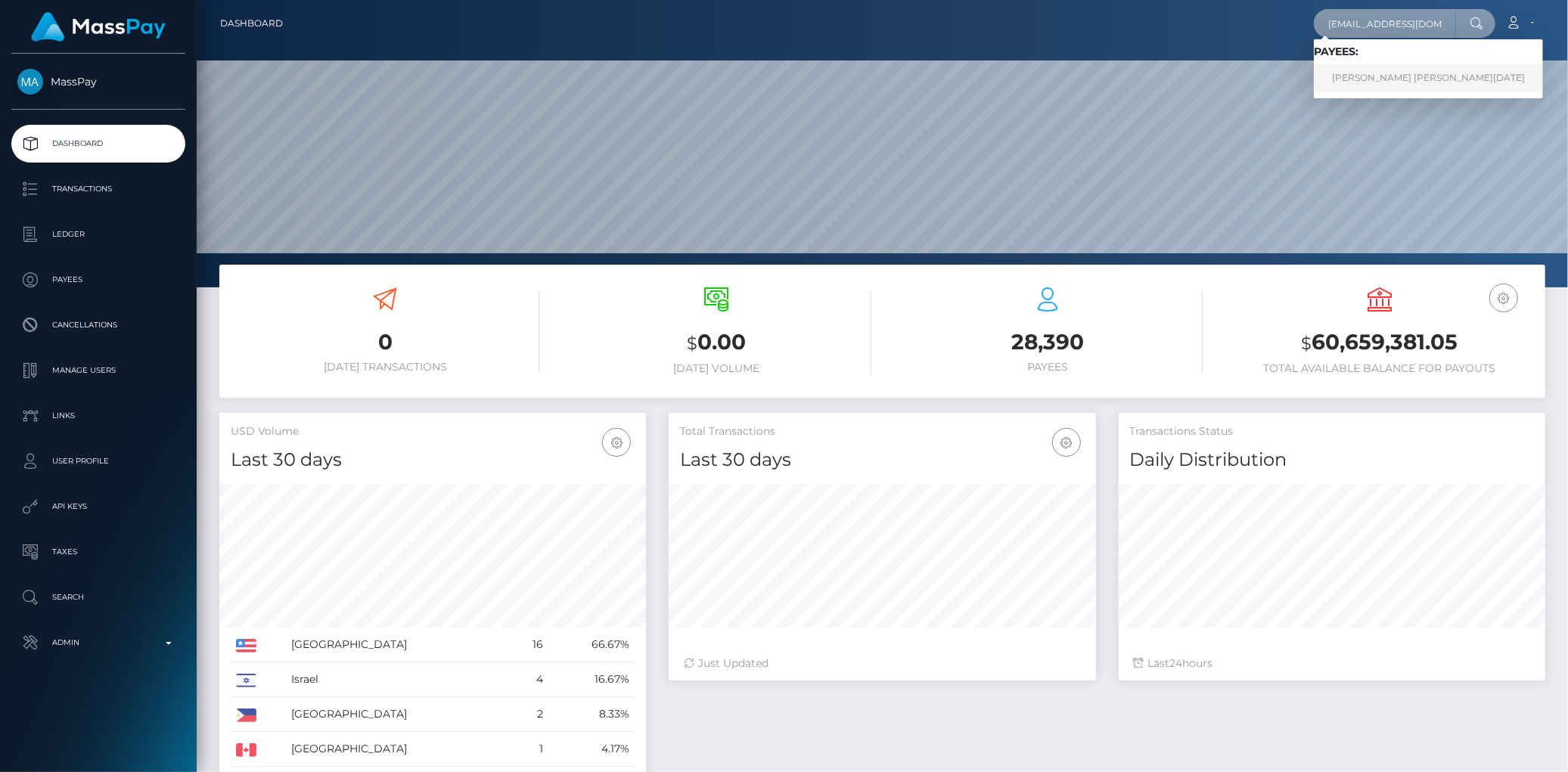
type input "loznjay23@gmail.com"
click at [1355, 74] on link "LAUREN LOUISE NOEL" at bounding box center [1428, 77] width 229 height 28
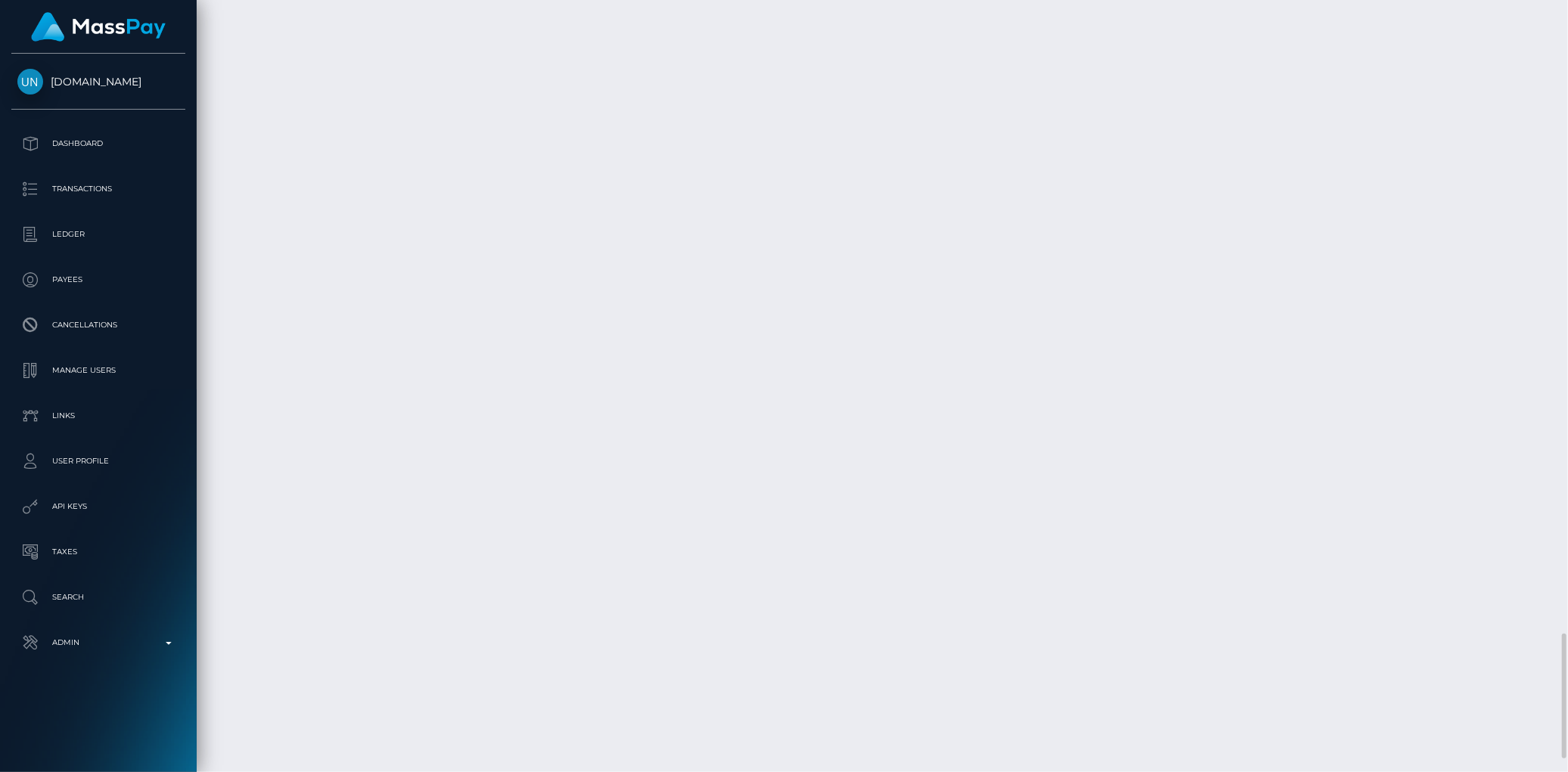
scroll to position [3582, 0]
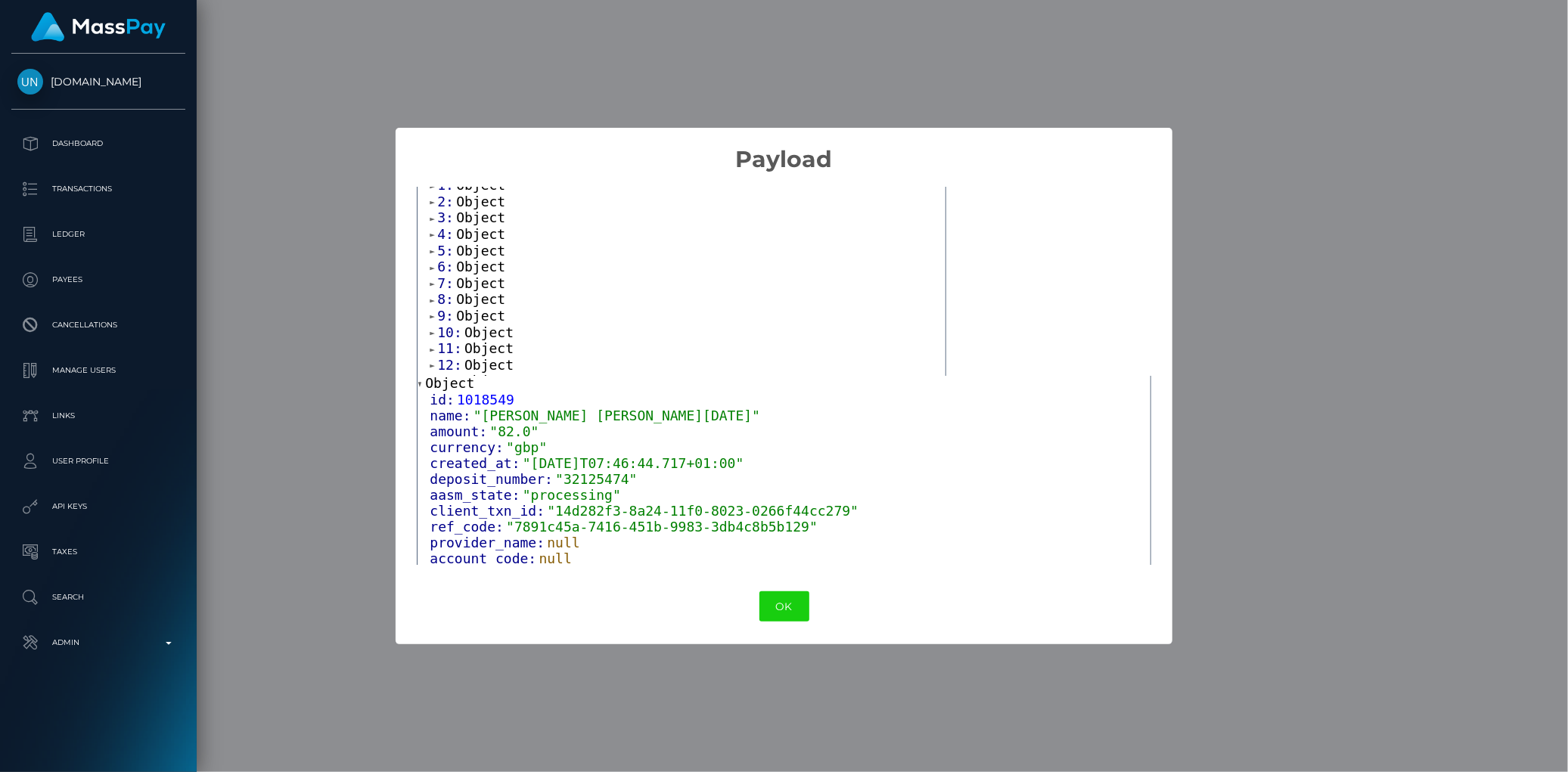
scroll to position [110, 0]
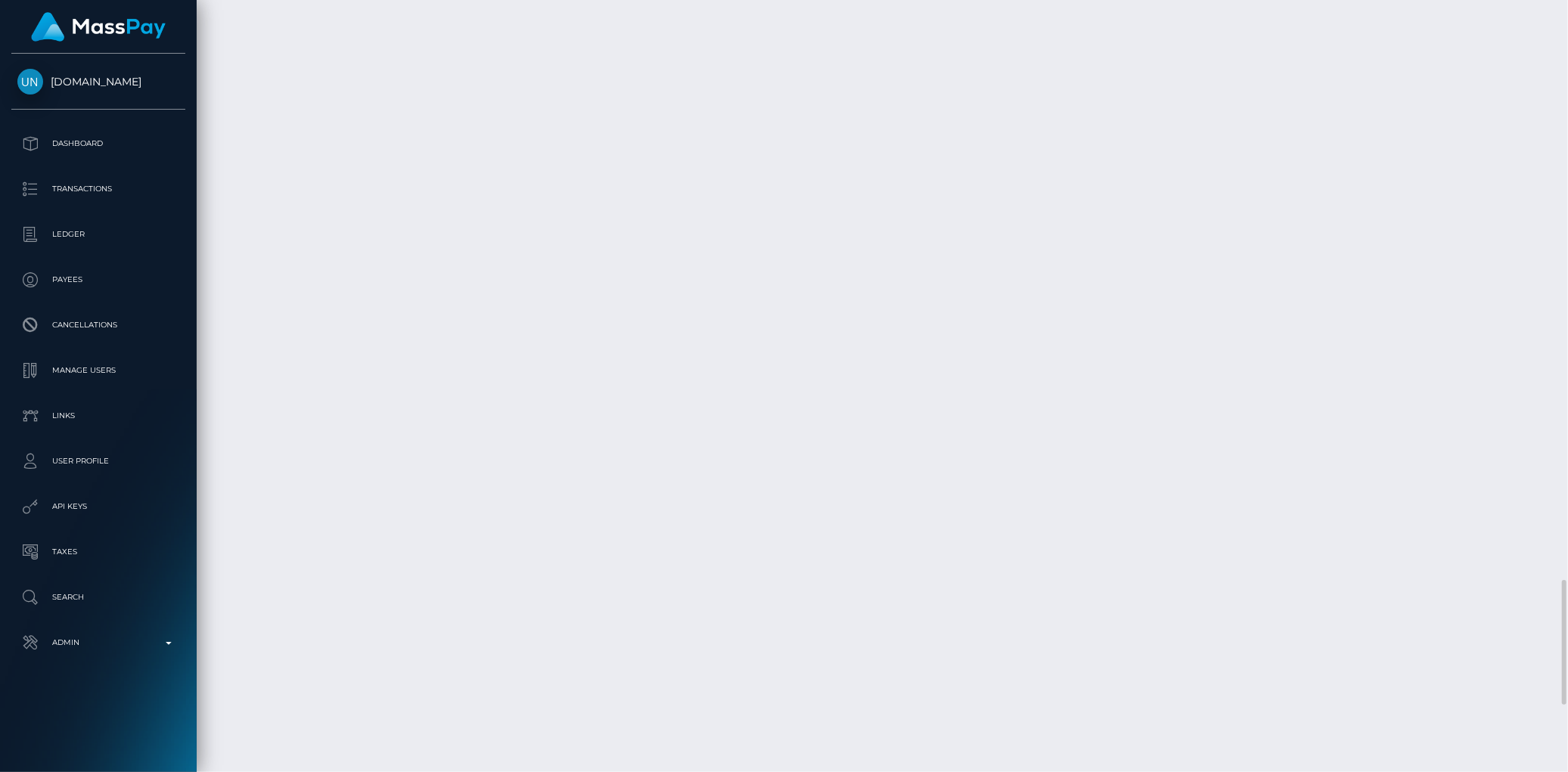
drag, startPoint x: 623, startPoint y: 324, endPoint x: 832, endPoint y: 323, distance: 209.0
copy td "7891c45a-7416-451b-9983-3db4c8b5b129"
